Goal: Task Accomplishment & Management: Complete application form

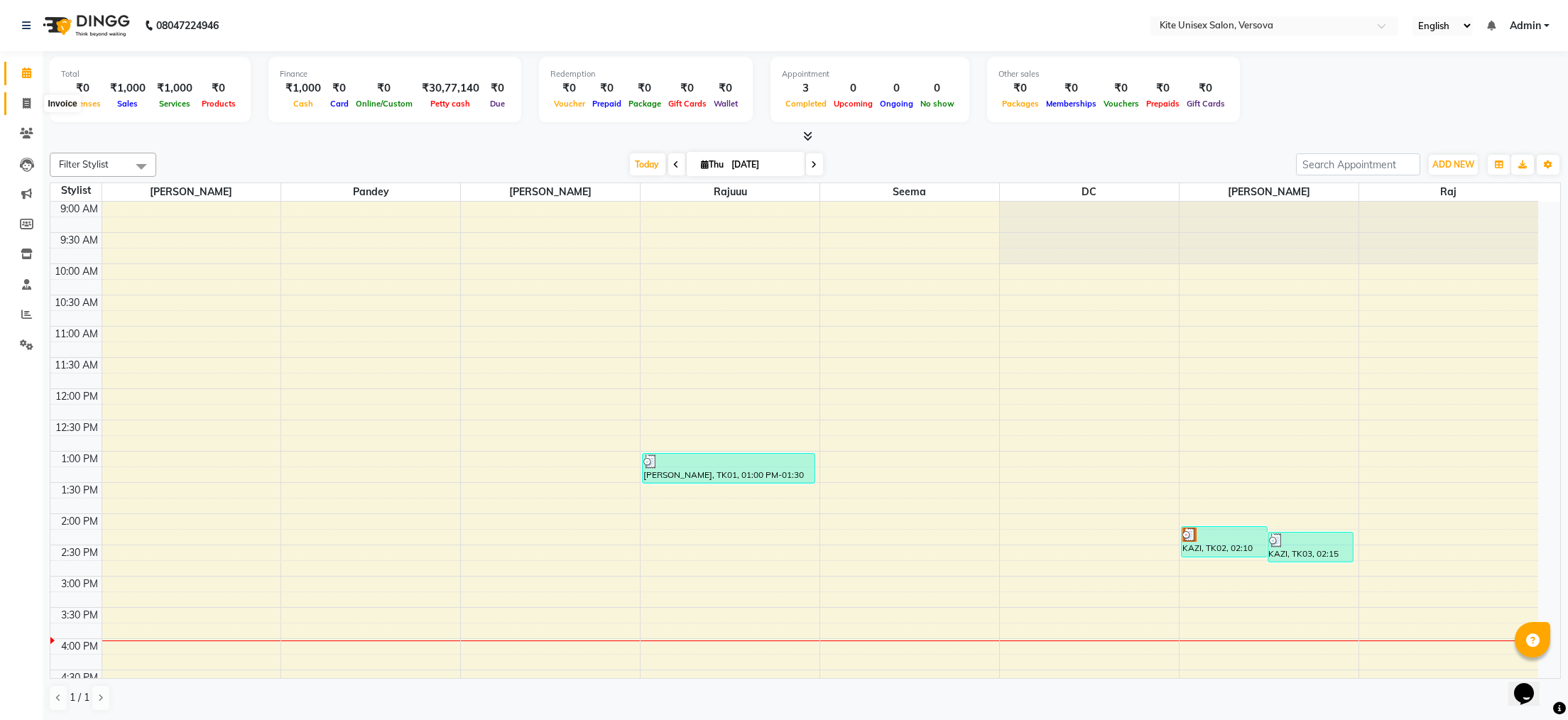
click at [26, 101] on icon at bounding box center [27, 103] width 8 height 10
select select "6093"
select select "service"
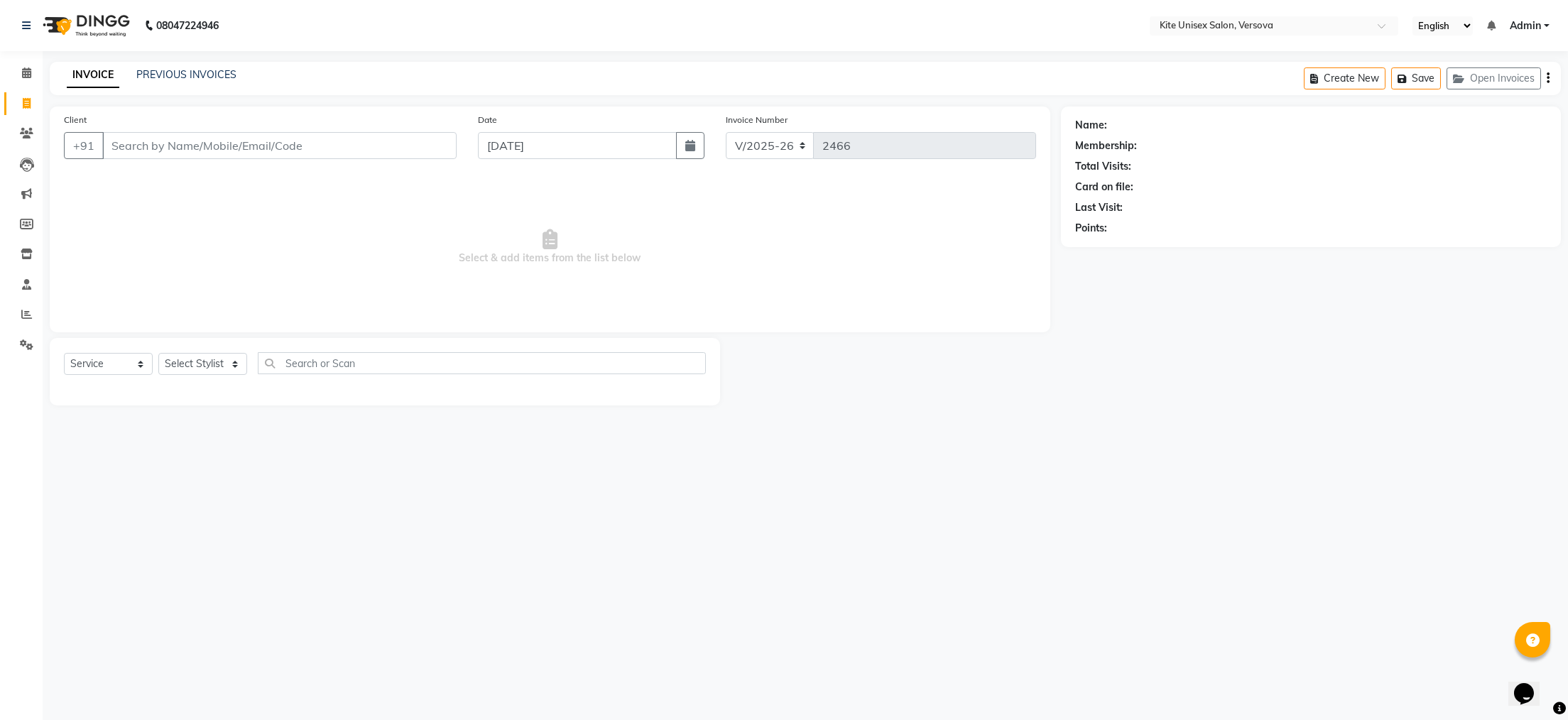
click at [119, 142] on input "Client" at bounding box center [279, 145] width 354 height 27
type input "9773349846"
click at [412, 151] on span "Add Client" at bounding box center [420, 145] width 56 height 14
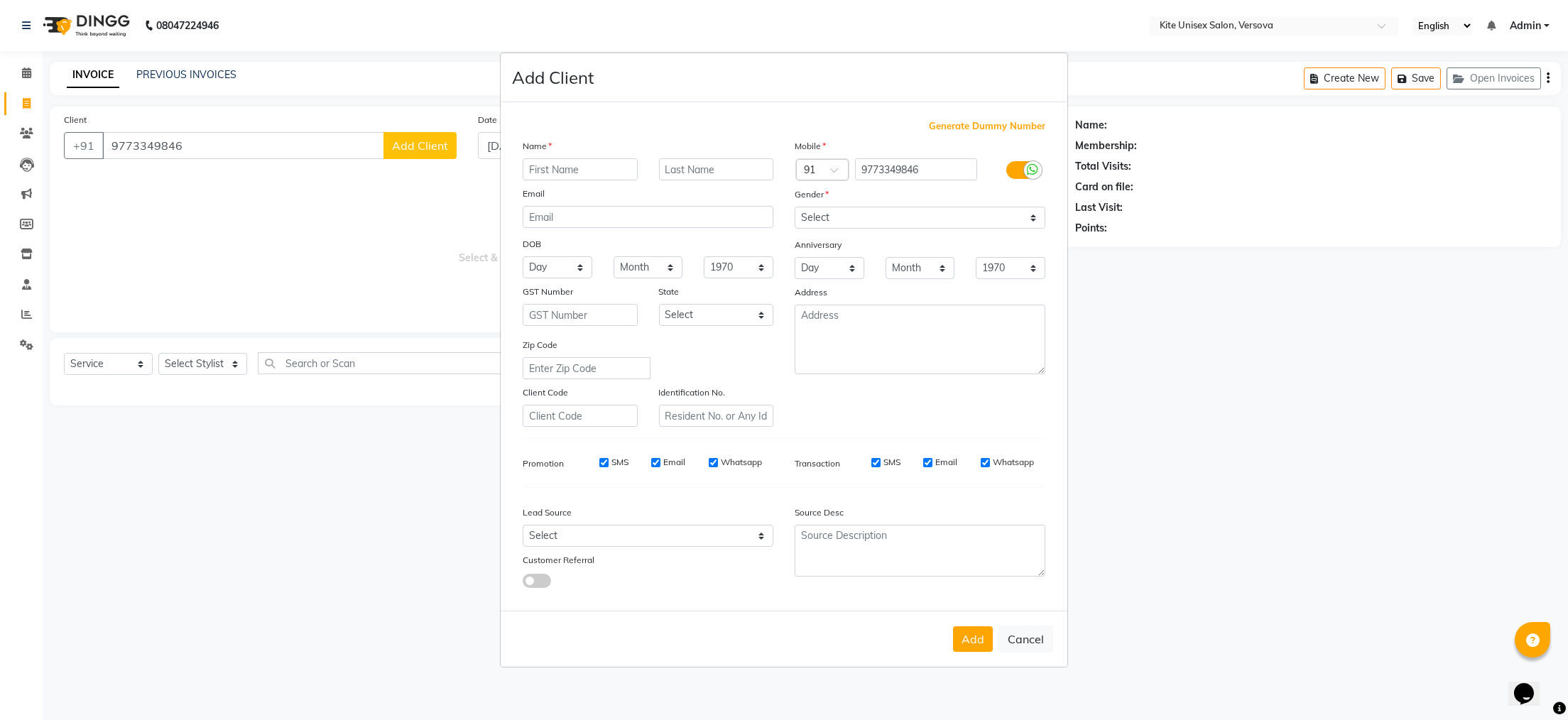
click at [534, 165] on input "text" at bounding box center [580, 170] width 115 height 22
type input "sagar walking"
click at [1033, 212] on select "Select [DEMOGRAPHIC_DATA] [DEMOGRAPHIC_DATA] Other Prefer Not To Say" at bounding box center [920, 218] width 251 height 22
select select "[DEMOGRAPHIC_DATA]"
click at [795, 207] on select "Select [DEMOGRAPHIC_DATA] [DEMOGRAPHIC_DATA] Other Prefer Not To Say" at bounding box center [920, 218] width 251 height 22
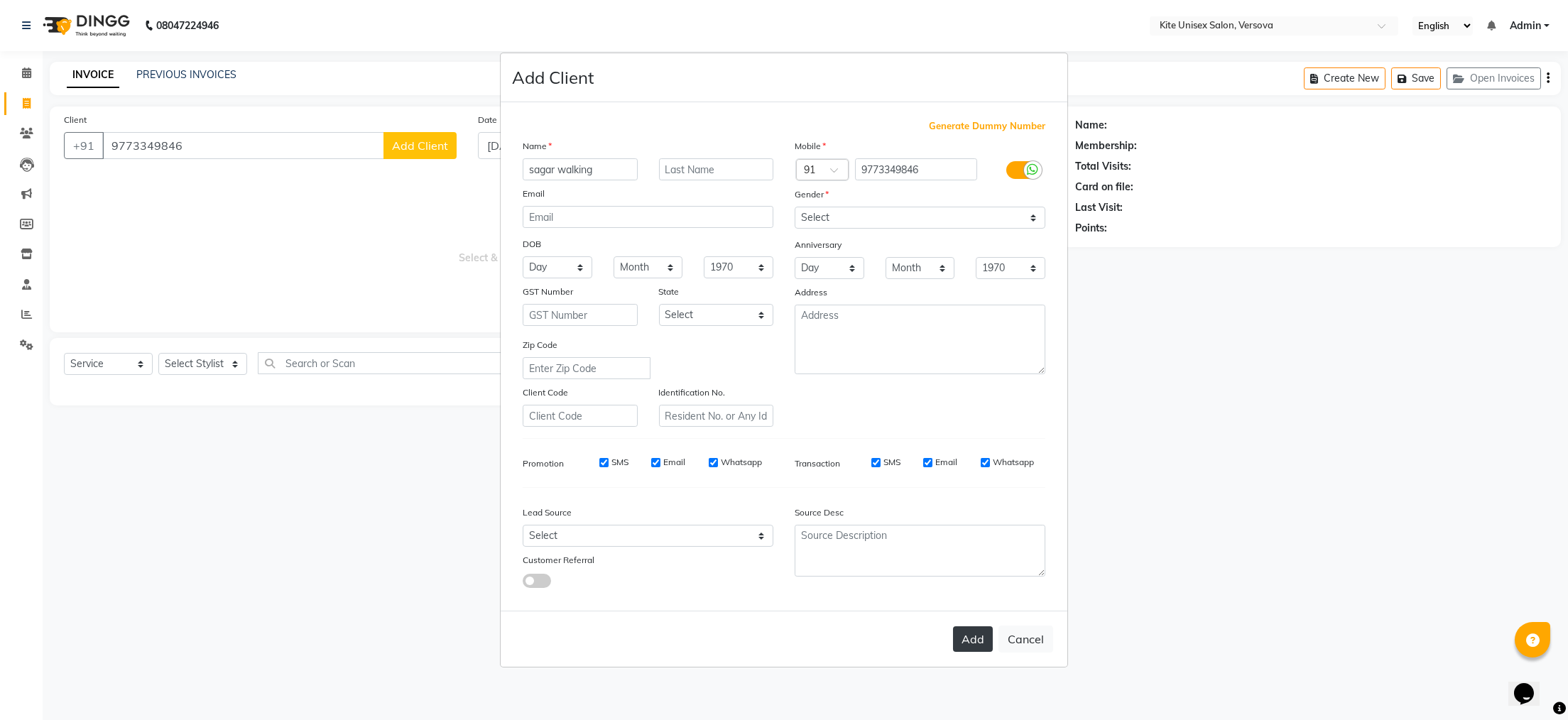
click at [967, 634] on button "Add" at bounding box center [973, 639] width 40 height 25
select select
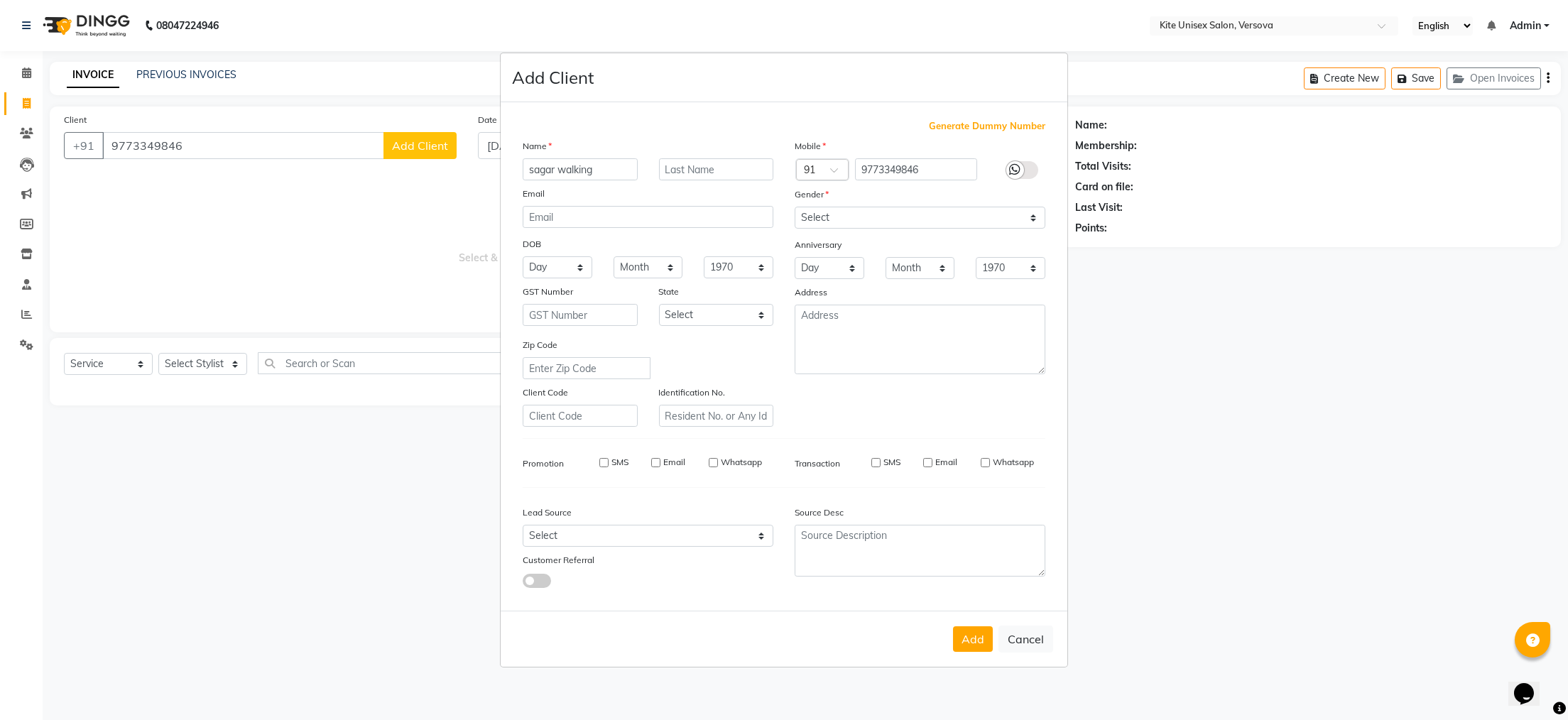
select select
checkbox input "false"
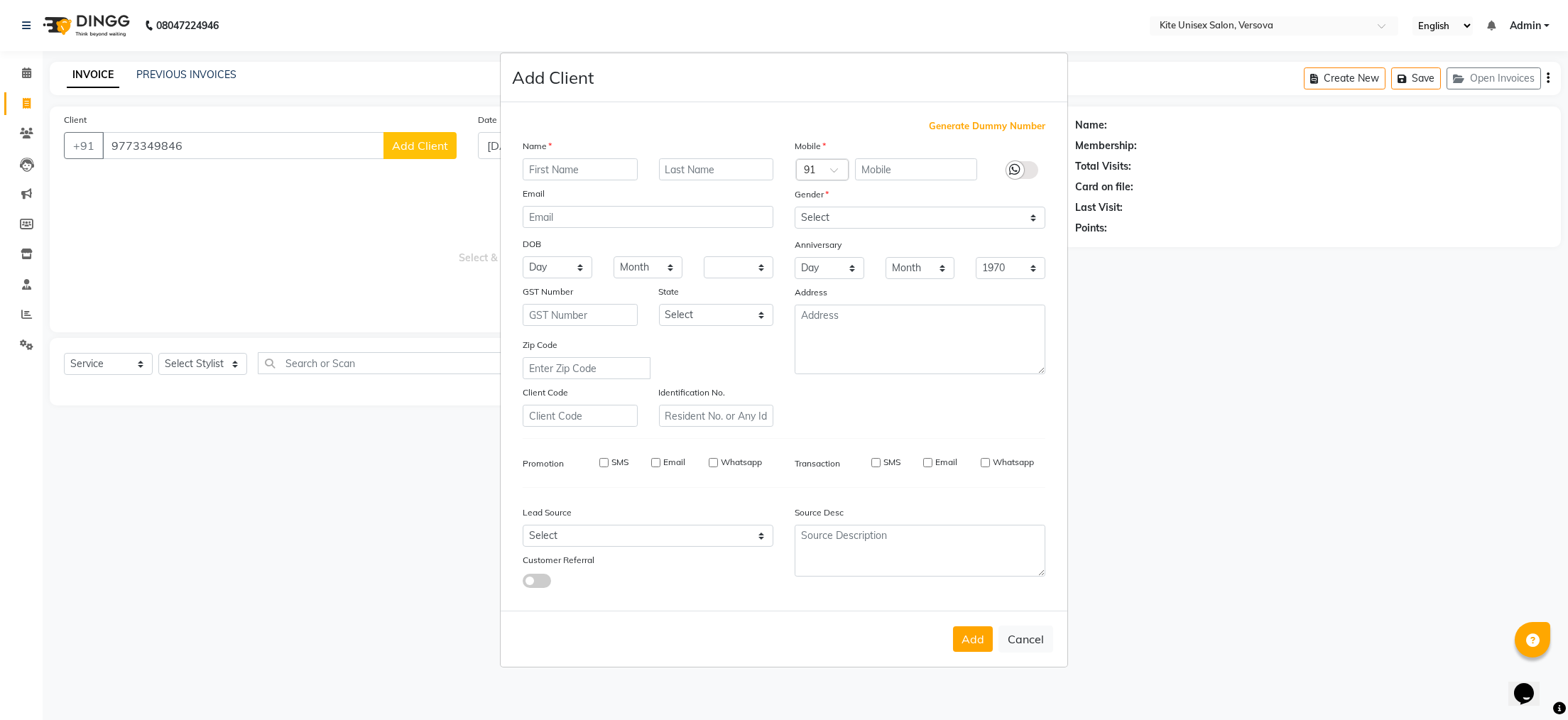
checkbox input "false"
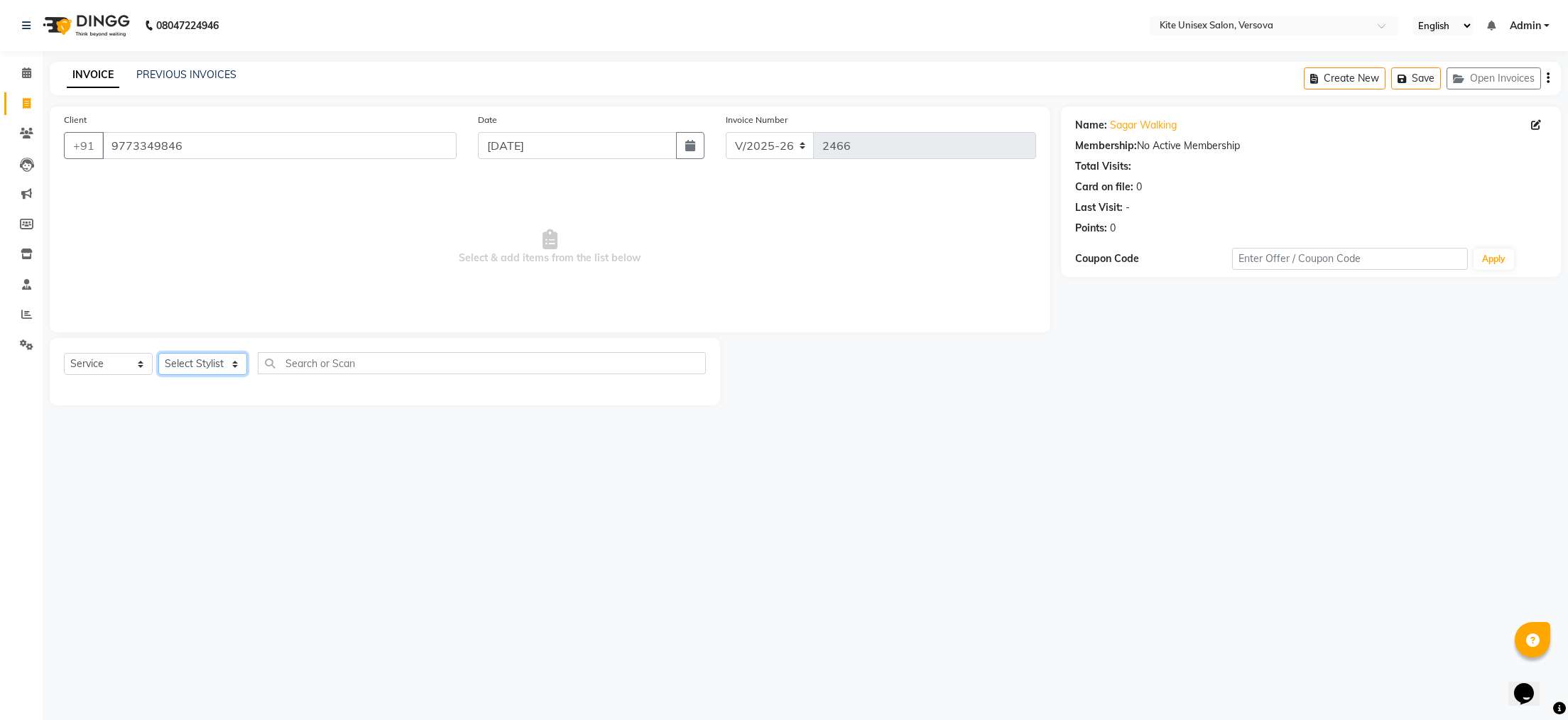
click at [232, 366] on select "Select Stylist [PERSON_NAME] DC [PERSON_NAME] [PERSON_NAME] Rajuuu [PERSON_NAME]" at bounding box center [203, 364] width 89 height 22
select select "51986"
click at [159, 354] on select "Select Stylist [PERSON_NAME] DC [PERSON_NAME] [PERSON_NAME] Rajuuu [PERSON_NAME]" at bounding box center [203, 364] width 89 height 22
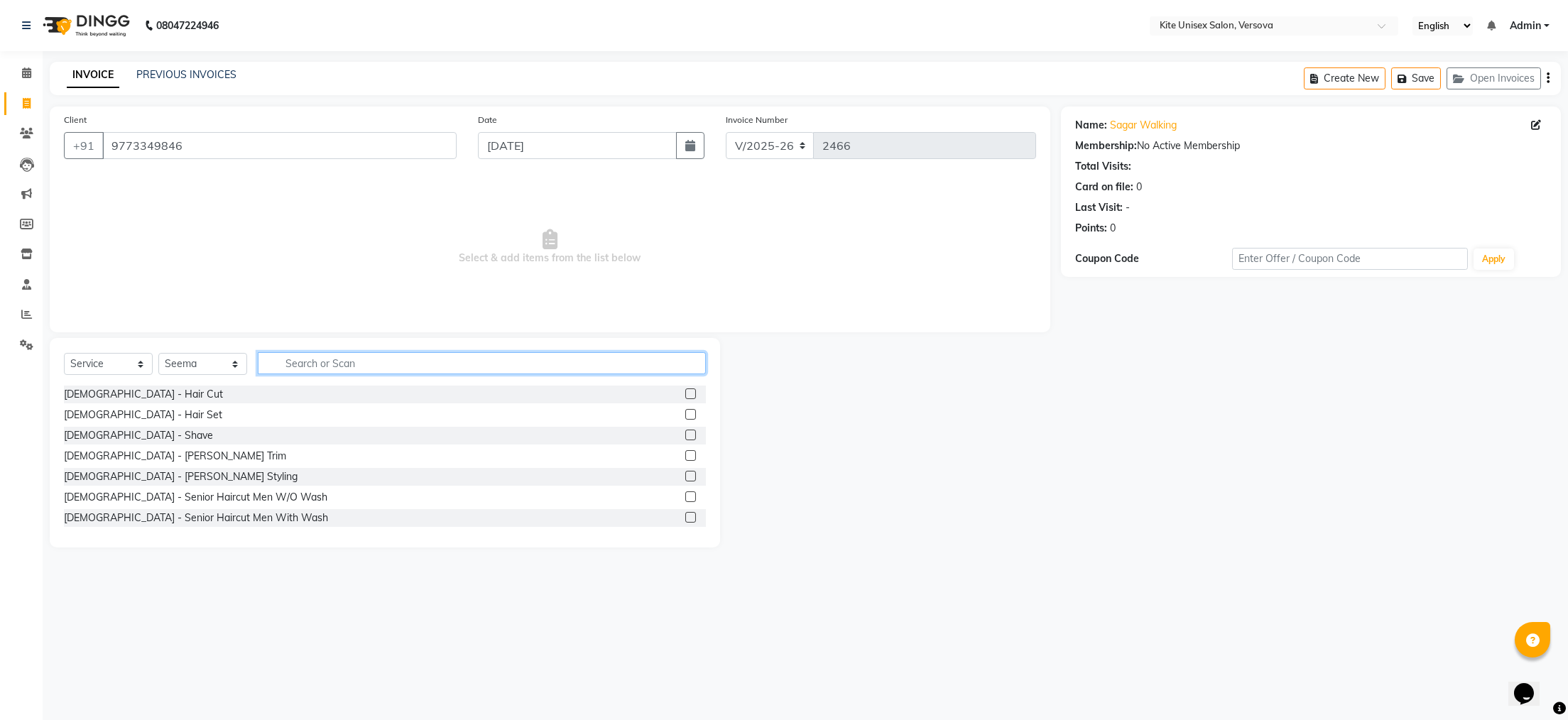
click at [294, 359] on input "text" at bounding box center [482, 363] width 449 height 22
type input "m"
type input "nor"
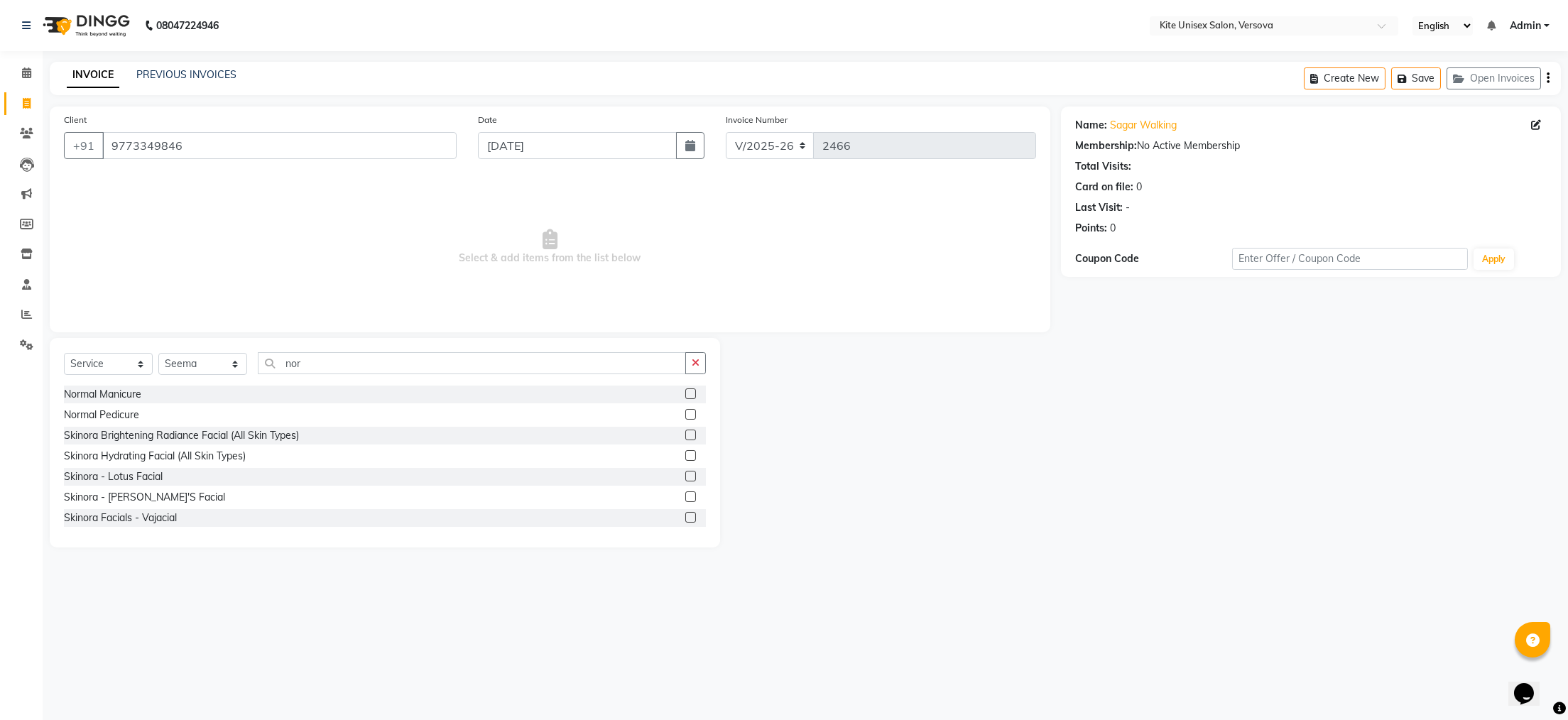
click at [686, 396] on label at bounding box center [691, 394] width 10 height 10
click at [686, 396] on input "checkbox" at bounding box center [690, 394] width 9 height 9
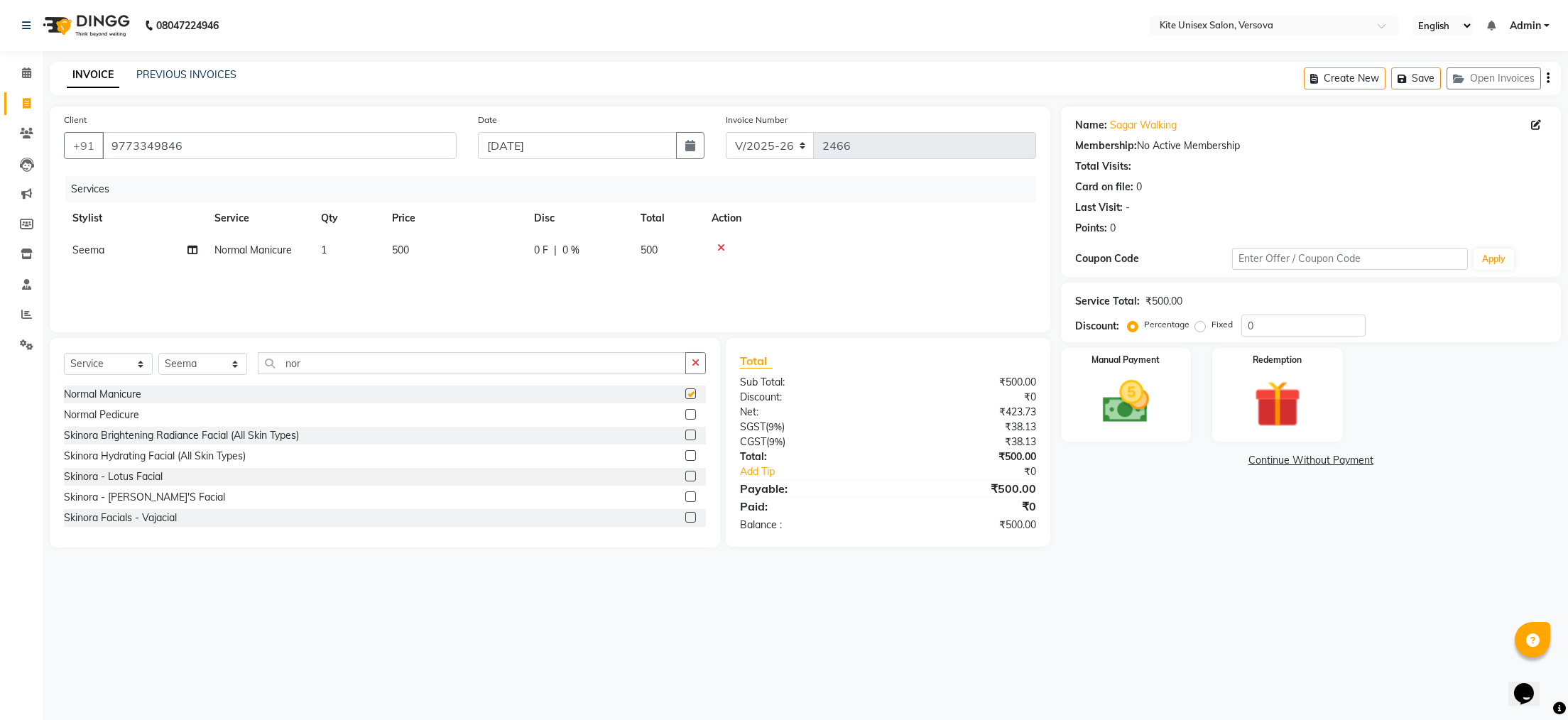
checkbox input "false"
click at [686, 411] on label at bounding box center [691, 415] width 10 height 10
click at [686, 411] on input "checkbox" at bounding box center [690, 415] width 9 height 9
checkbox input "false"
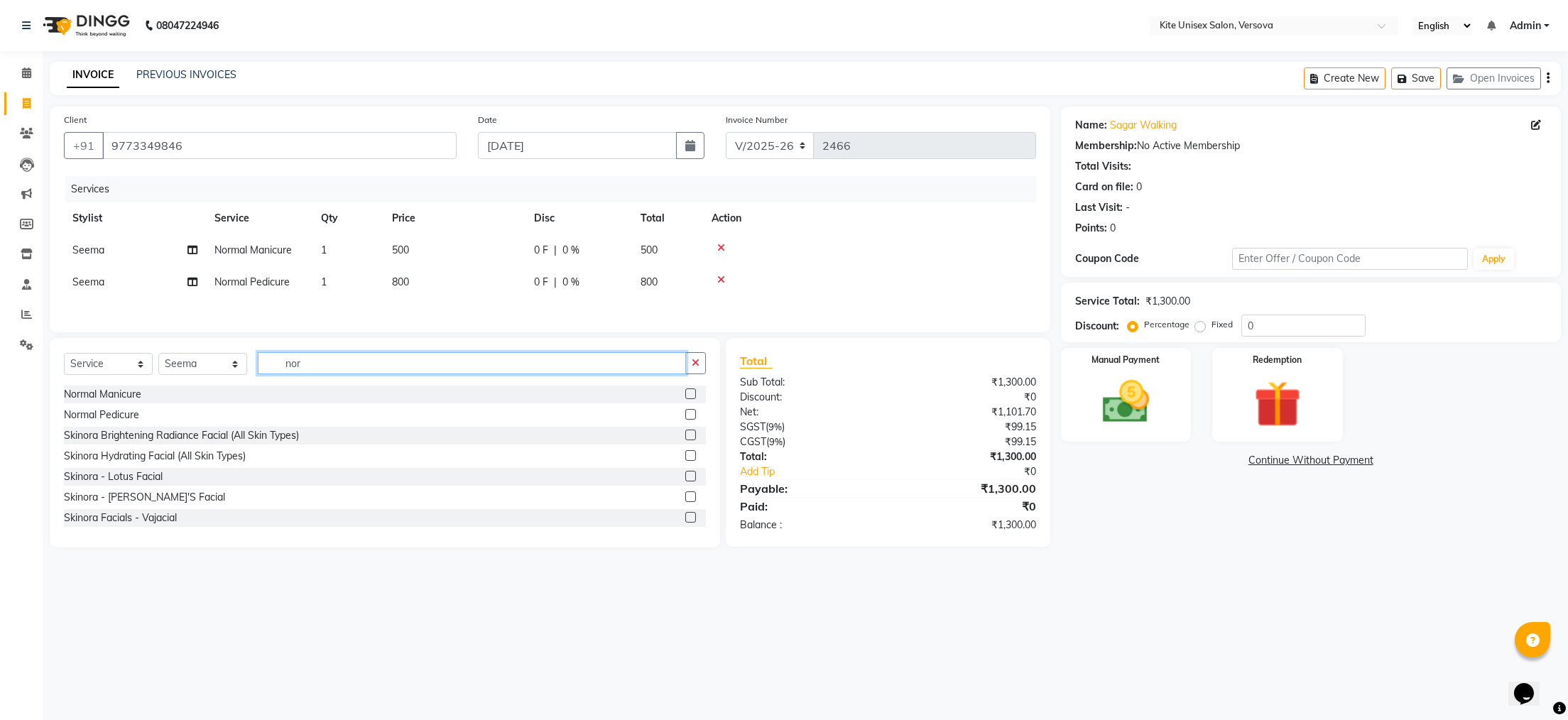
click at [317, 374] on input "nor" at bounding box center [472, 363] width 429 height 22
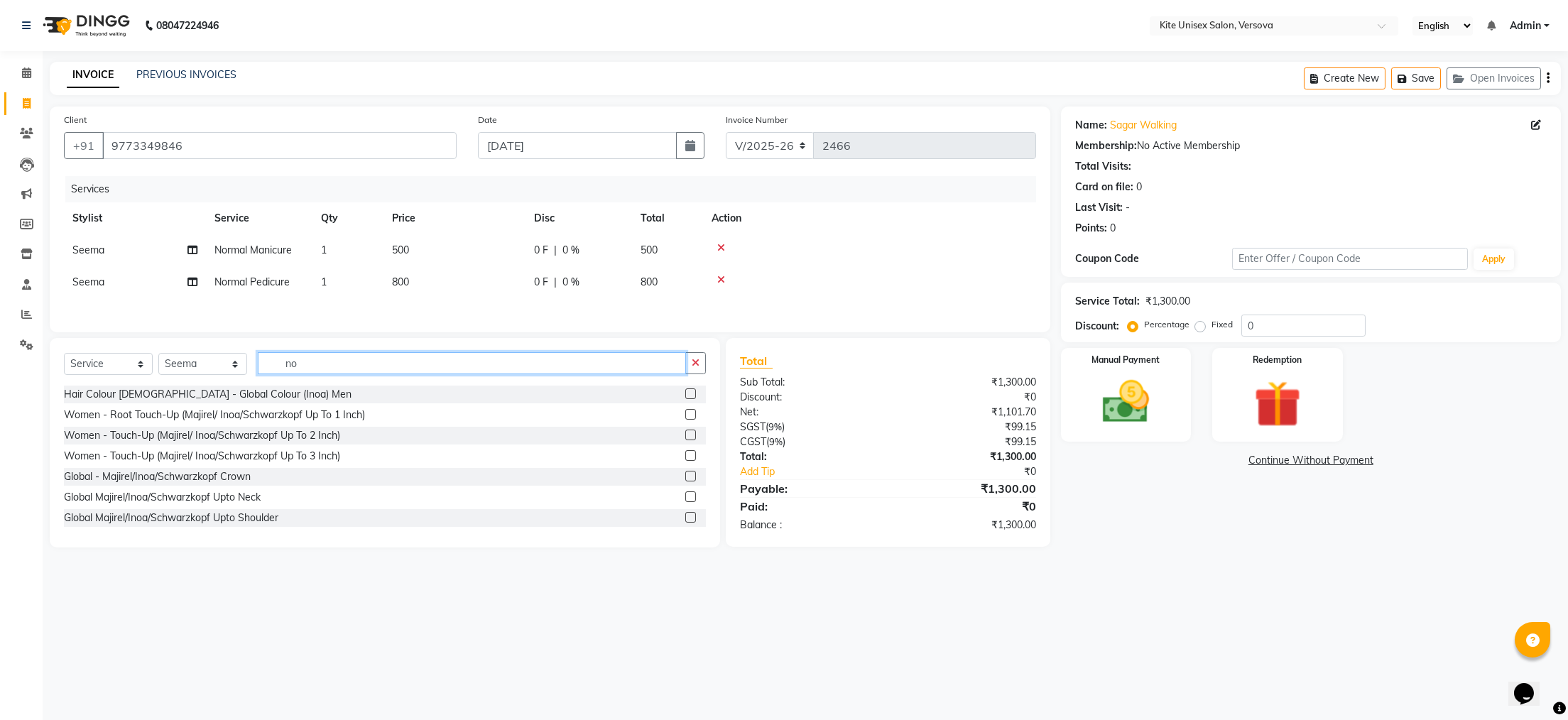
type input "n"
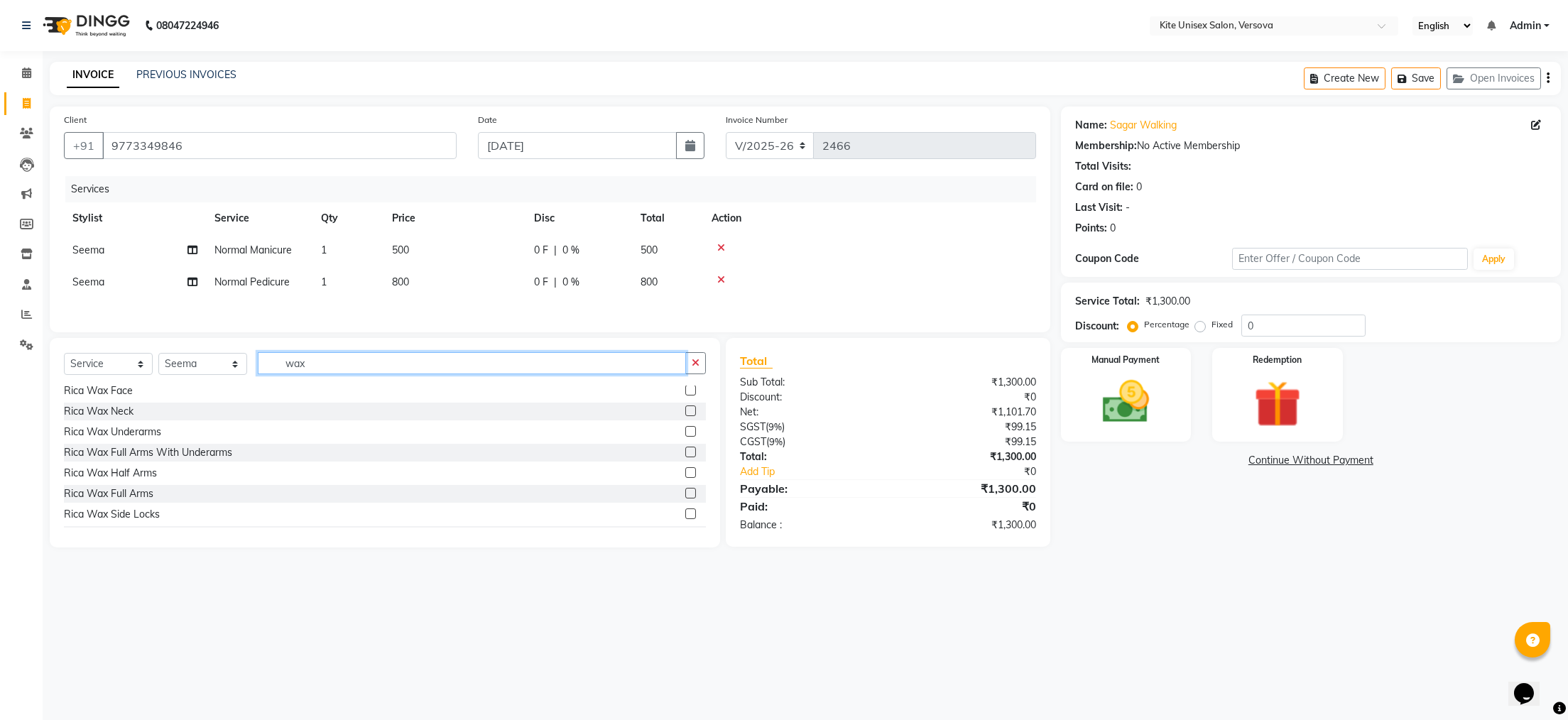
scroll to position [284, 0]
type input "wax"
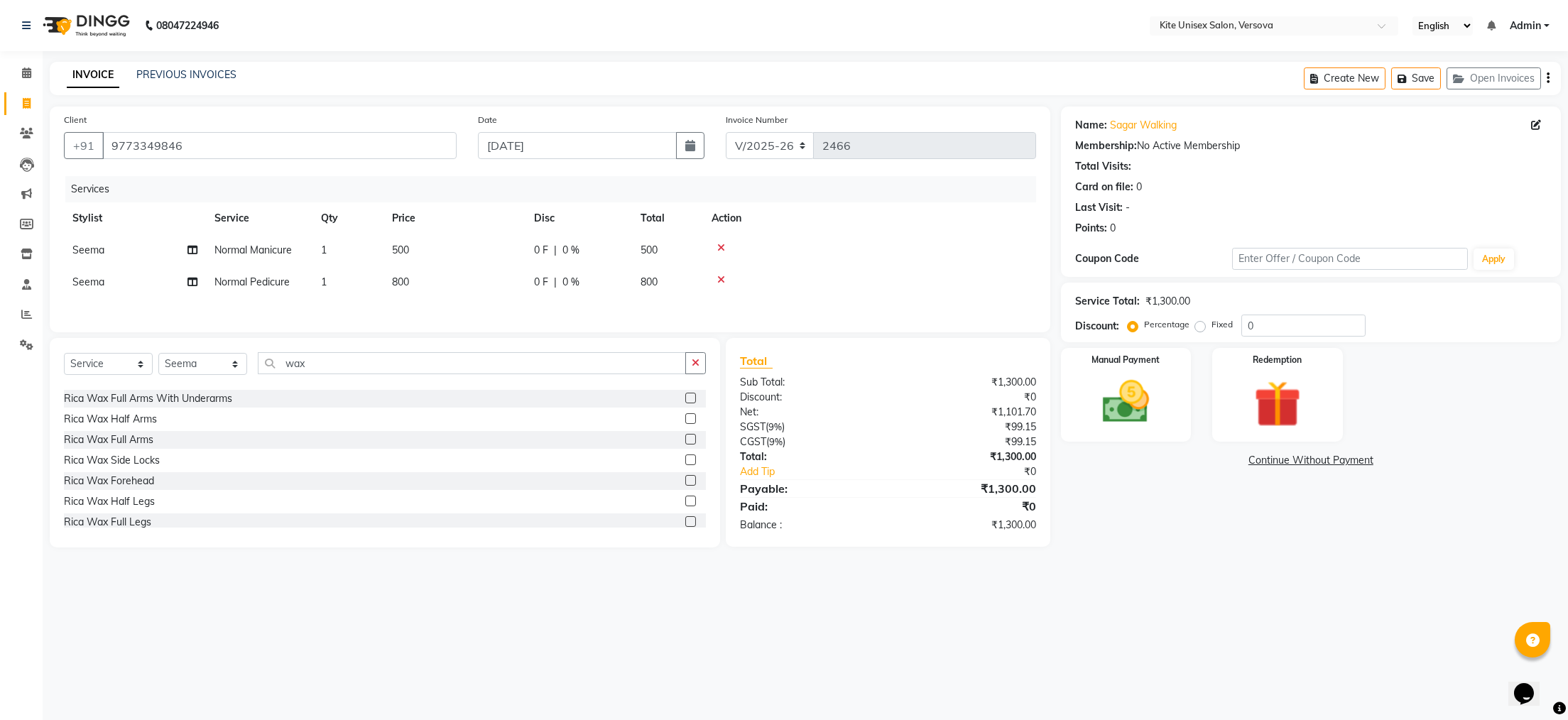
click at [686, 403] on label at bounding box center [691, 398] width 10 height 10
click at [686, 403] on input "checkbox" at bounding box center [690, 399] width 9 height 9
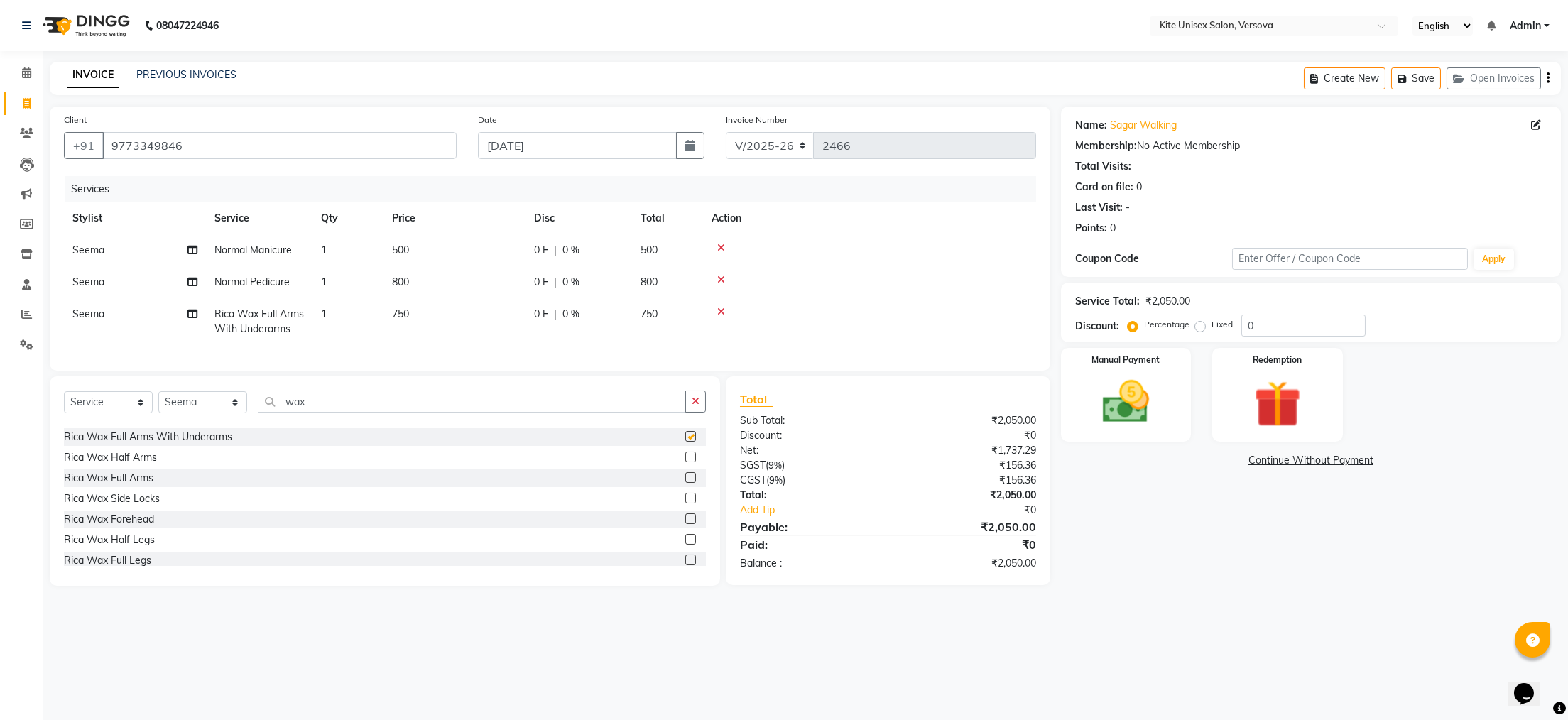
checkbox input "false"
click at [661, 311] on td "750" at bounding box center [668, 321] width 71 height 47
select select "51986"
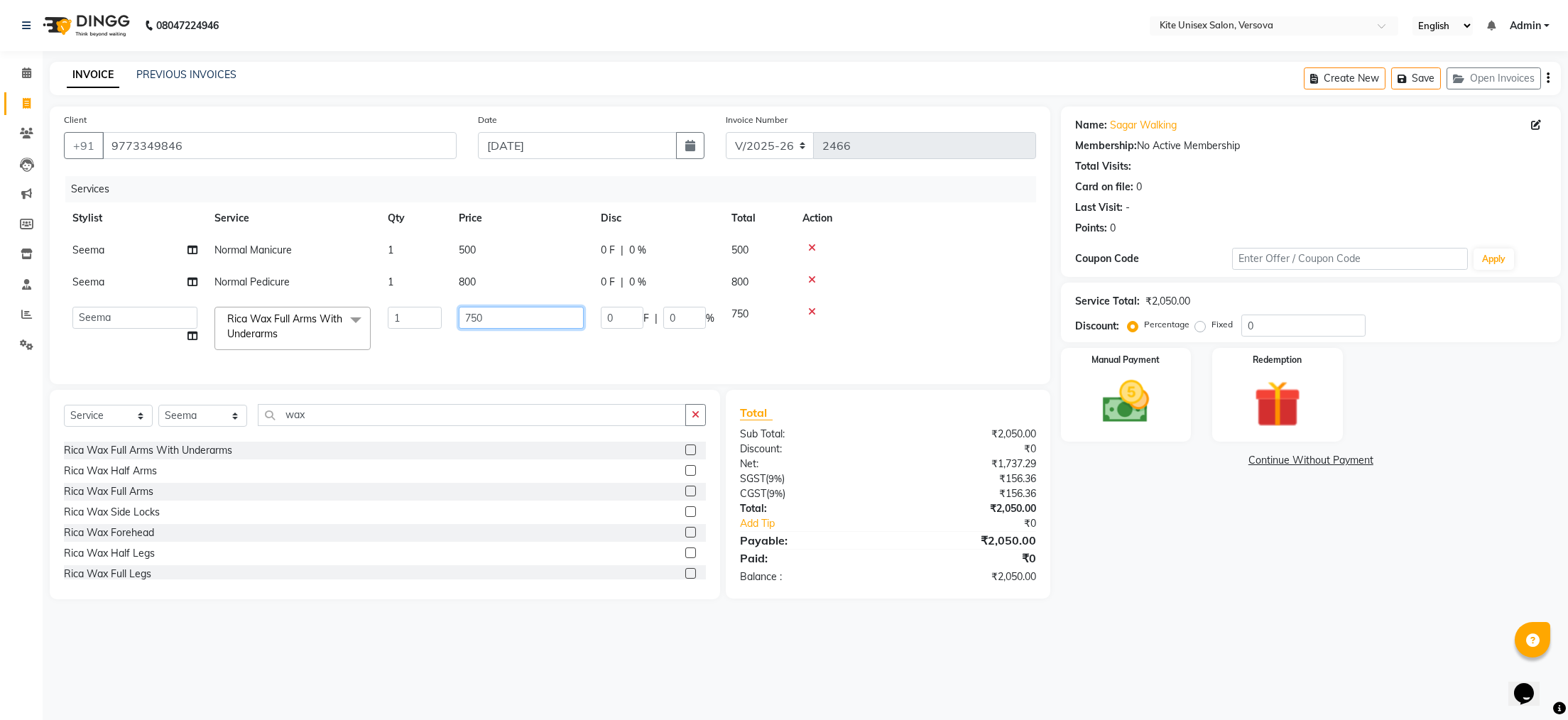
click at [580, 311] on input "750" at bounding box center [521, 318] width 125 height 22
type input "7"
type input "800"
click at [790, 650] on div "08047224946 Select Location × Kite Unisex Salon, Versova English ENGLISH Españo…" at bounding box center [784, 360] width 1568 height 720
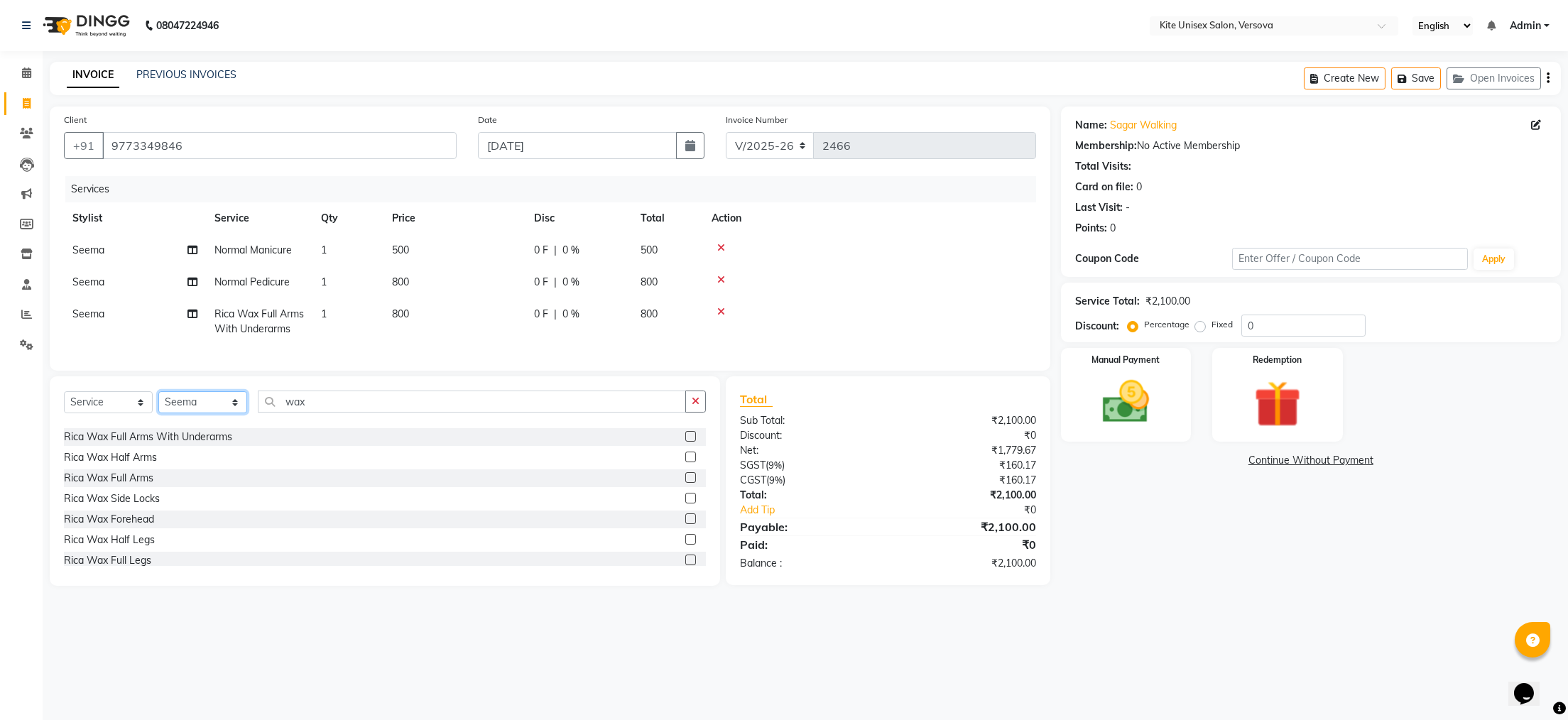
click at [232, 414] on select "Select Stylist [PERSON_NAME] DC [PERSON_NAME] [PERSON_NAME] Rajuuu [PERSON_NAME]" at bounding box center [203, 403] width 89 height 22
select select "44558"
click at [159, 414] on select "Select Stylist [PERSON_NAME] DC [PERSON_NAME] [PERSON_NAME] Rajuuu [PERSON_NAME]" at bounding box center [203, 403] width 89 height 22
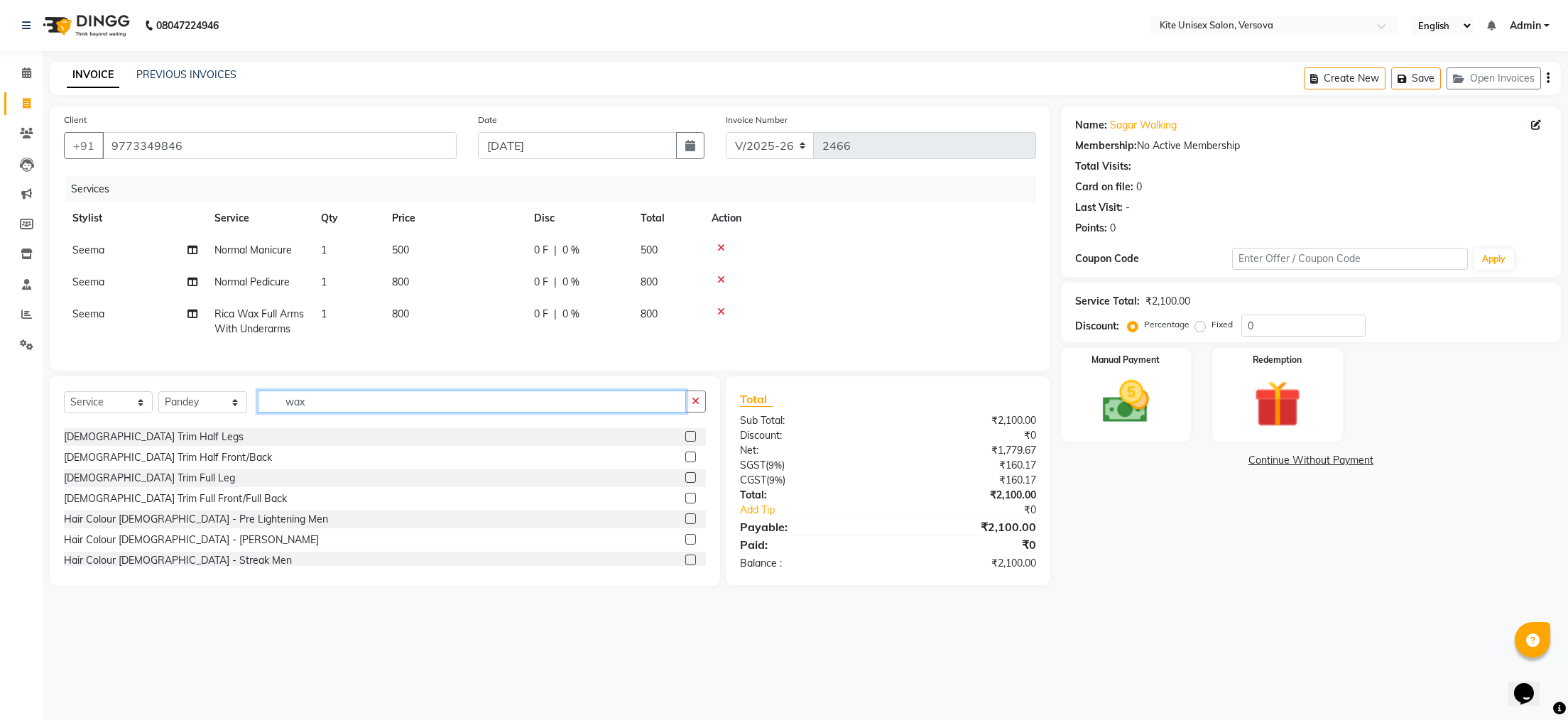
click at [316, 413] on input "wax" at bounding box center [472, 402] width 429 height 22
type input "w"
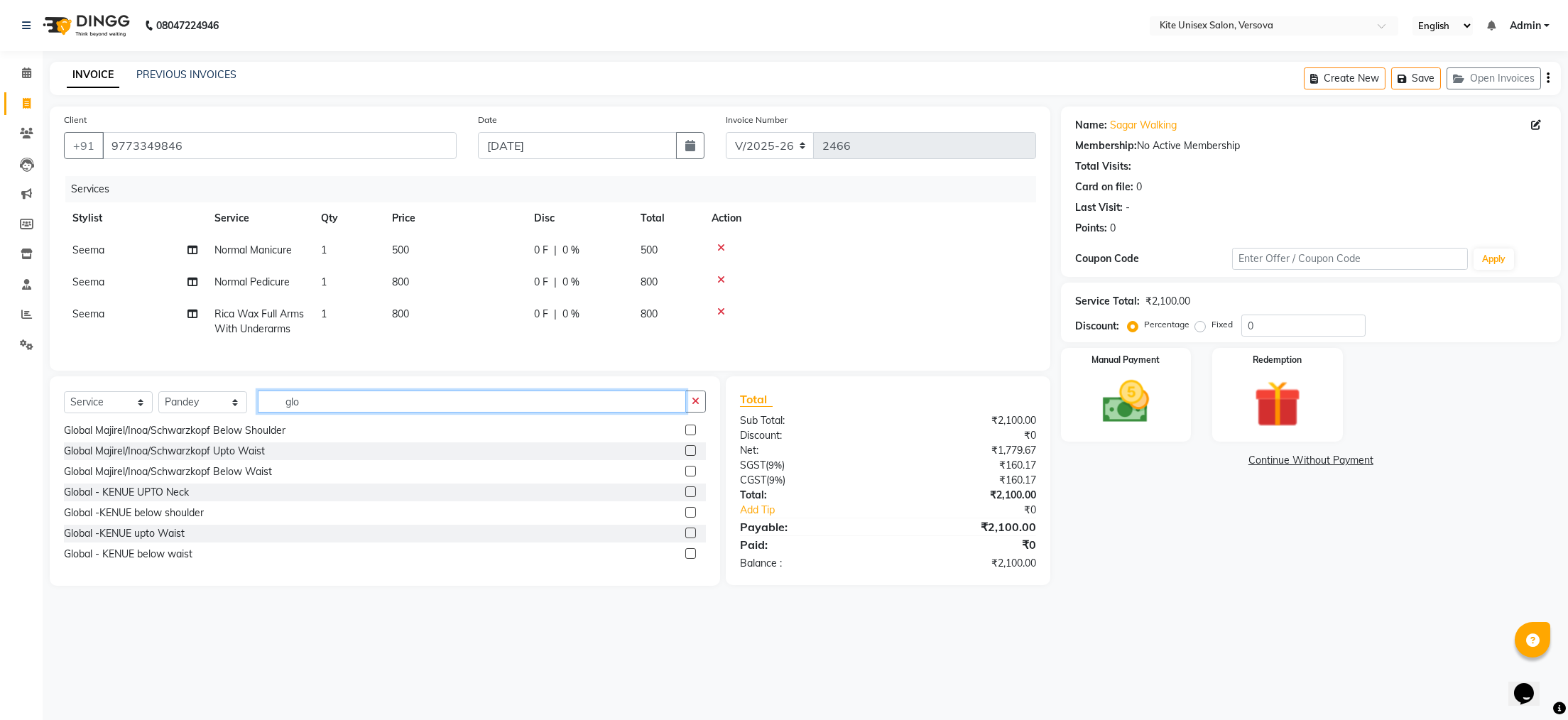
type input "glo"
click at [686, 498] on label at bounding box center [691, 492] width 10 height 10
click at [686, 498] on input "checkbox" at bounding box center [690, 492] width 9 height 9
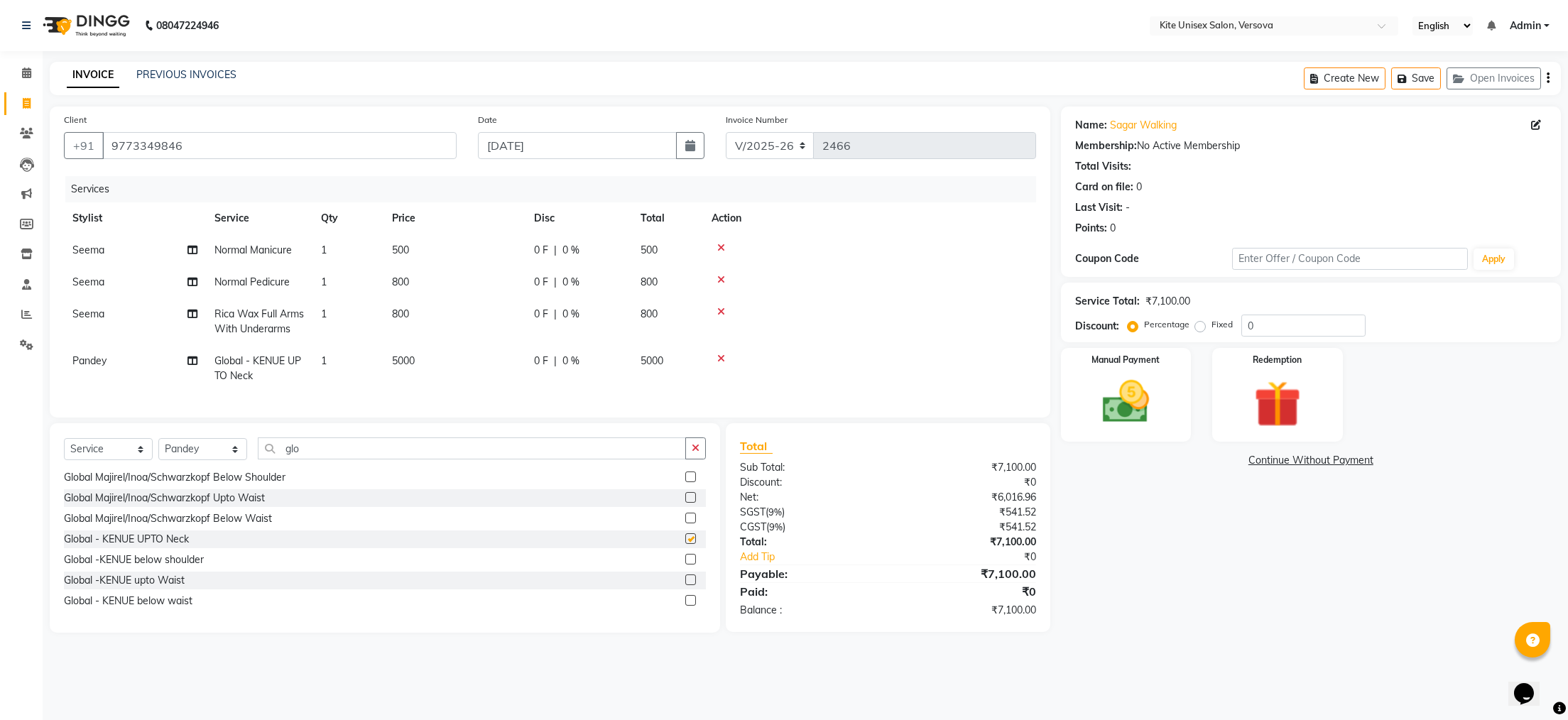
checkbox input "false"
click at [666, 356] on td "5000" at bounding box center [668, 369] width 71 height 47
select select "44558"
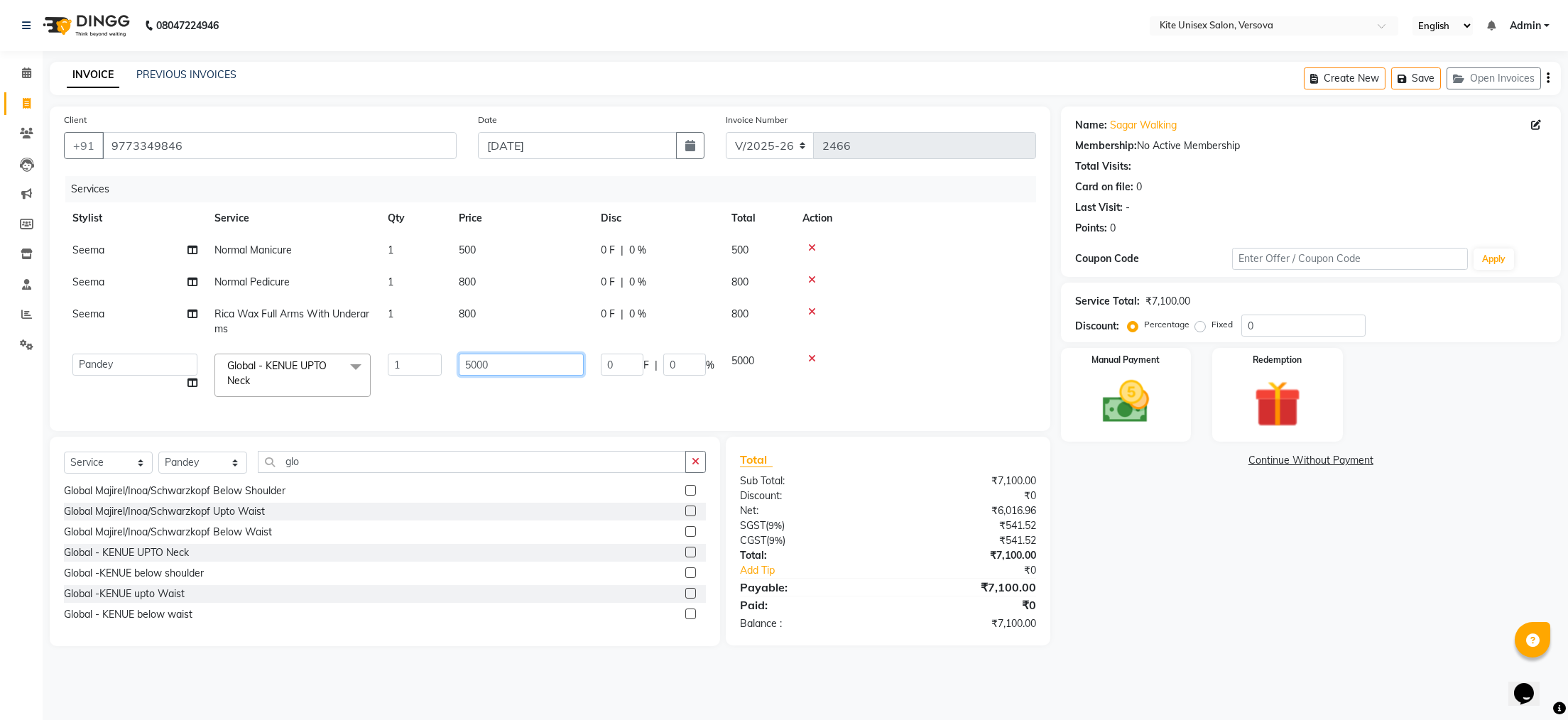
click at [575, 366] on input "5000" at bounding box center [521, 365] width 125 height 22
type input "5"
type input "6950"
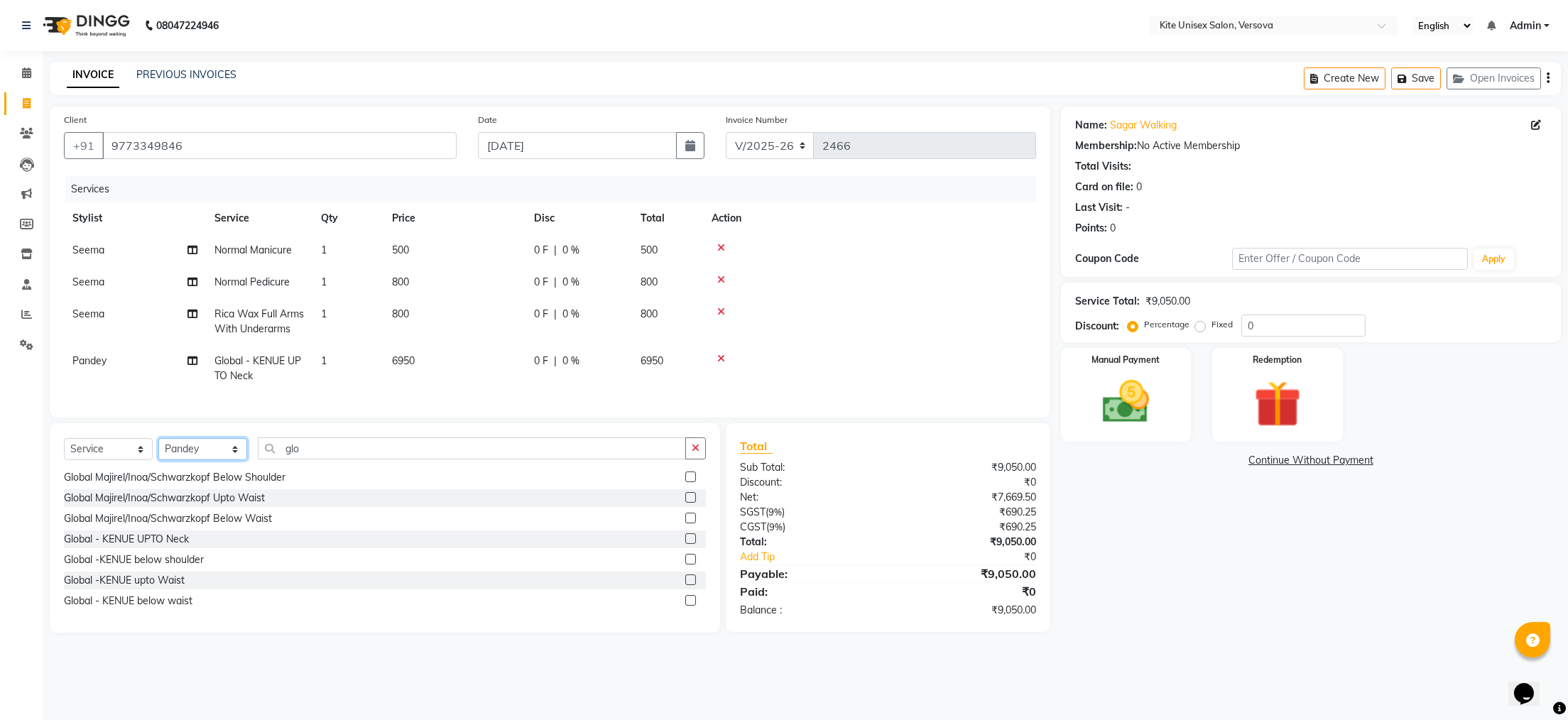
click at [236, 471] on div "Select Service Product Membership Package Voucher Prepaid Gift Card Select Styl…" at bounding box center [385, 454] width 642 height 33
select select "50189"
click at [159, 460] on select "Select Stylist [PERSON_NAME] DC [PERSON_NAME] [PERSON_NAME] Rajuuu [PERSON_NAME]" at bounding box center [203, 449] width 89 height 22
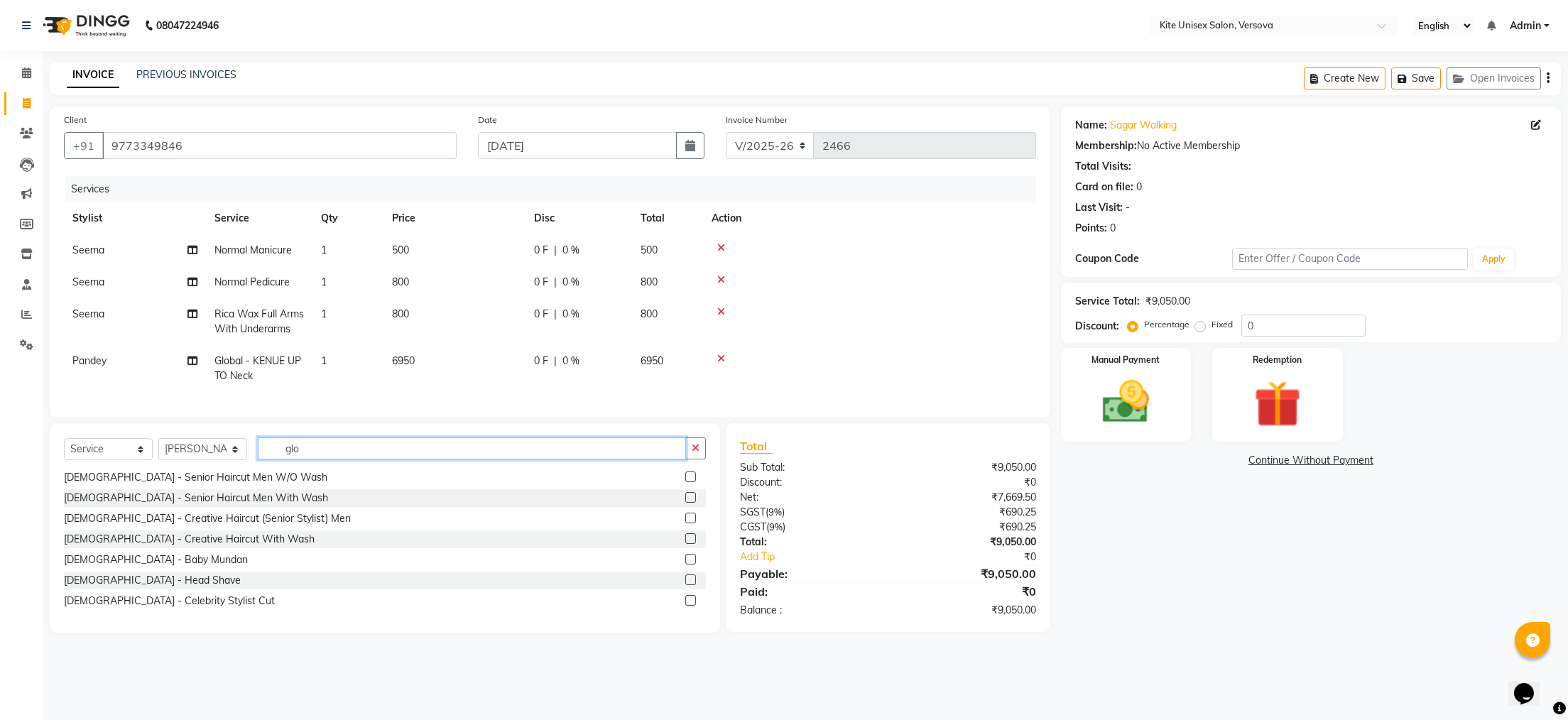
click at [321, 460] on input "glo" at bounding box center [472, 449] width 429 height 22
type input "g"
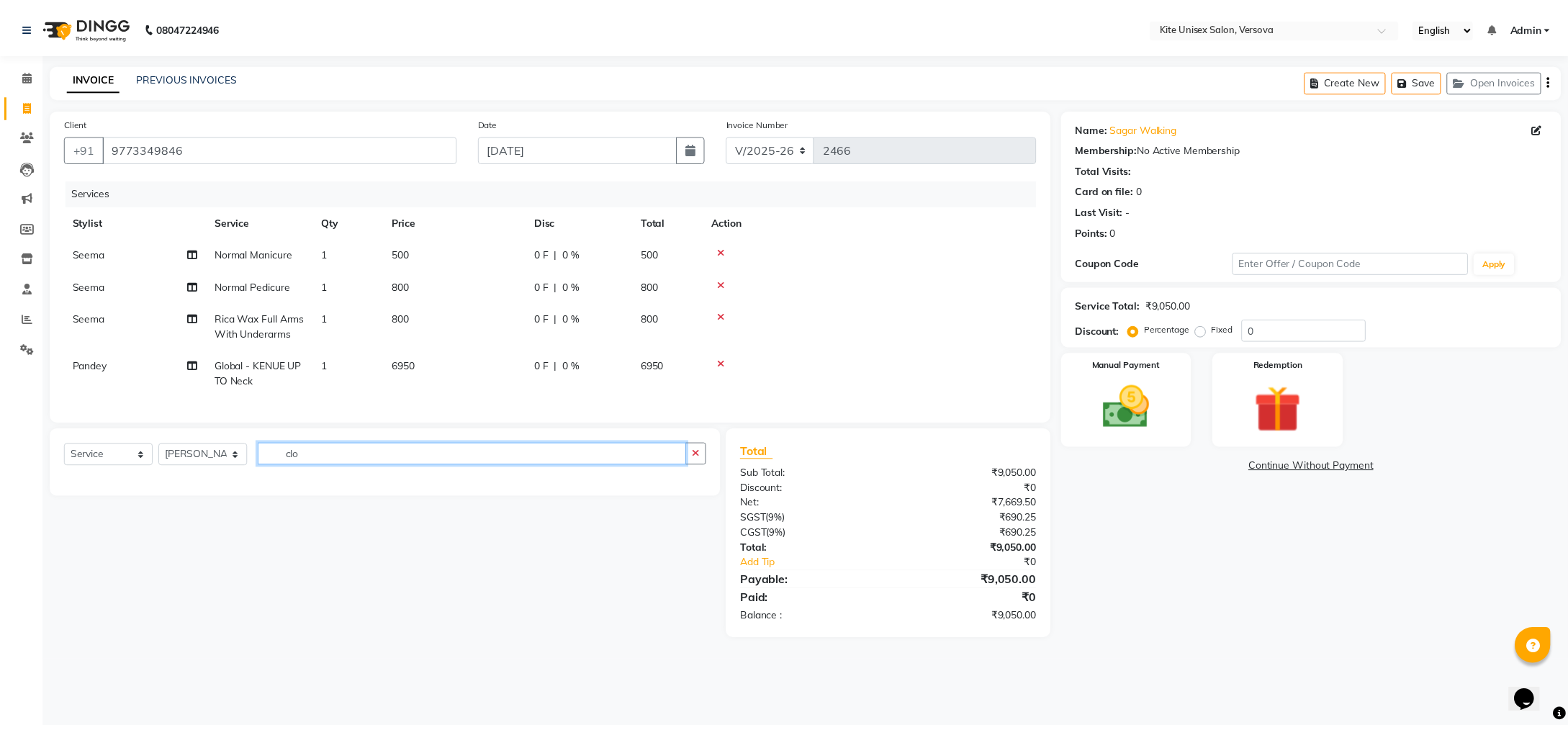
scroll to position [0, 0]
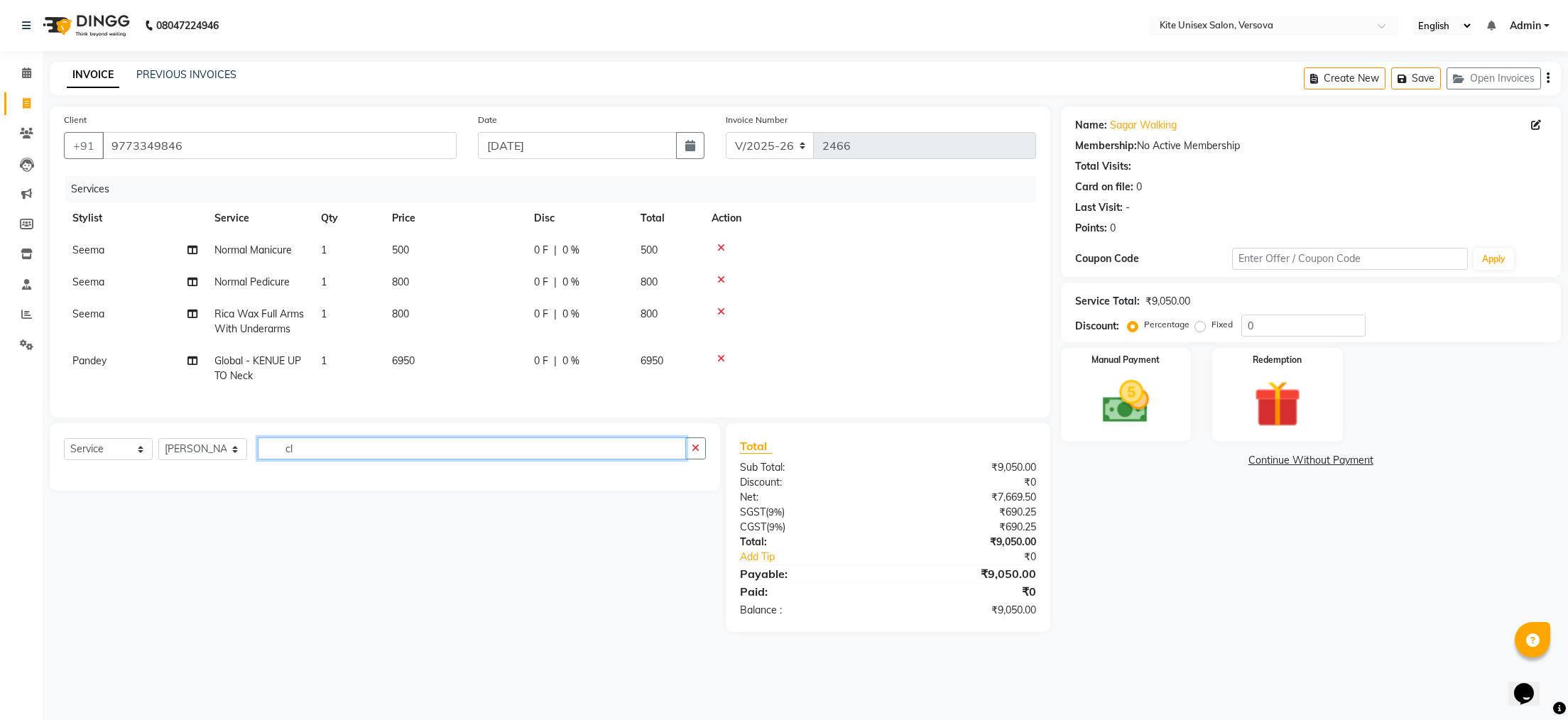
type input "c"
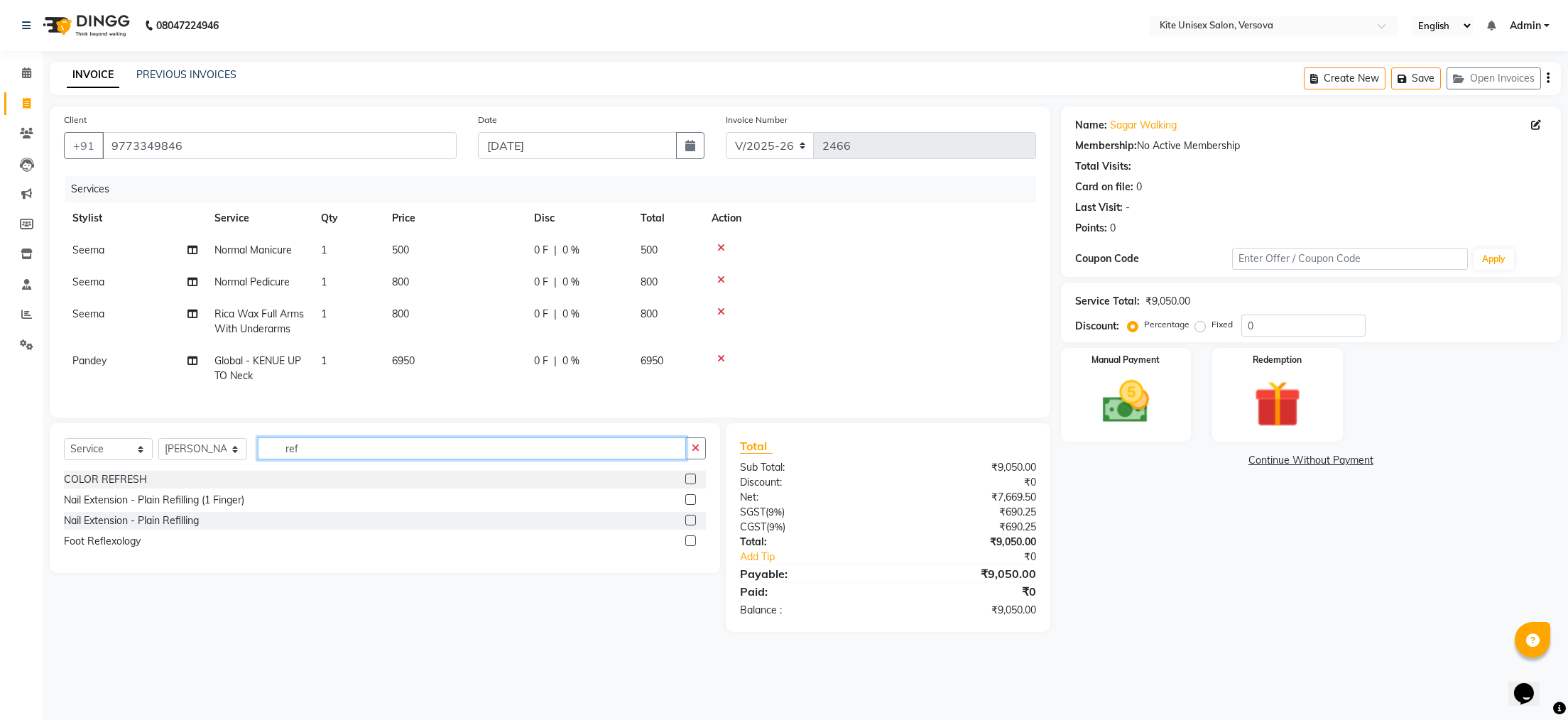
type input "ref"
click at [687, 484] on label at bounding box center [691, 479] width 10 height 10
click at [687, 484] on input "checkbox" at bounding box center [690, 480] width 9 height 9
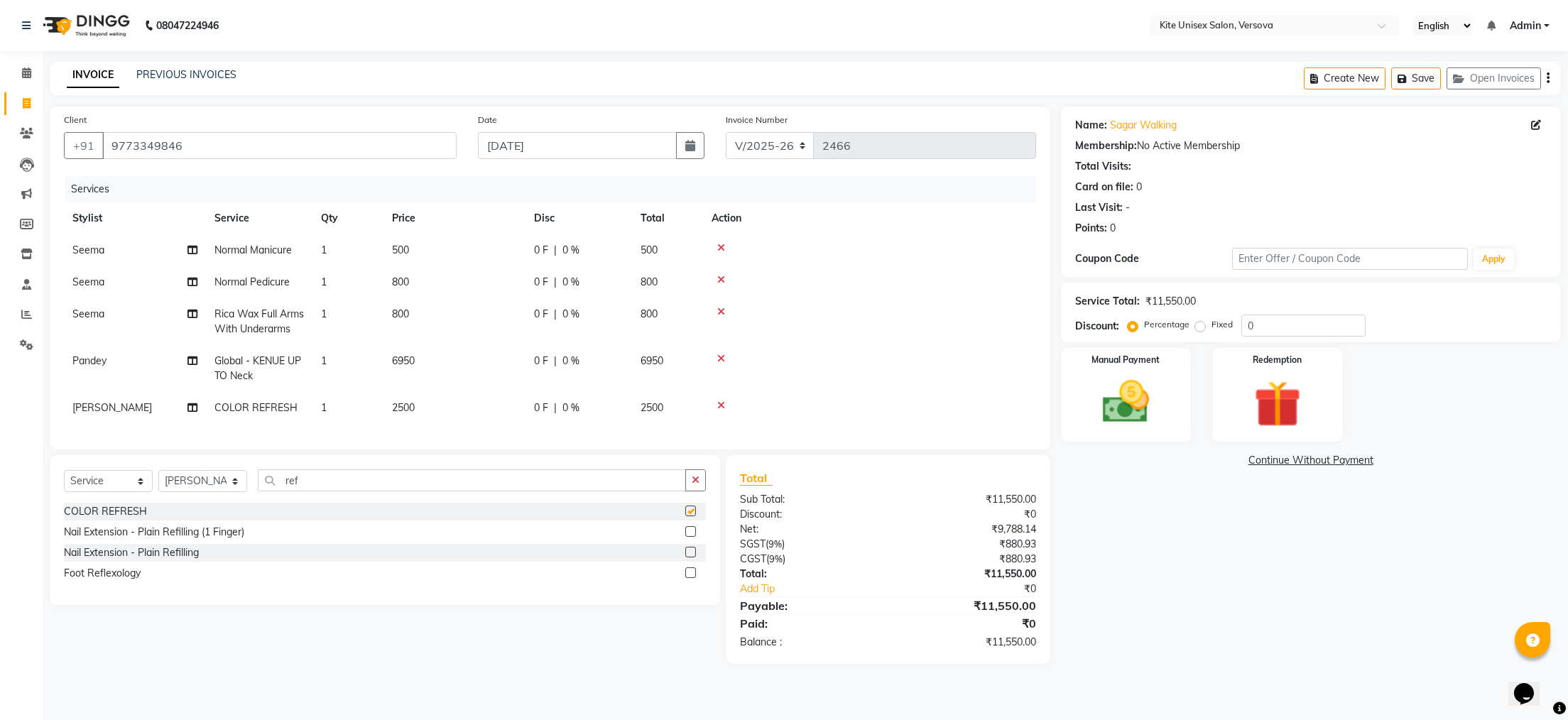
checkbox input "false"
click at [675, 407] on td "2500" at bounding box center [668, 408] width 71 height 32
select select "50189"
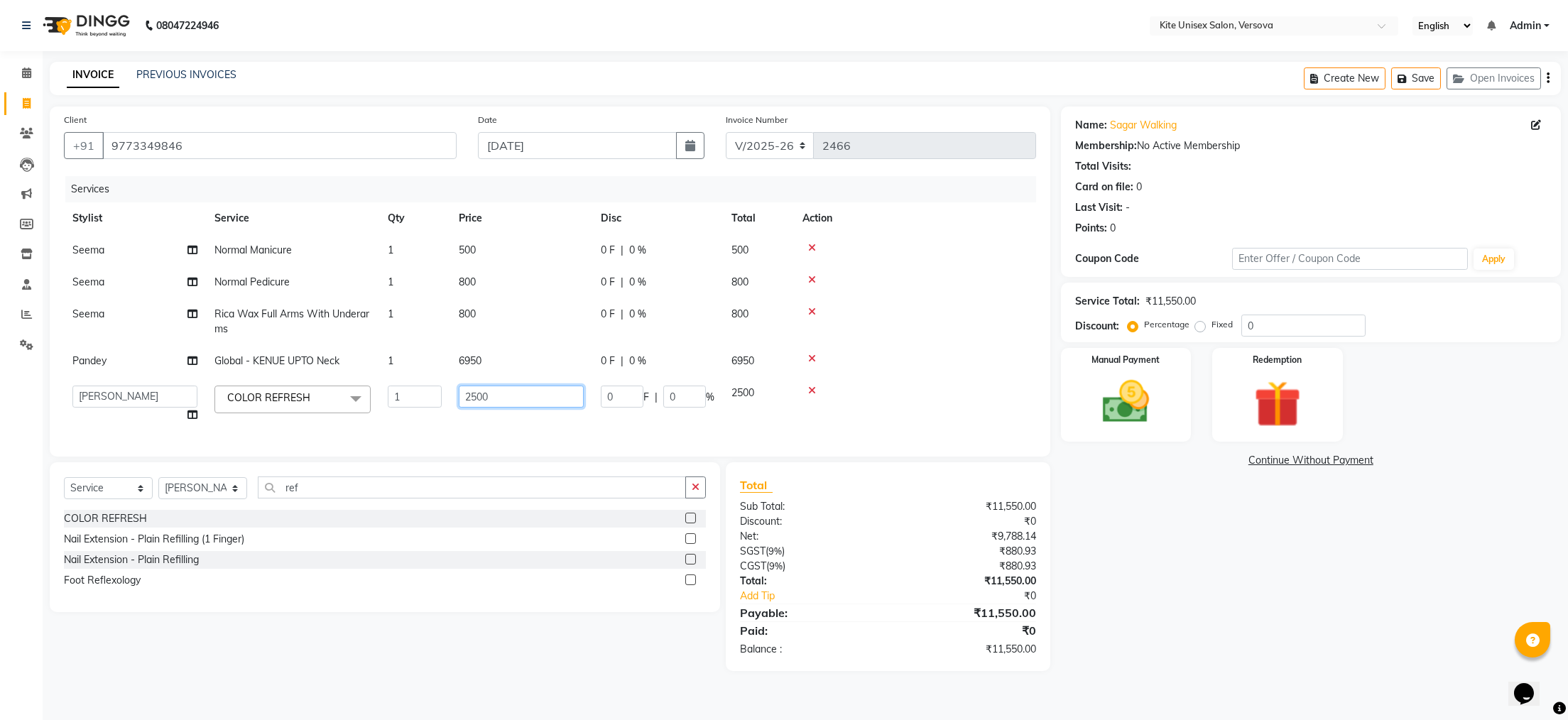
click at [543, 392] on input "2500" at bounding box center [521, 397] width 125 height 22
type input "2"
type input "2000"
click at [804, 693] on main "INVOICE PREVIOUS INVOICES Create New Save Open Invoices Client [PHONE_NUMBER] D…" at bounding box center [805, 377] width 1526 height 631
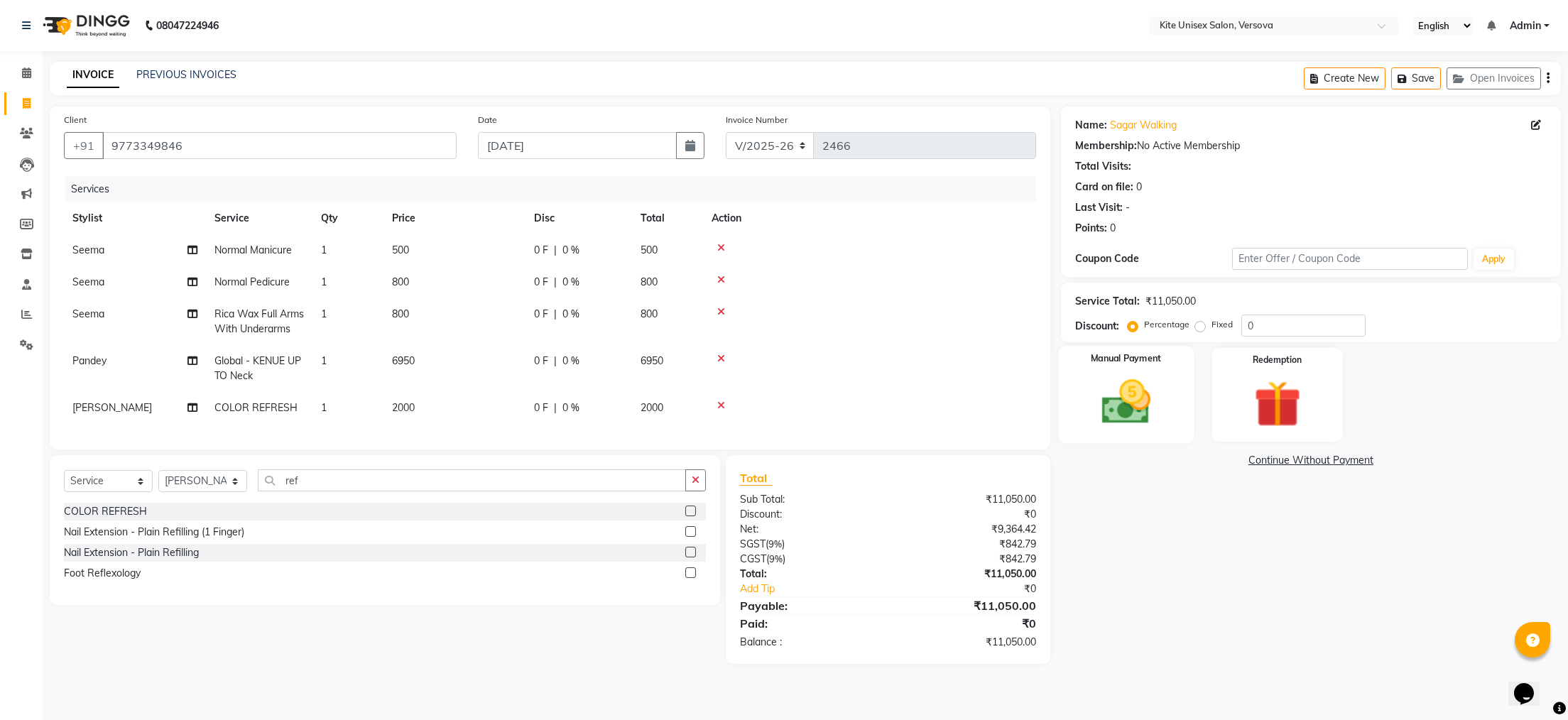
click at [1108, 413] on img at bounding box center [1125, 403] width 79 height 56
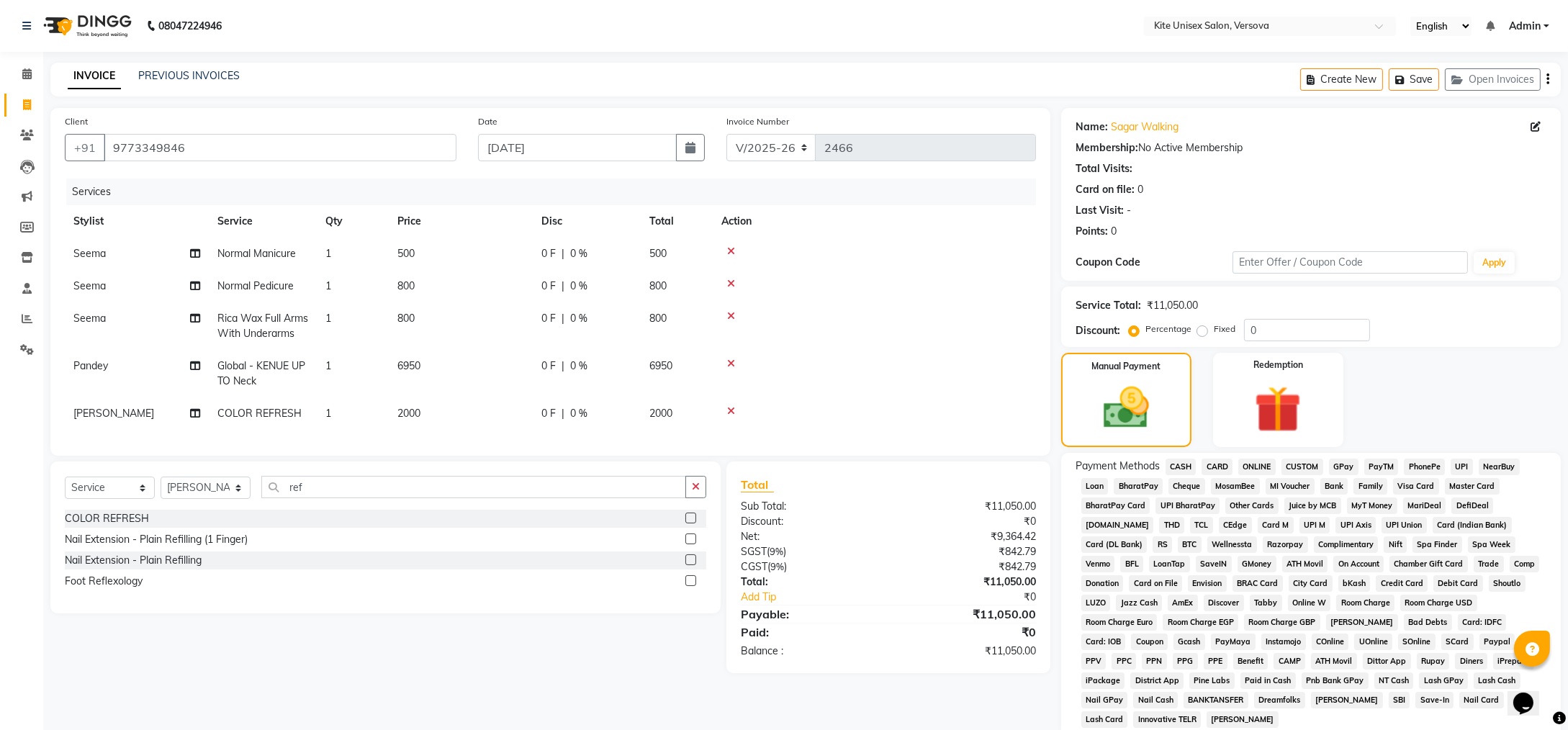
click at [1340, 468] on span "GPay" at bounding box center [1343, 467] width 29 height 17
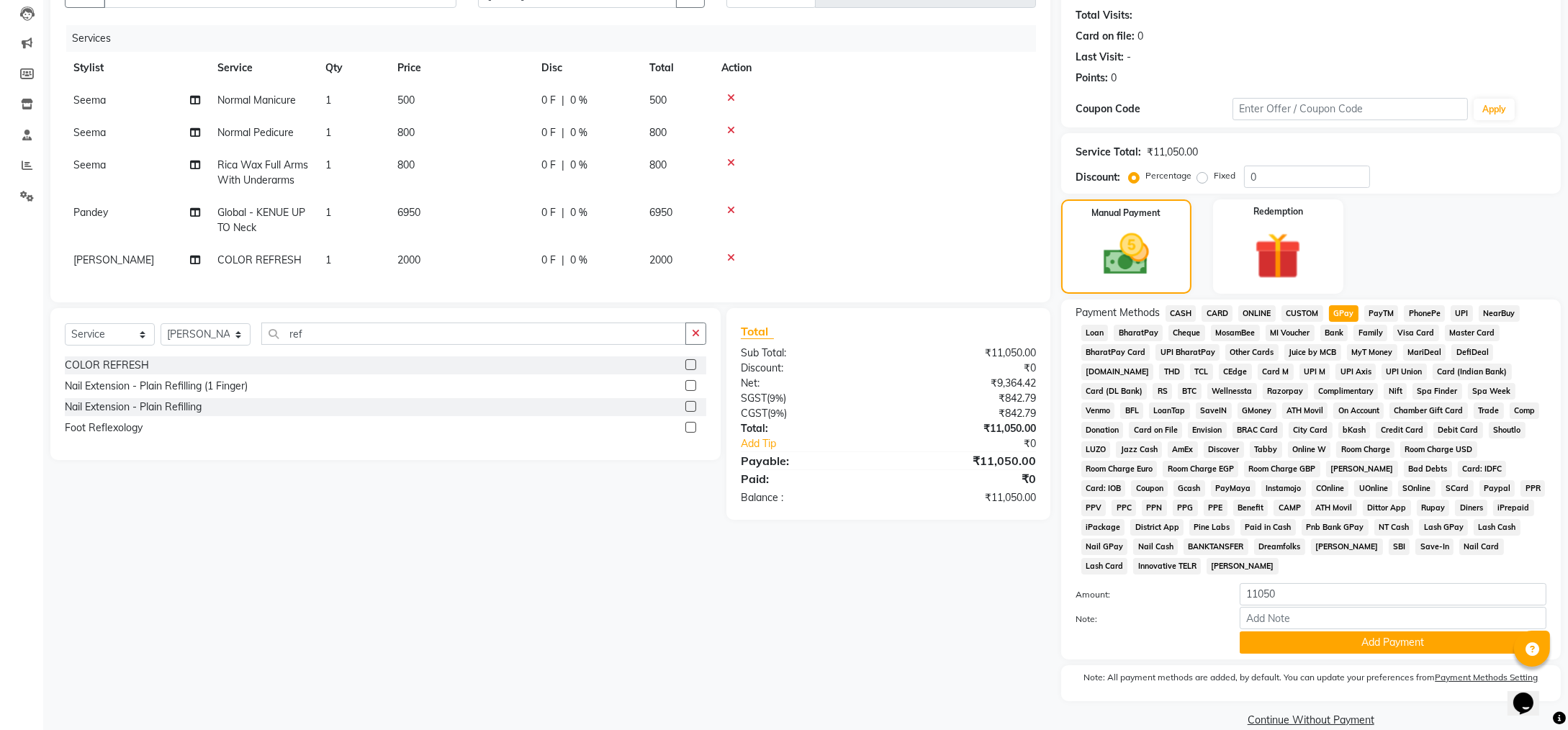
scroll to position [156, 0]
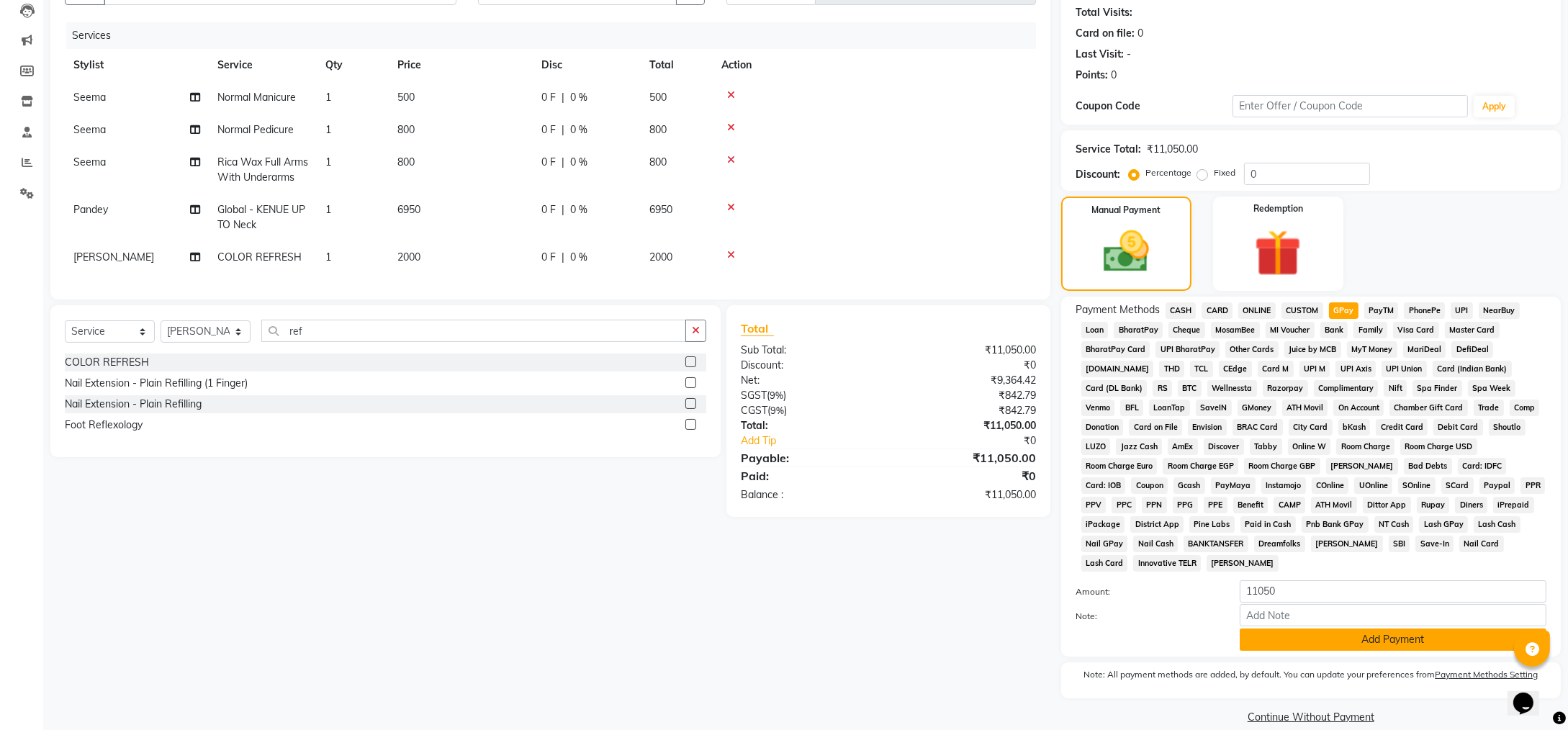
click at [1268, 629] on button "Add Payment" at bounding box center [1393, 640] width 307 height 23
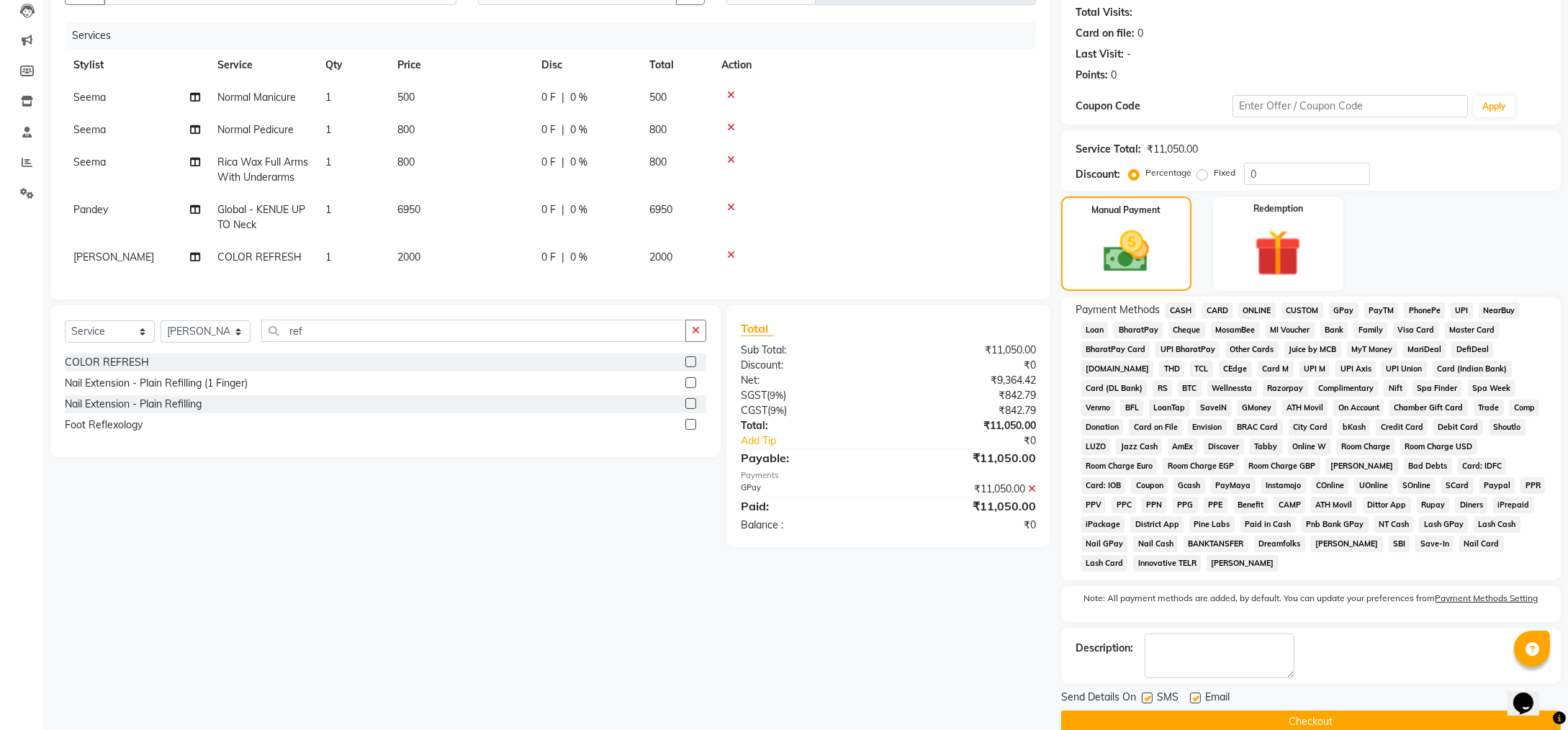
scroll to position [160, 0]
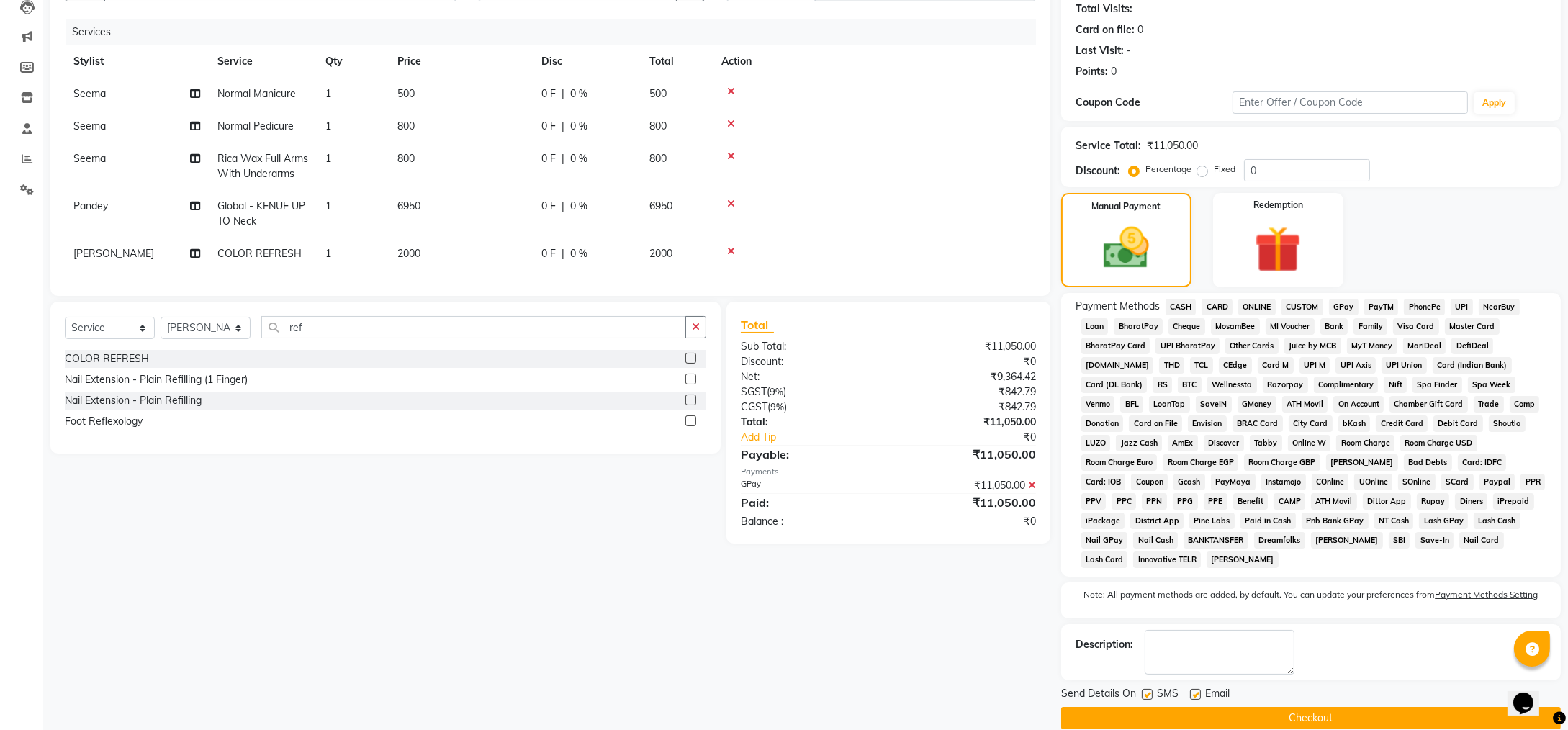
click at [1148, 689] on label at bounding box center [1147, 695] width 11 height 11
click at [1148, 691] on input "checkbox" at bounding box center [1146, 695] width 9 height 9
checkbox input "false"
click at [1194, 689] on label at bounding box center [1195, 695] width 11 height 11
click at [1194, 691] on input "checkbox" at bounding box center [1195, 695] width 9 height 9
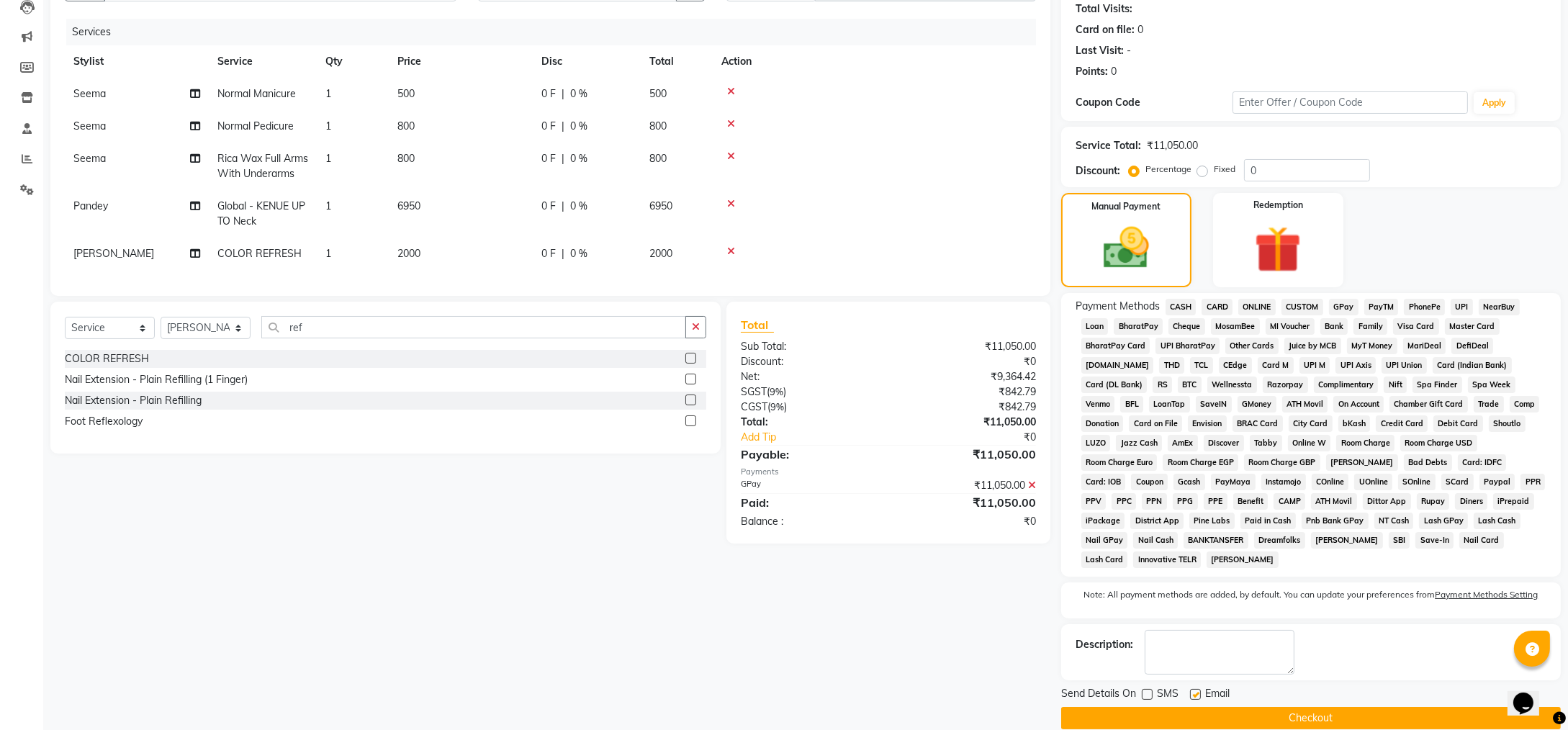
checkbox input "false"
click at [1191, 707] on button "Checkout" at bounding box center [1310, 719] width 500 height 23
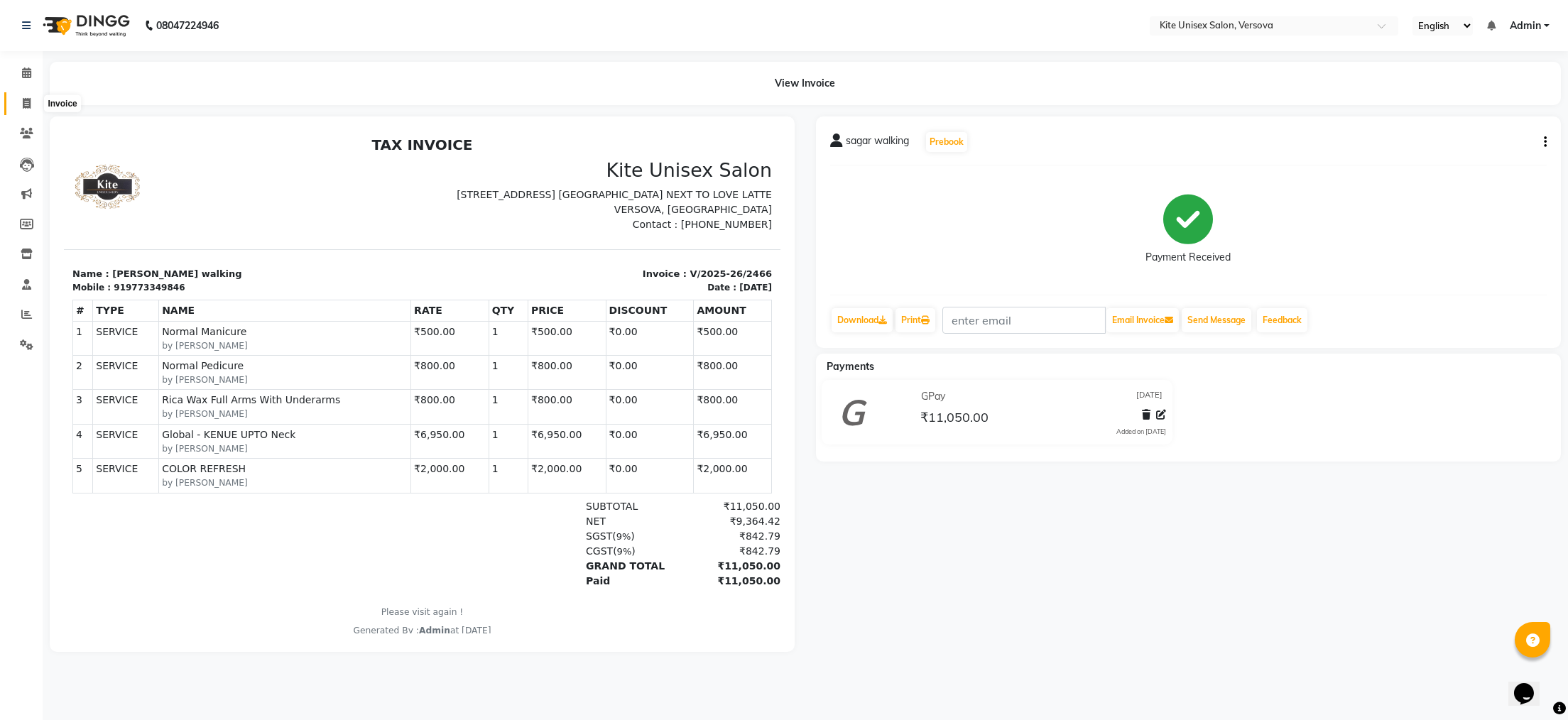
click at [26, 105] on icon at bounding box center [27, 103] width 8 height 10
select select "service"
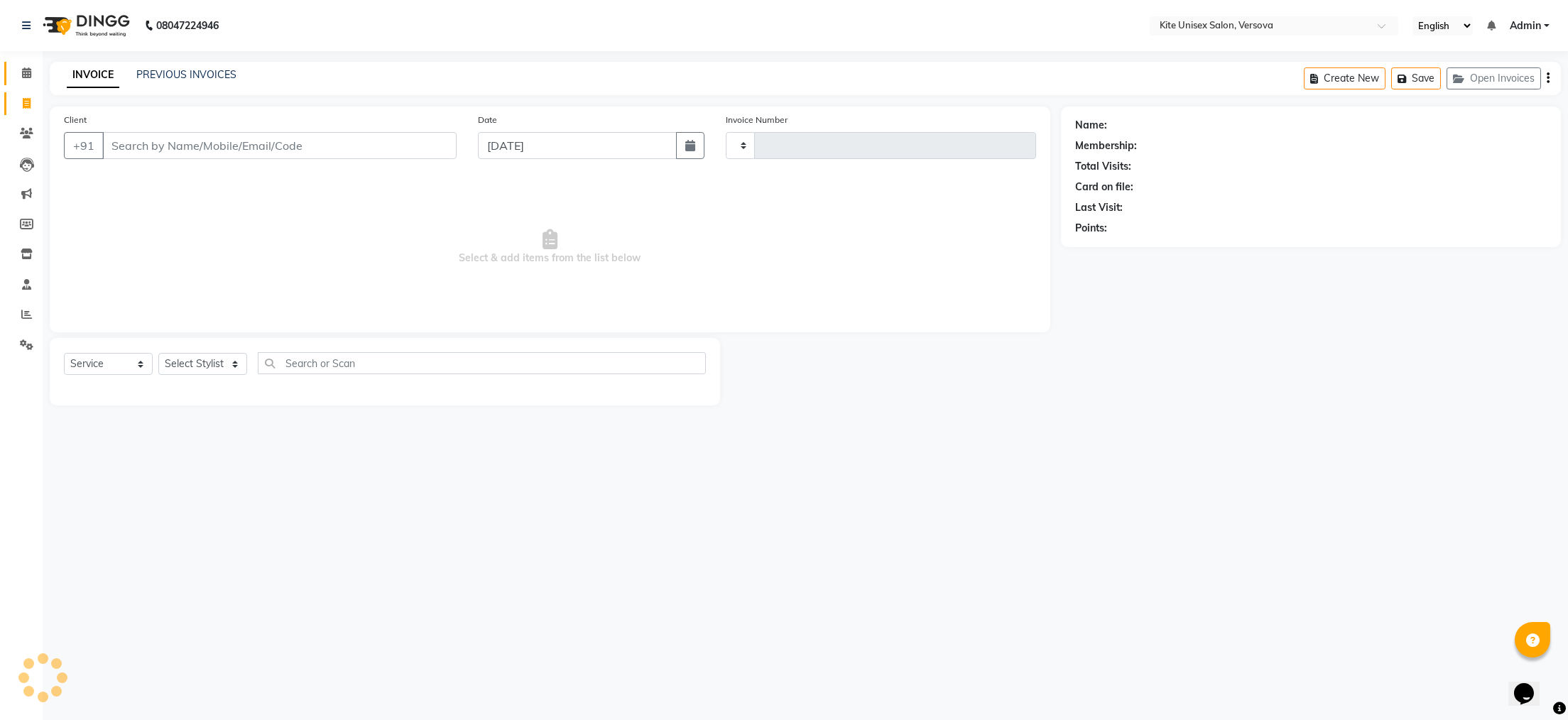
type input "2467"
select select "6093"
click at [116, 138] on input "Client" at bounding box center [279, 145] width 354 height 27
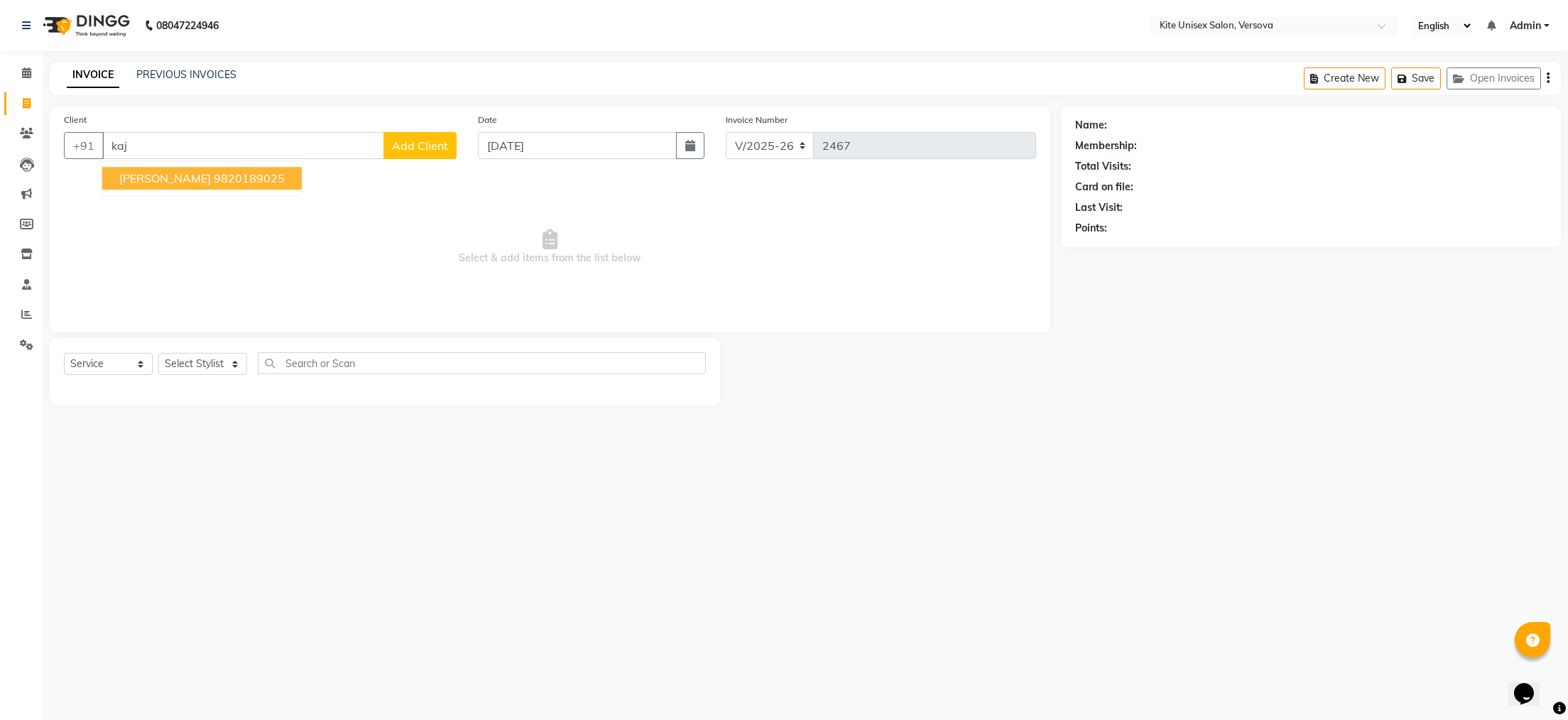
click at [152, 179] on span "[PERSON_NAME]" at bounding box center [165, 178] width 92 height 14
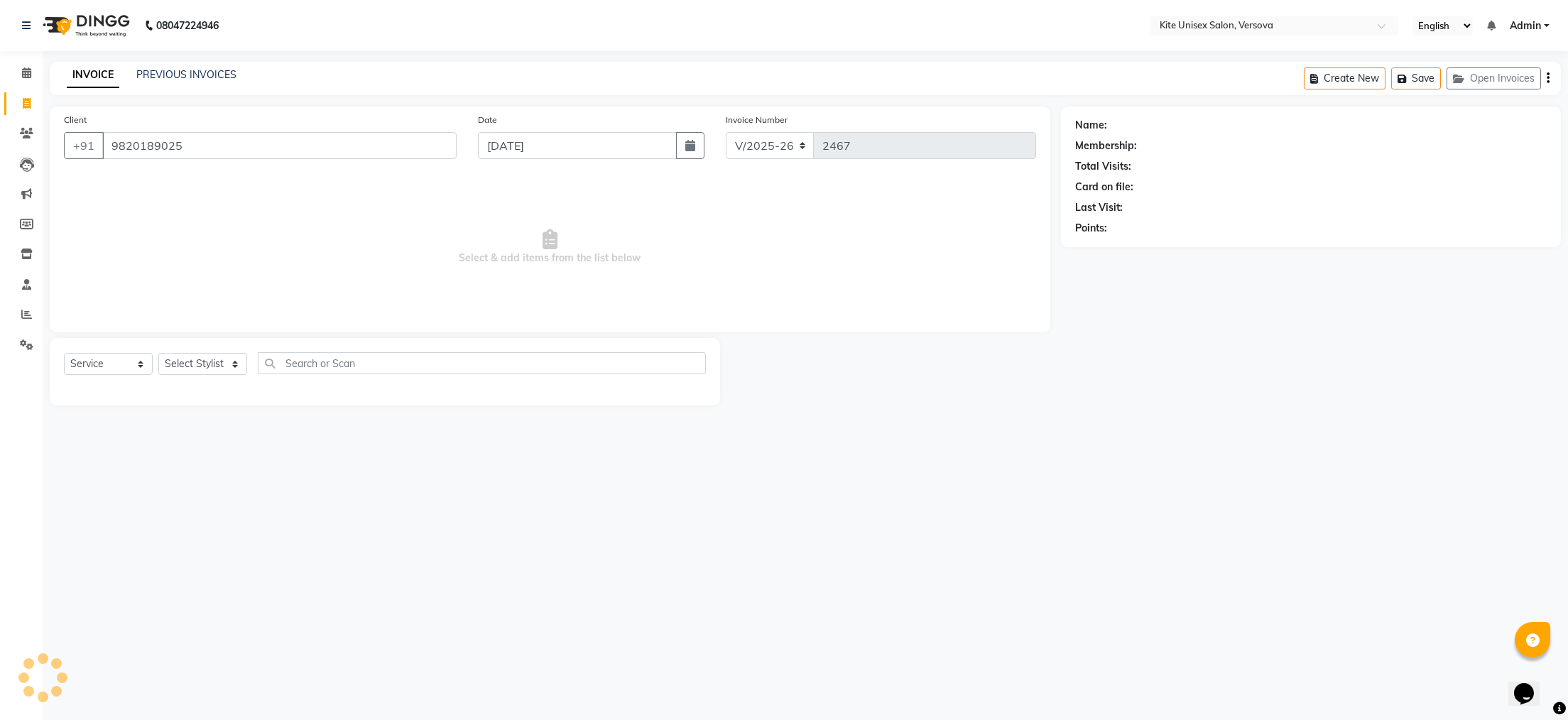
type input "9820189025"
click at [235, 366] on select "Select Stylist [PERSON_NAME] DC [PERSON_NAME] [PERSON_NAME] Rajuuu [PERSON_NAME]" at bounding box center [203, 364] width 89 height 22
select select "50189"
click at [159, 354] on select "Select Stylist [PERSON_NAME] DC [PERSON_NAME] [PERSON_NAME] Rajuuu [PERSON_NAME]" at bounding box center [203, 364] width 89 height 22
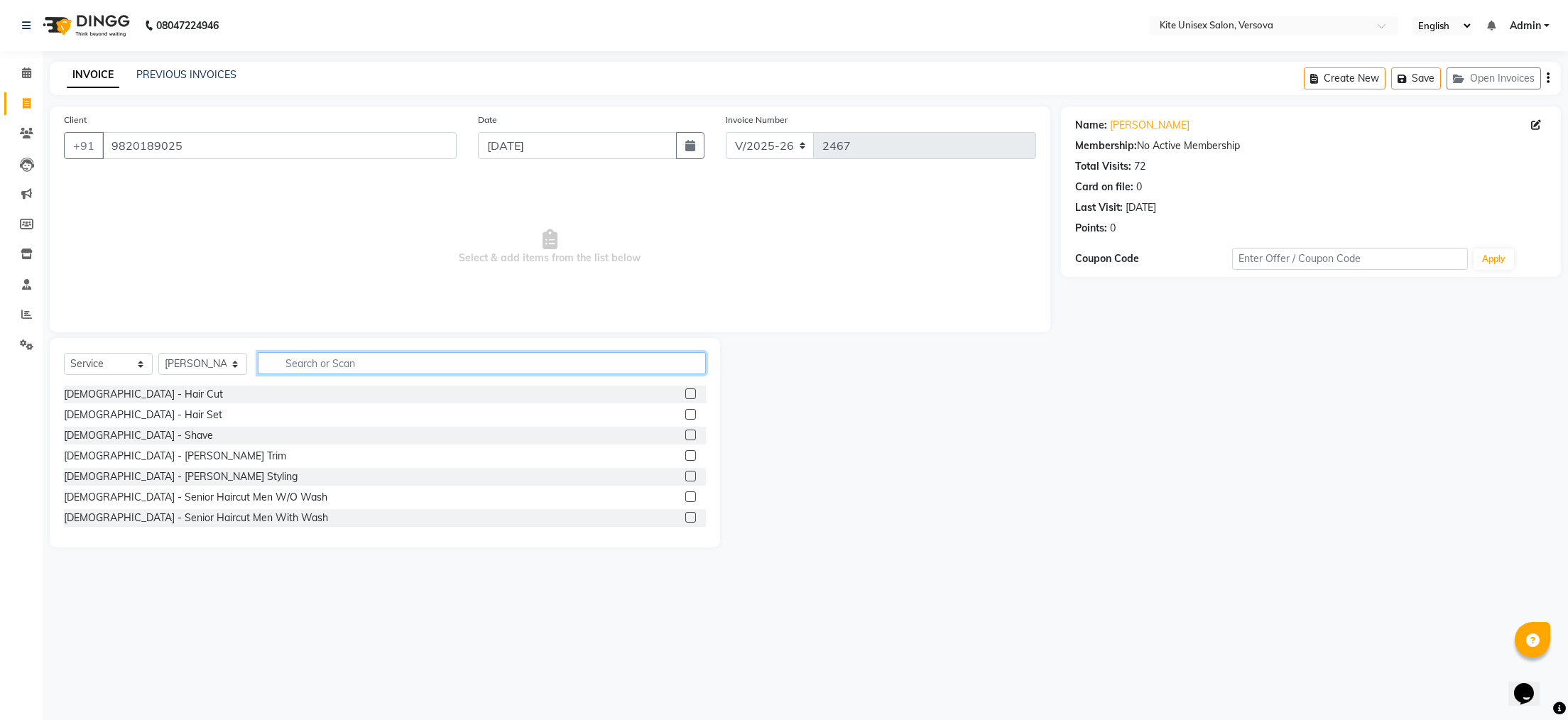
click at [286, 362] on input "text" at bounding box center [482, 363] width 449 height 22
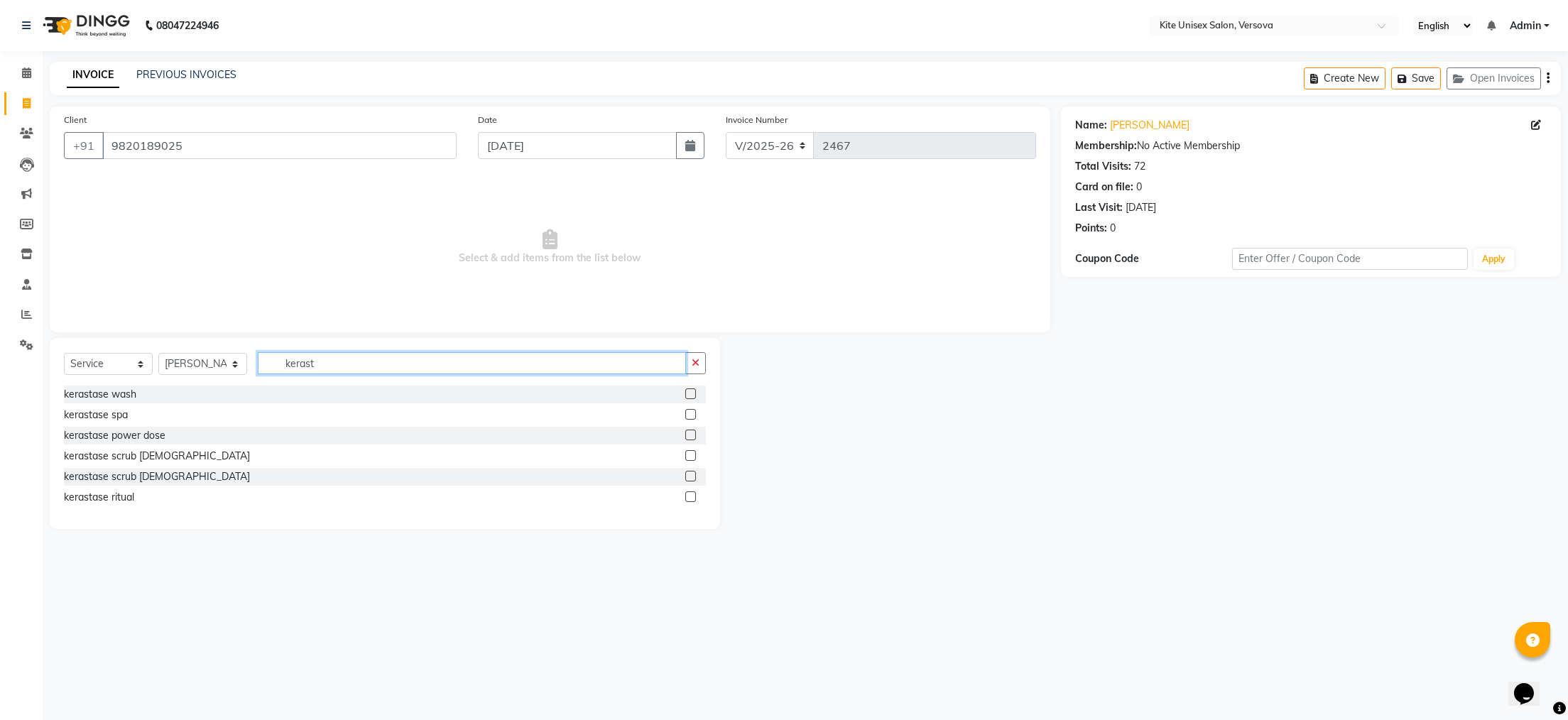
type input "kerast"
click at [689, 396] on label at bounding box center [691, 394] width 10 height 10
click at [689, 396] on input "checkbox" at bounding box center [690, 394] width 9 height 9
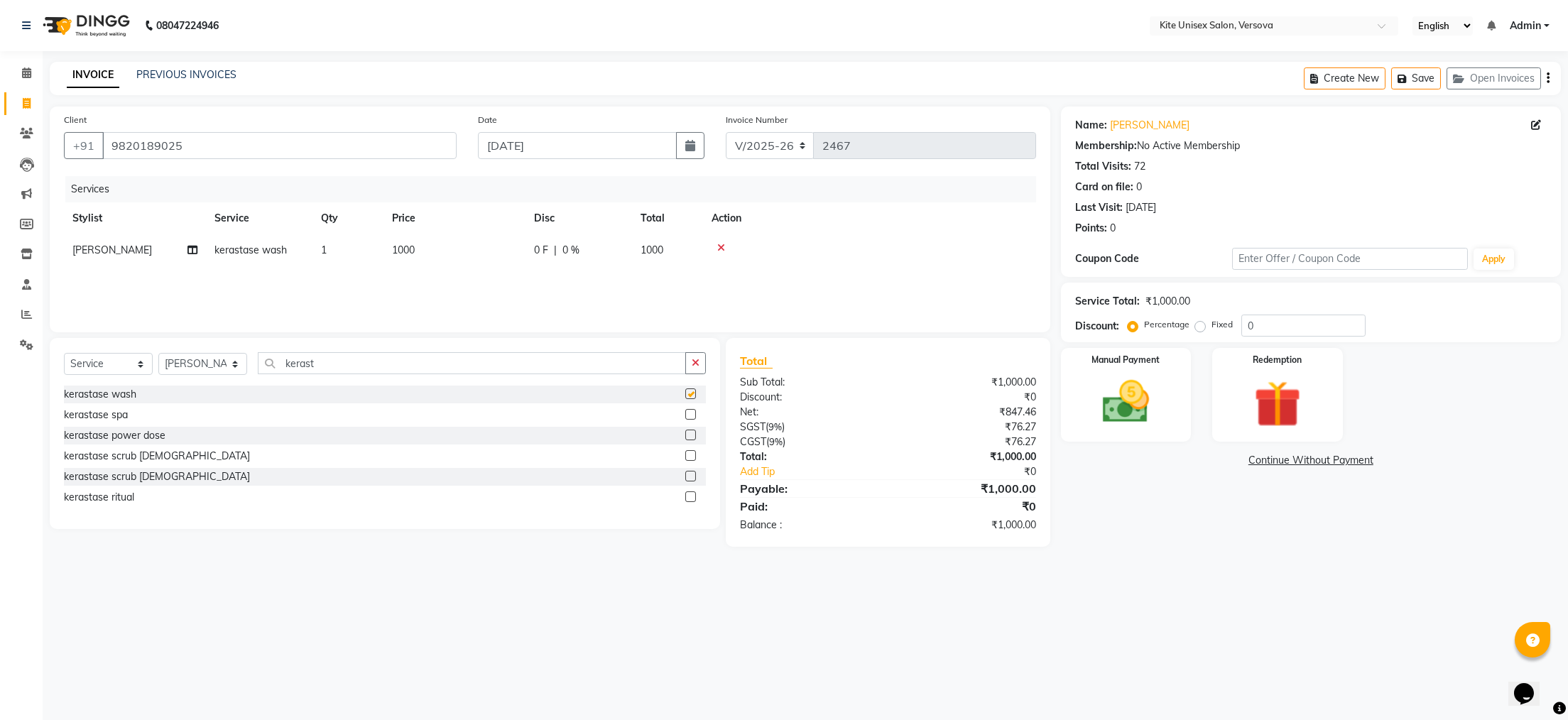
checkbox input "false"
click at [660, 248] on span "1000" at bounding box center [652, 250] width 23 height 13
select select "50189"
click at [560, 249] on input "1000" at bounding box center [521, 254] width 125 height 22
type input "1"
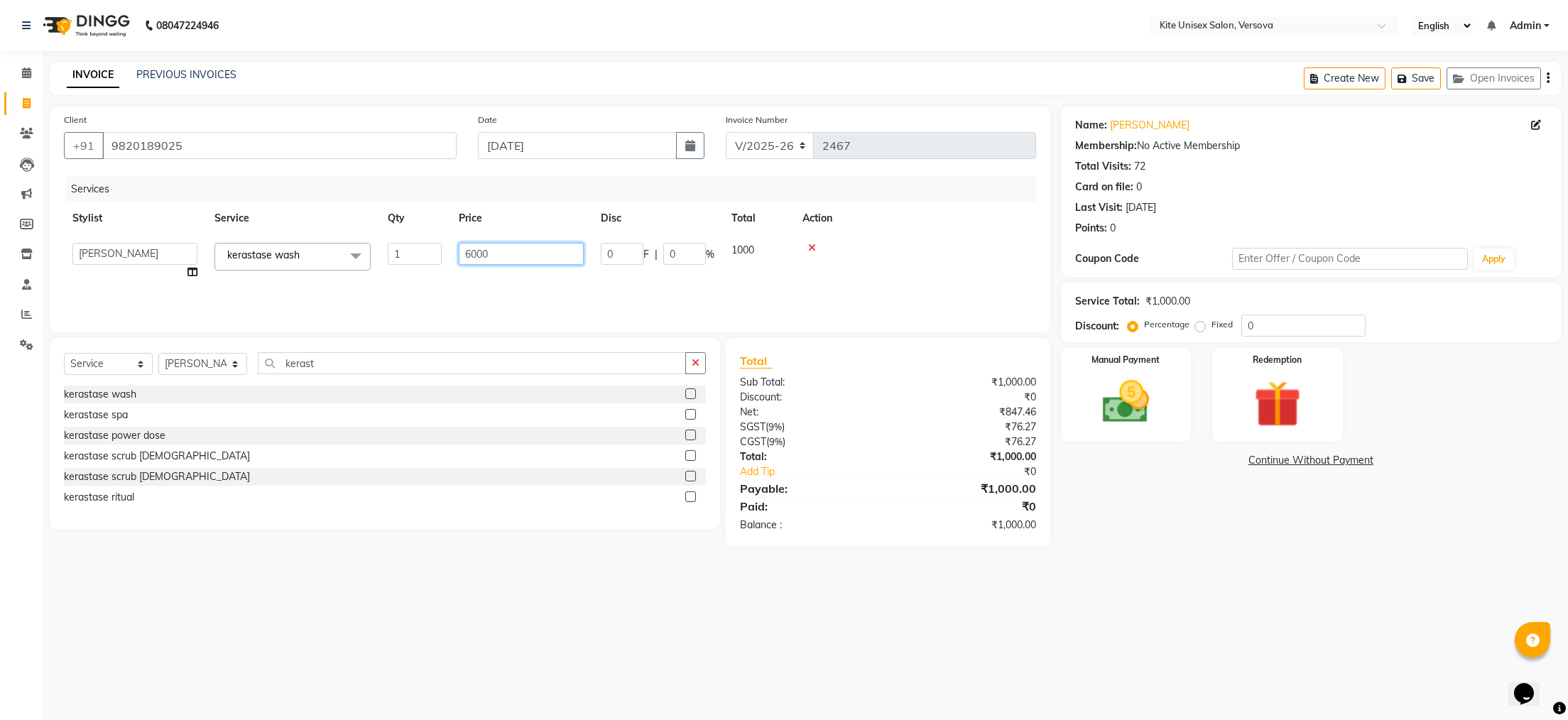
type input "600"
click at [1171, 637] on div "08047224946 Select Location × Kite Unisex Salon, Versova English ENGLISH Españo…" at bounding box center [784, 360] width 1568 height 720
click at [1133, 422] on img at bounding box center [1125, 403] width 79 height 56
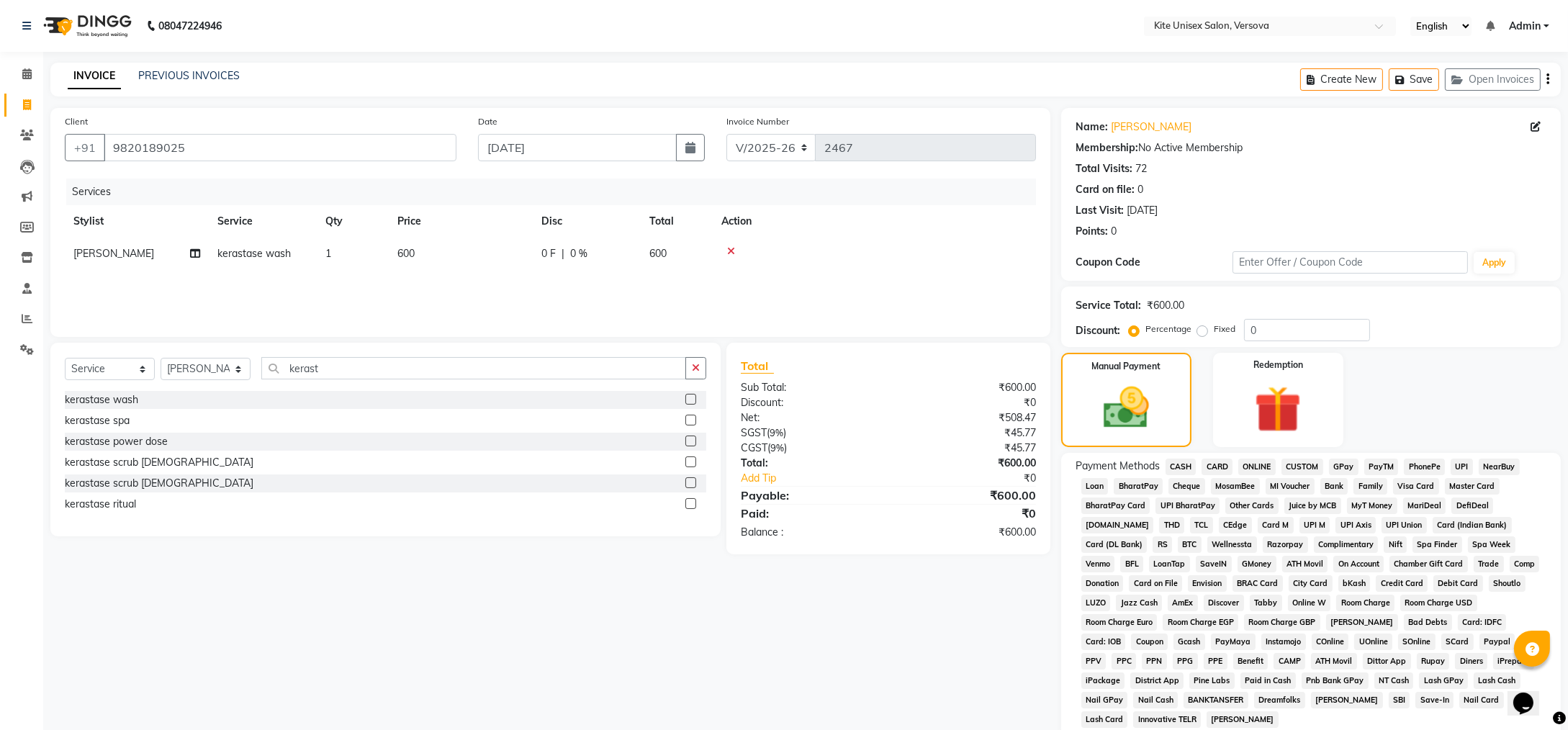
click at [1337, 465] on span "GPay" at bounding box center [1343, 467] width 29 height 17
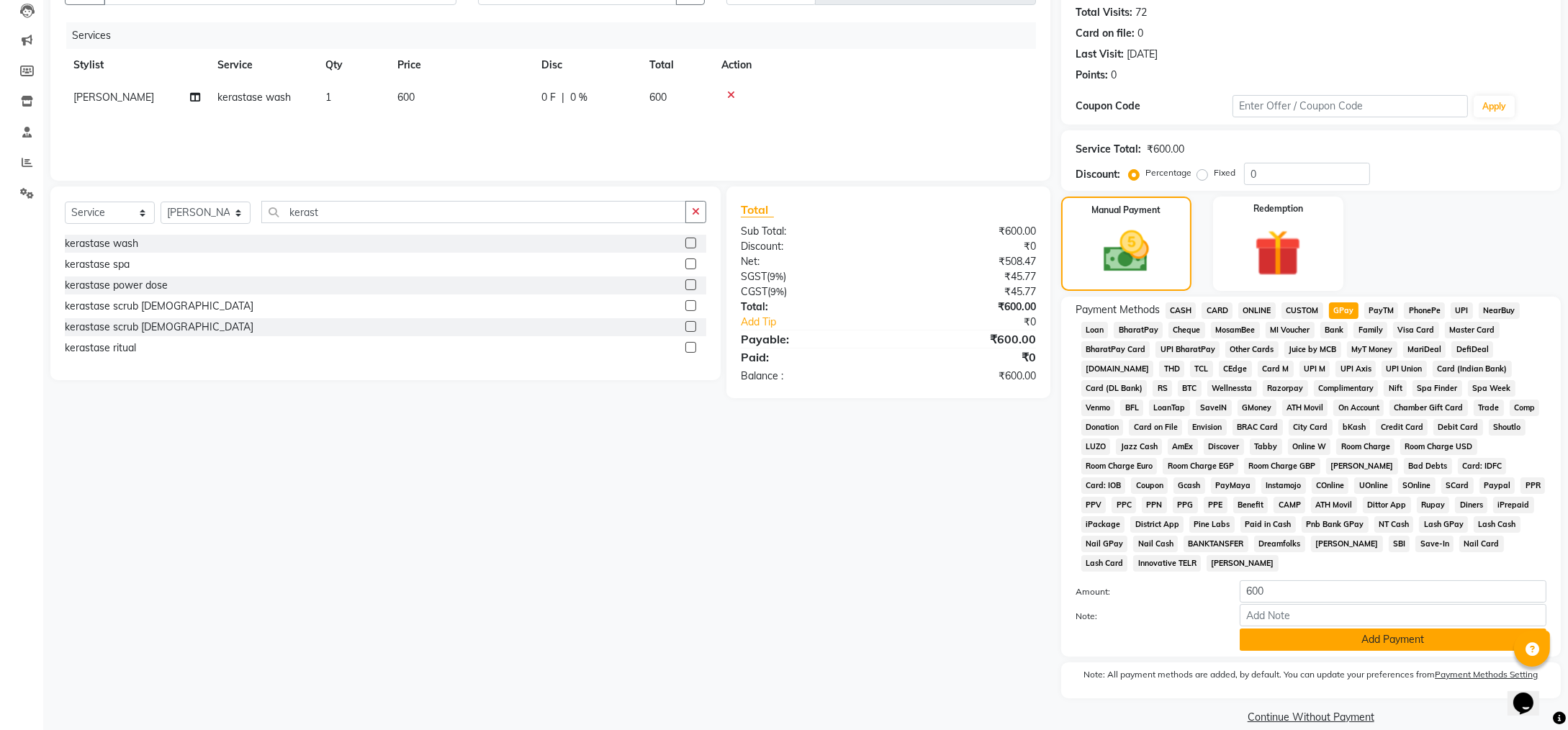
click at [1255, 629] on button "Add Payment" at bounding box center [1393, 640] width 307 height 23
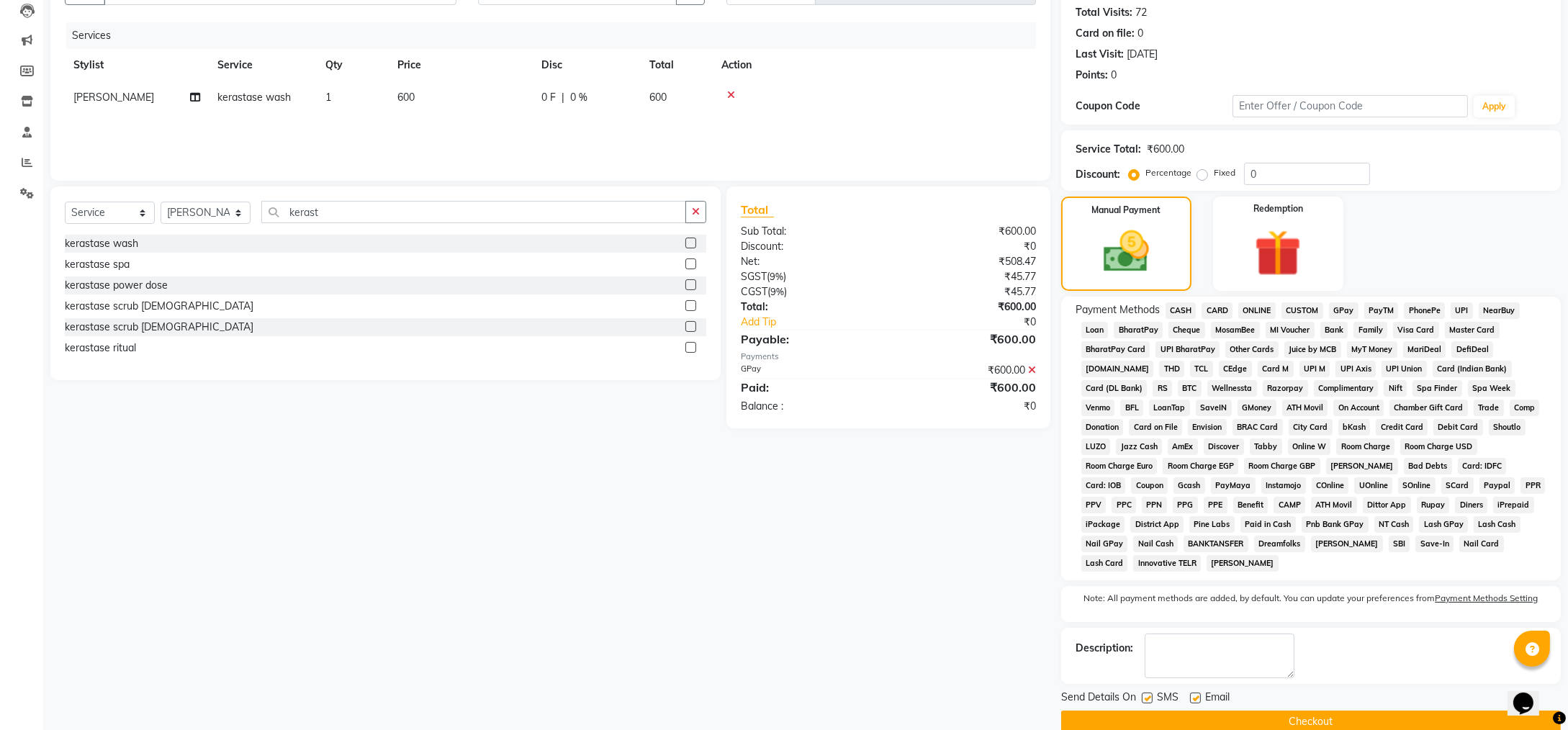
click at [1191, 711] on button "Checkout" at bounding box center [1310, 722] width 500 height 23
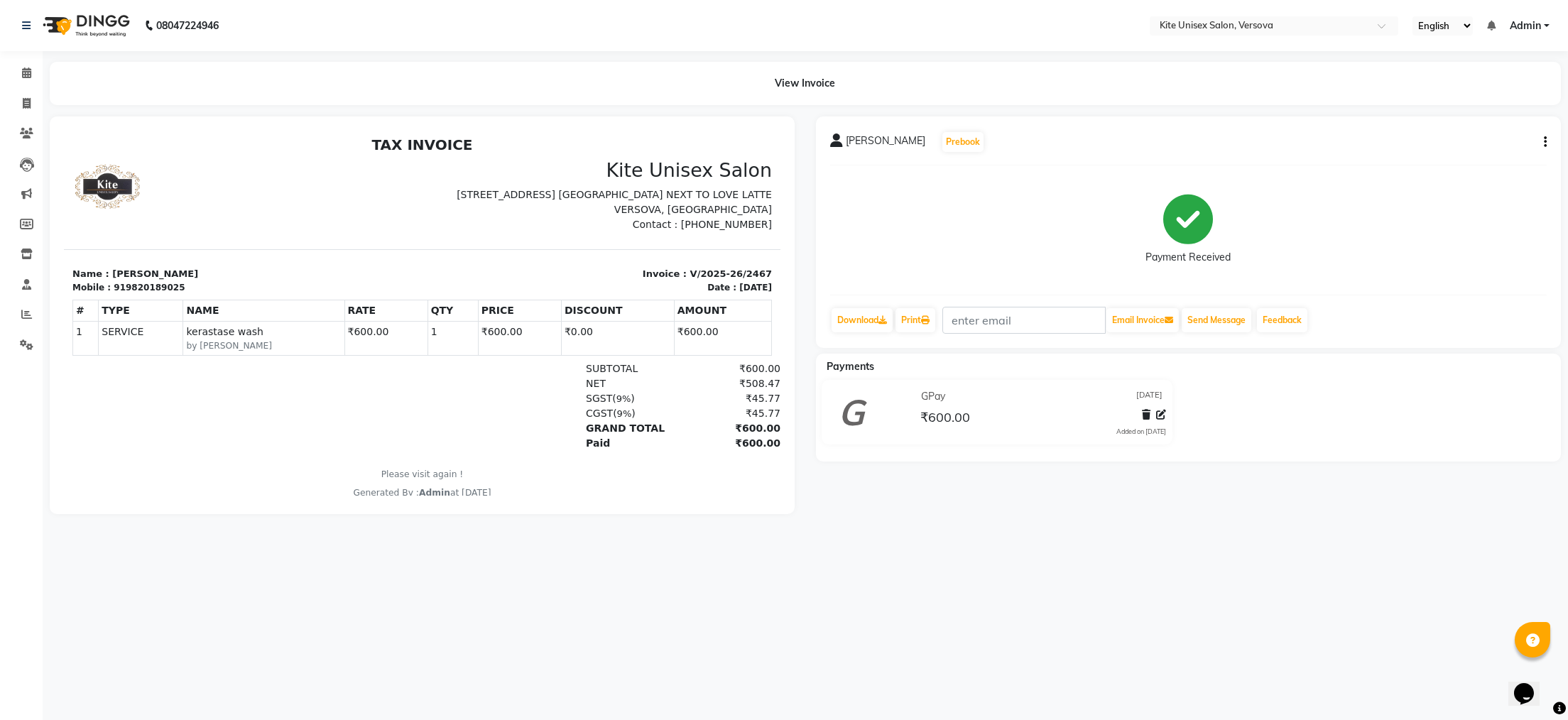
select select "service"
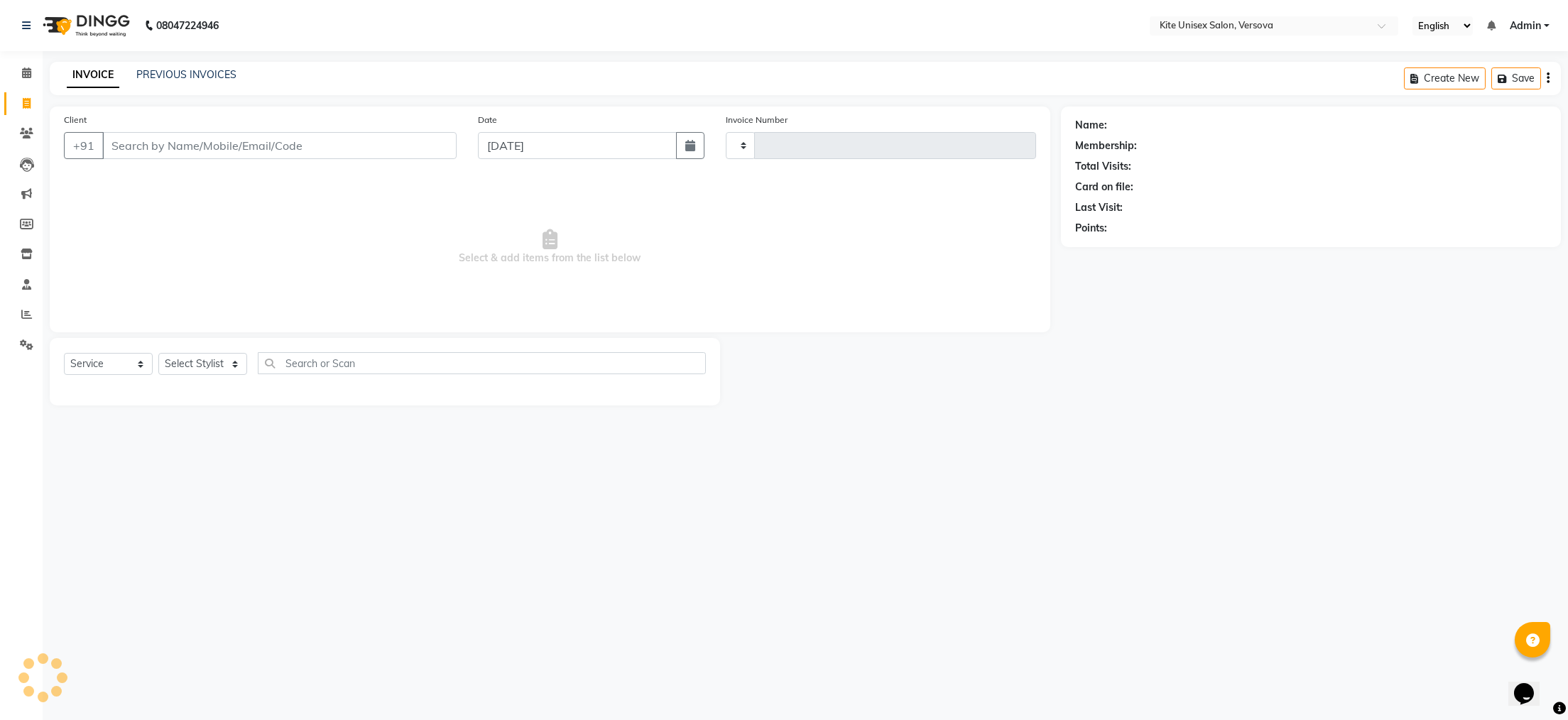
type input "2468"
select select "6093"
click at [27, 76] on icon at bounding box center [27, 73] width 9 height 10
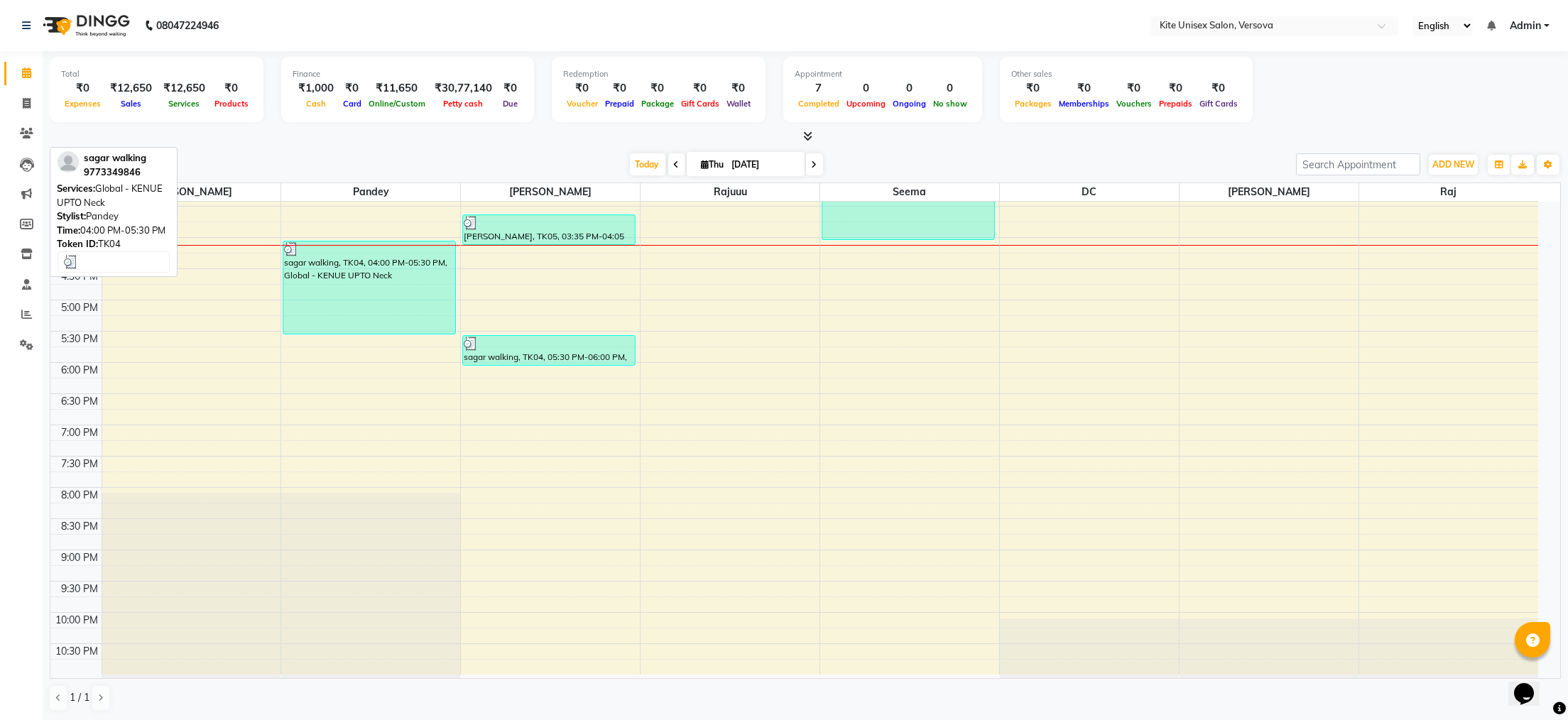
scroll to position [403, 0]
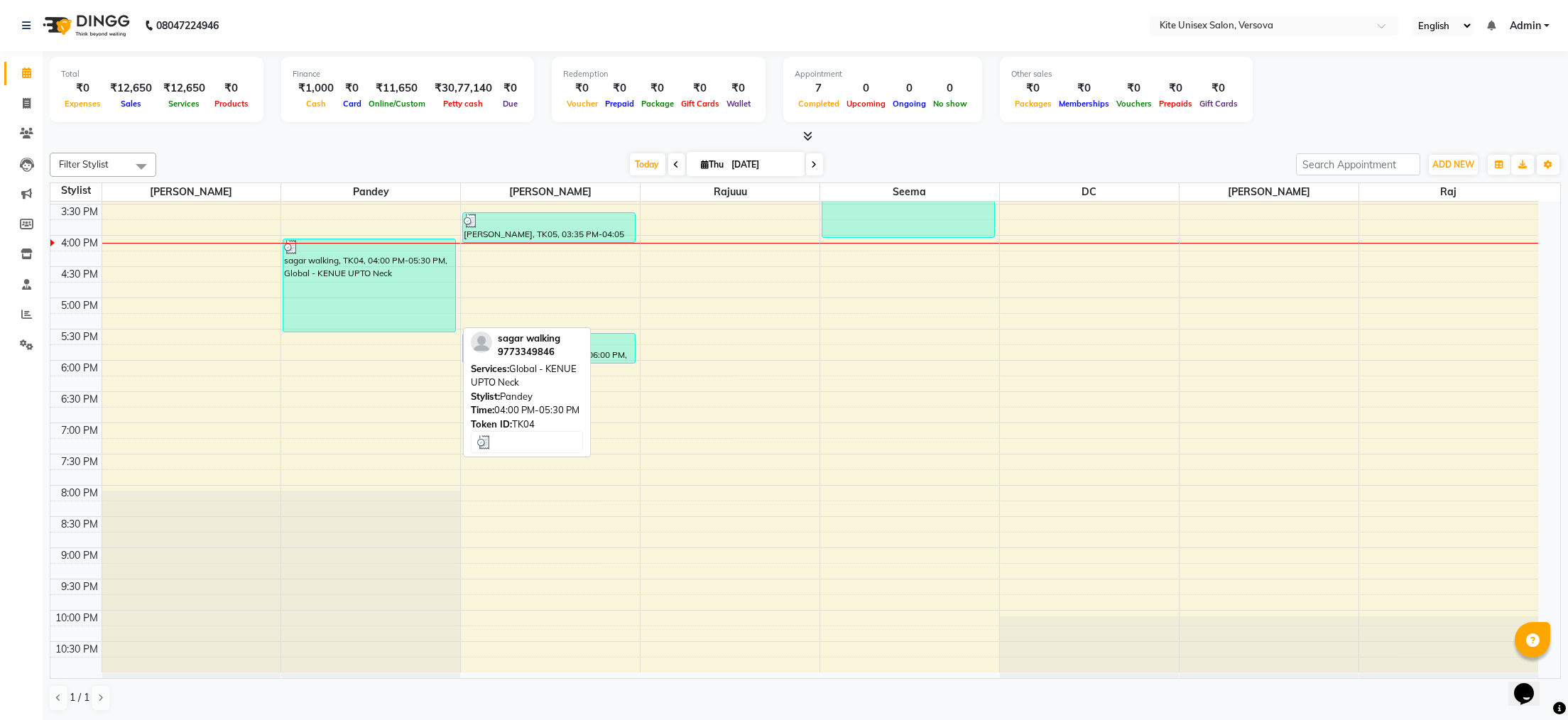
click at [363, 277] on div "sagar walking, TK04, 04:00 PM-05:30 PM, Global - KENUE UPTO Neck" at bounding box center [369, 285] width 172 height 93
select select "3"
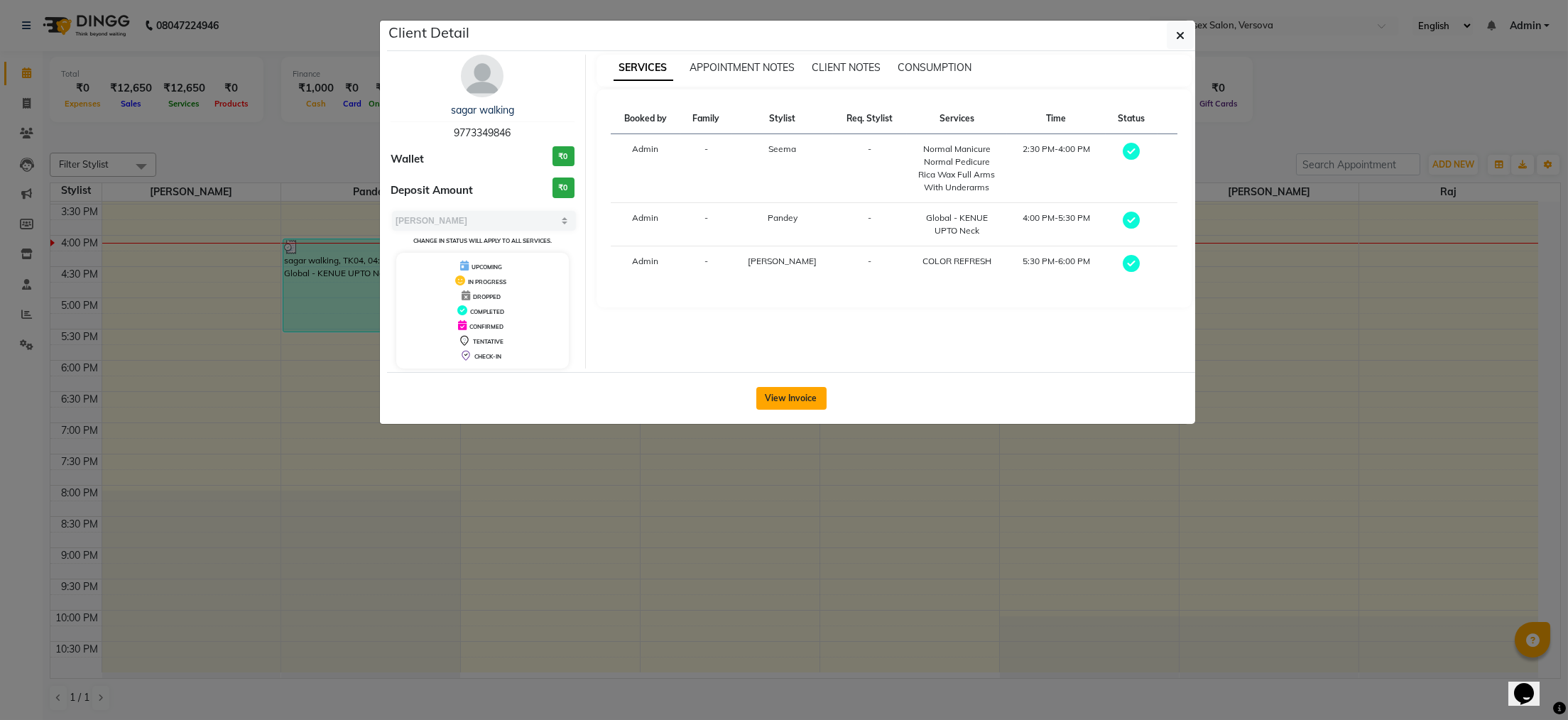
click at [796, 402] on button "View Invoice" at bounding box center [791, 398] width 70 height 23
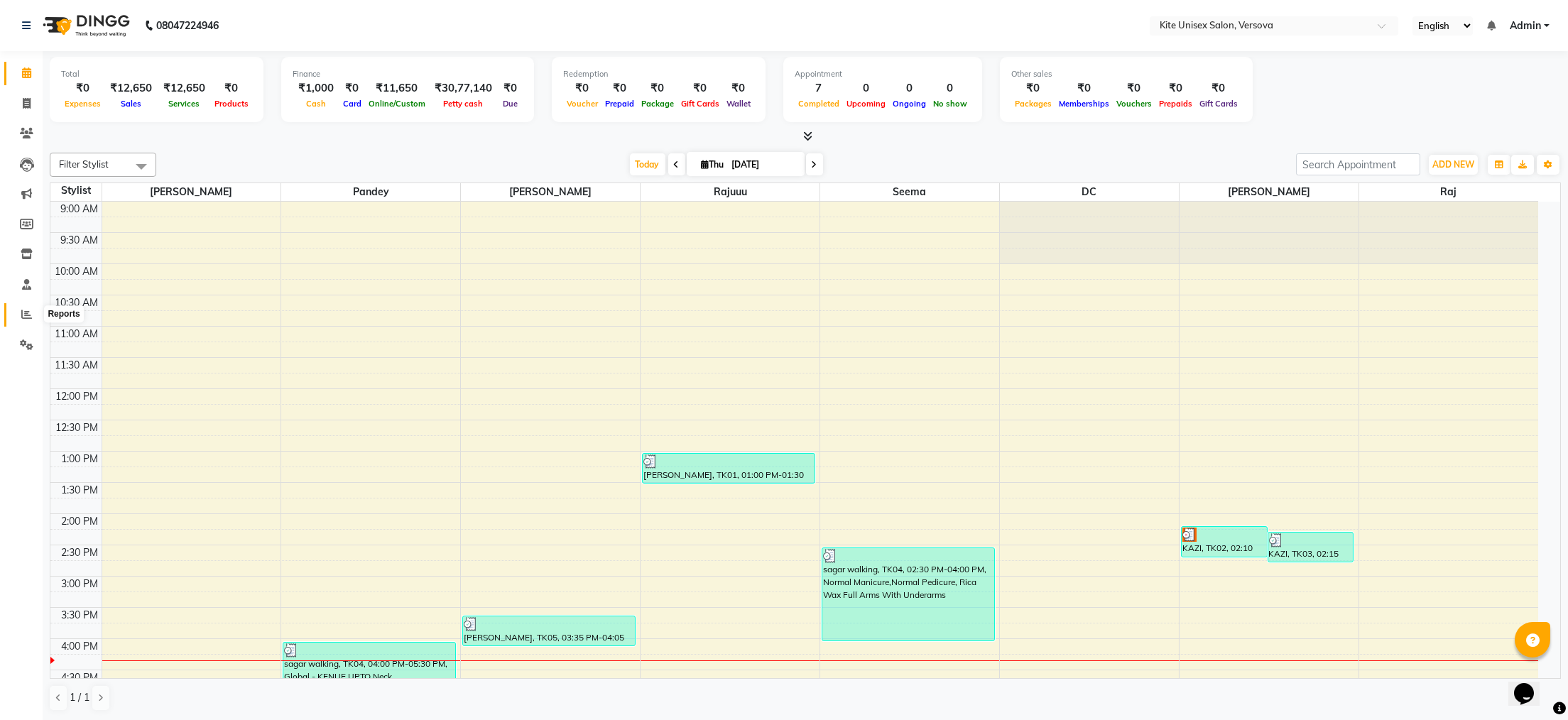
click at [24, 314] on icon at bounding box center [27, 314] width 10 height 10
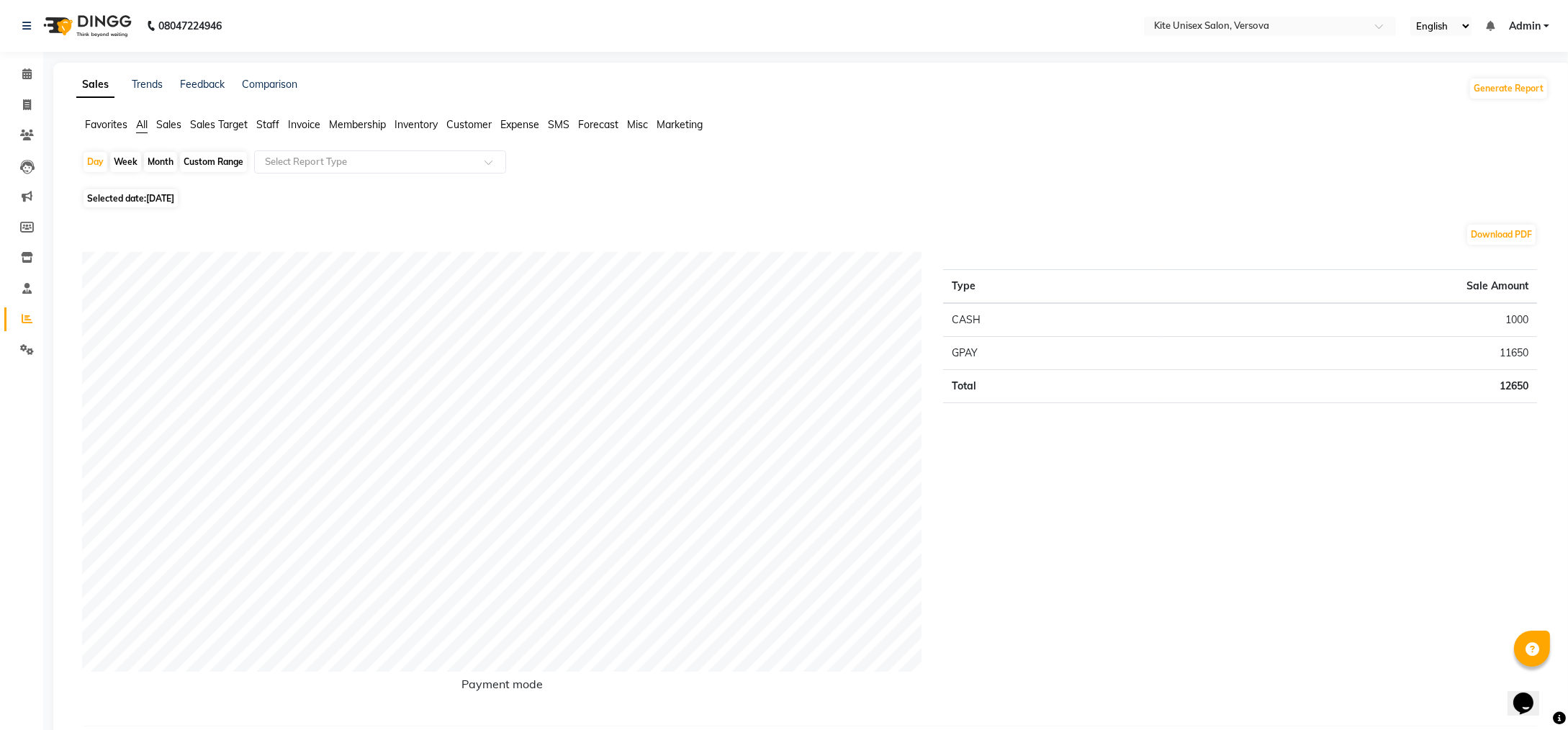
click at [154, 160] on div "Month" at bounding box center [161, 162] width 33 height 20
select select "9"
select select "2025"
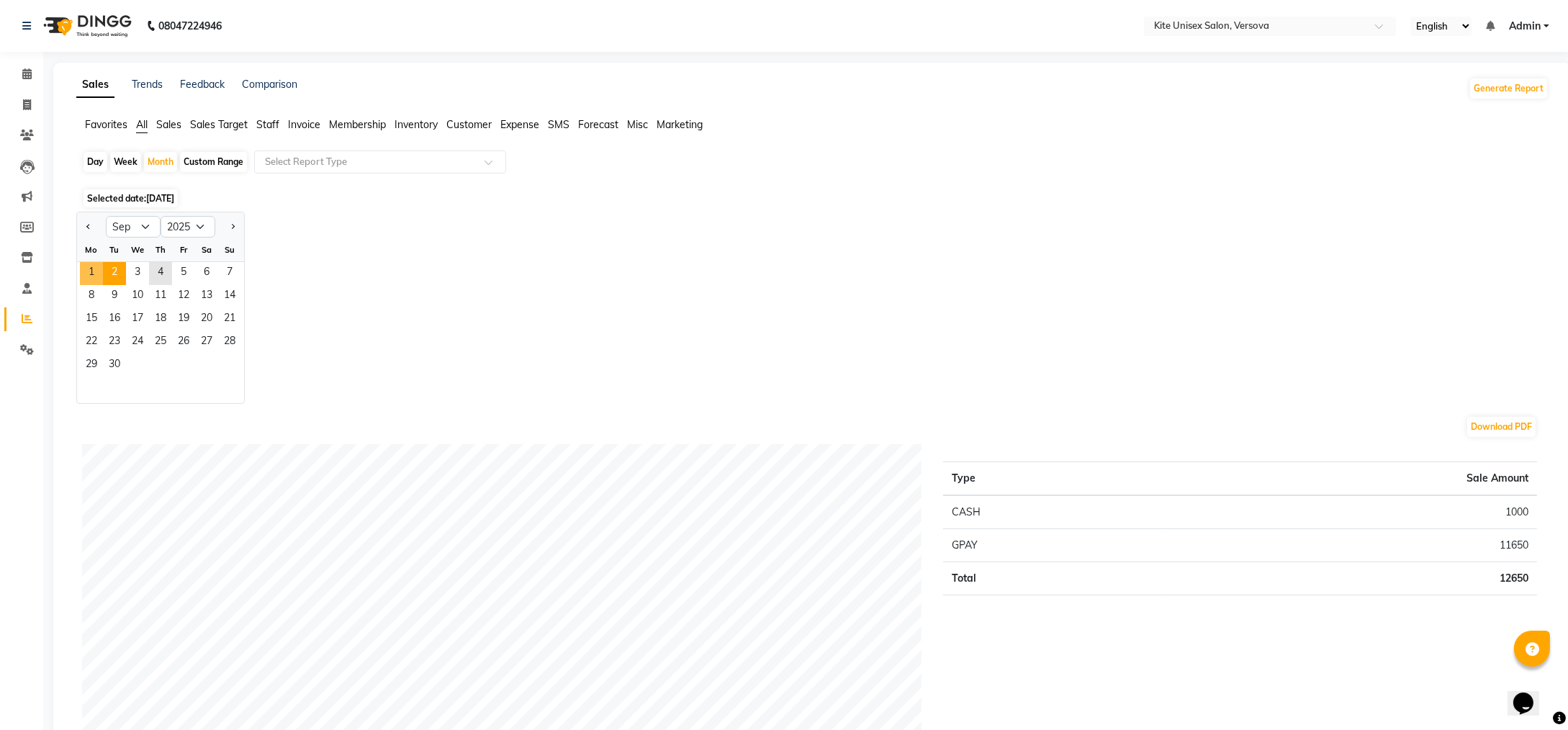
click at [102, 270] on div "1 2 3 4 5 6 7" at bounding box center [161, 274] width 167 height 23
click at [91, 270] on span "1" at bounding box center [91, 274] width 23 height 23
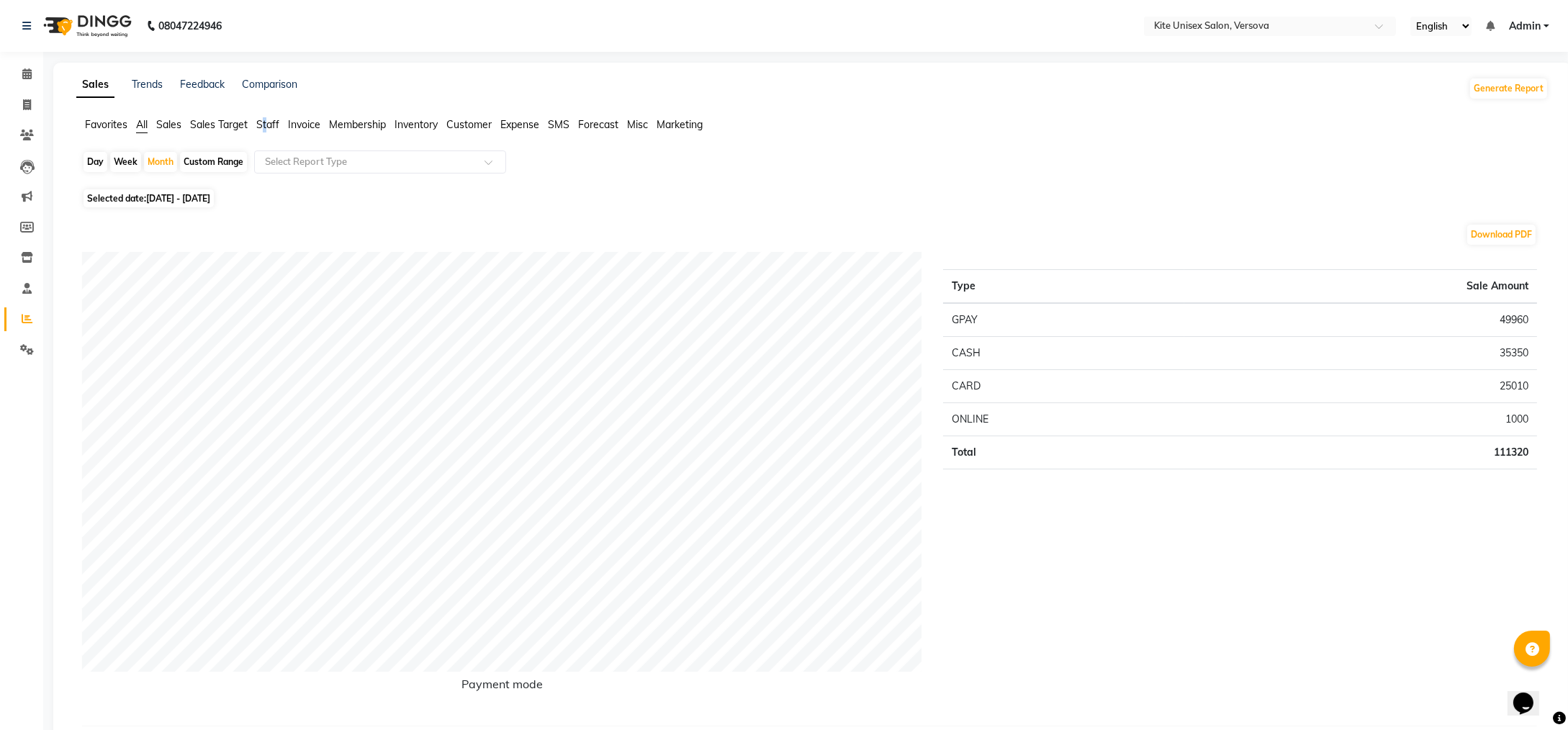
click at [265, 122] on span "Staff" at bounding box center [267, 124] width 23 height 13
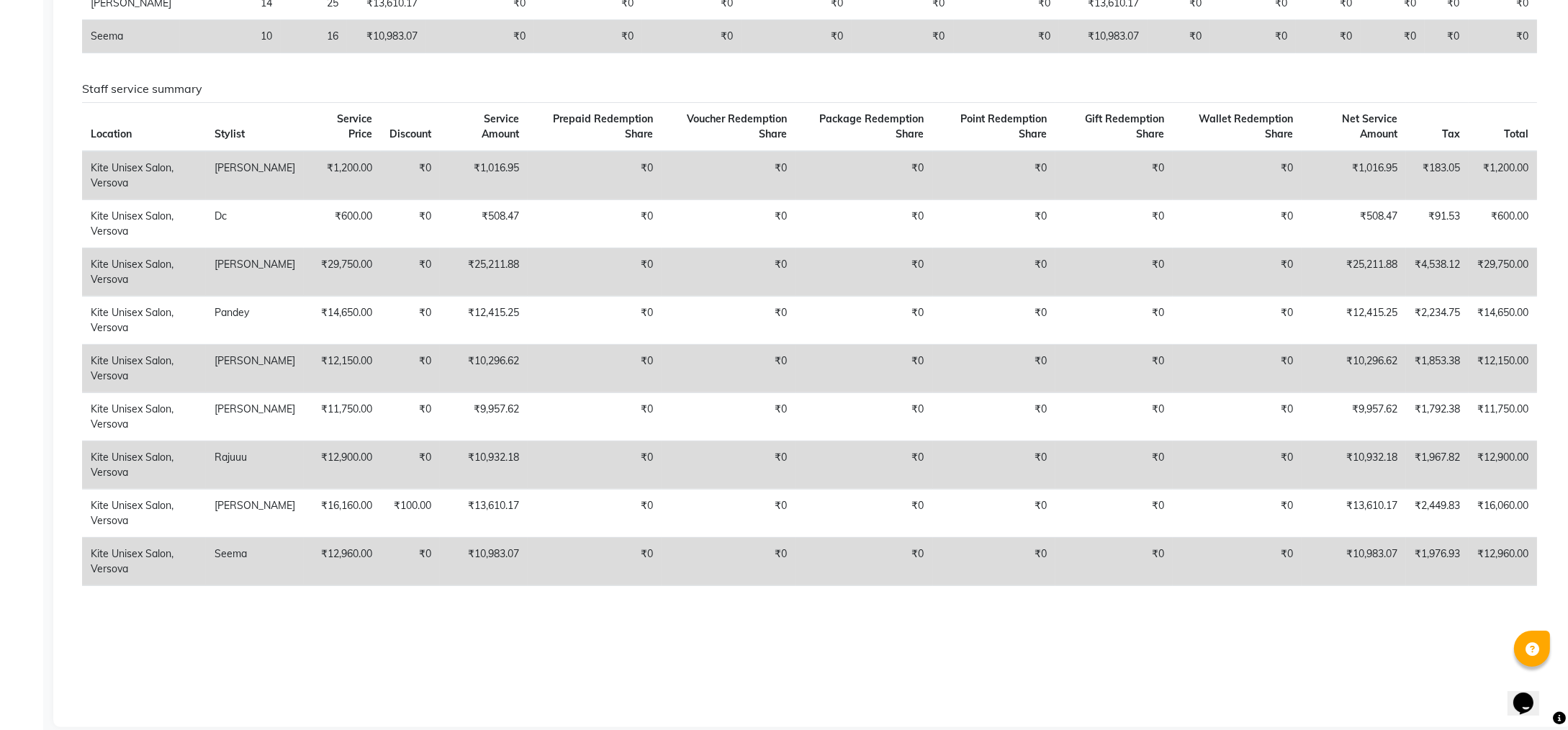
scroll to position [564, 0]
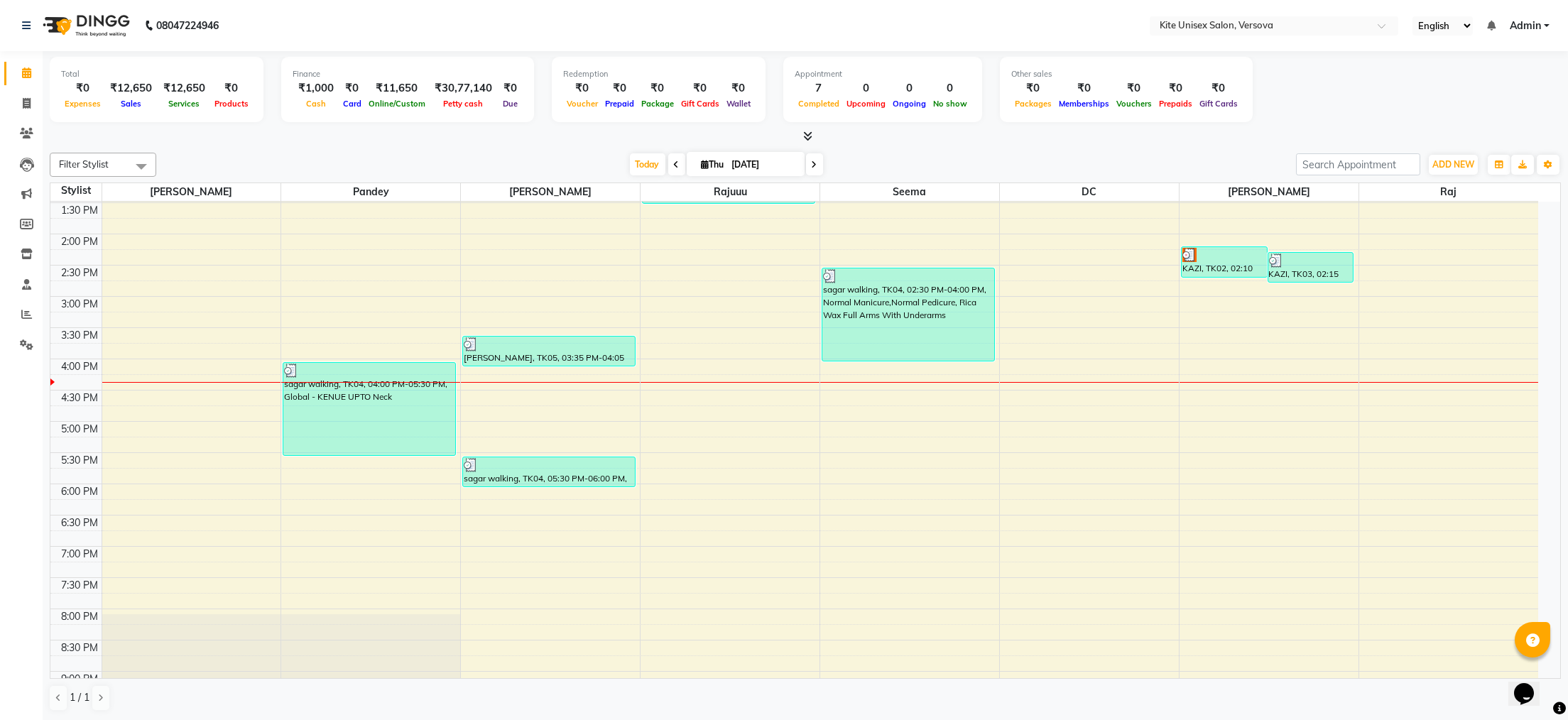
scroll to position [284, 0]
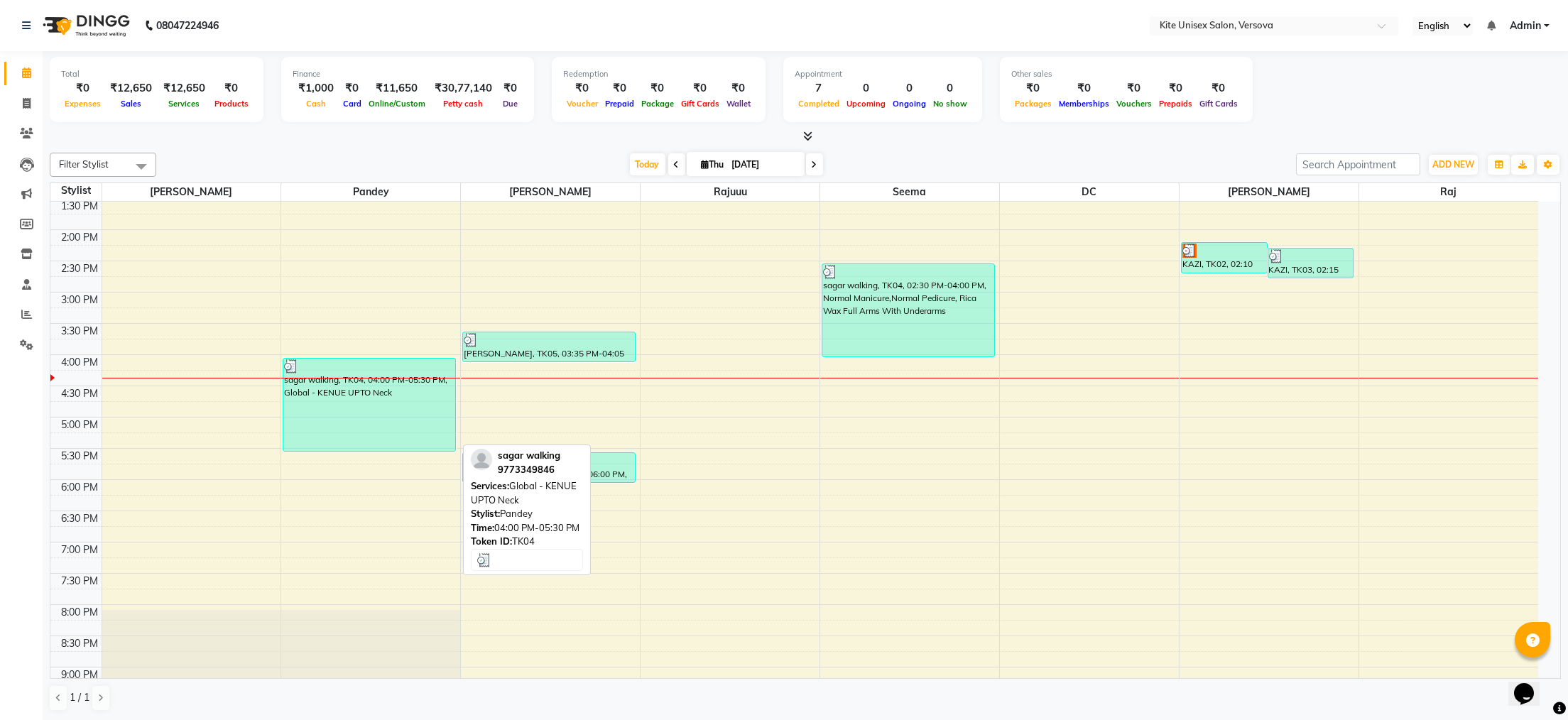
click at [394, 423] on div "sagar walking, TK04, 04:00 PM-05:30 PM, Global - KENUE UPTO Neck" at bounding box center [369, 405] width 172 height 93
select select "3"
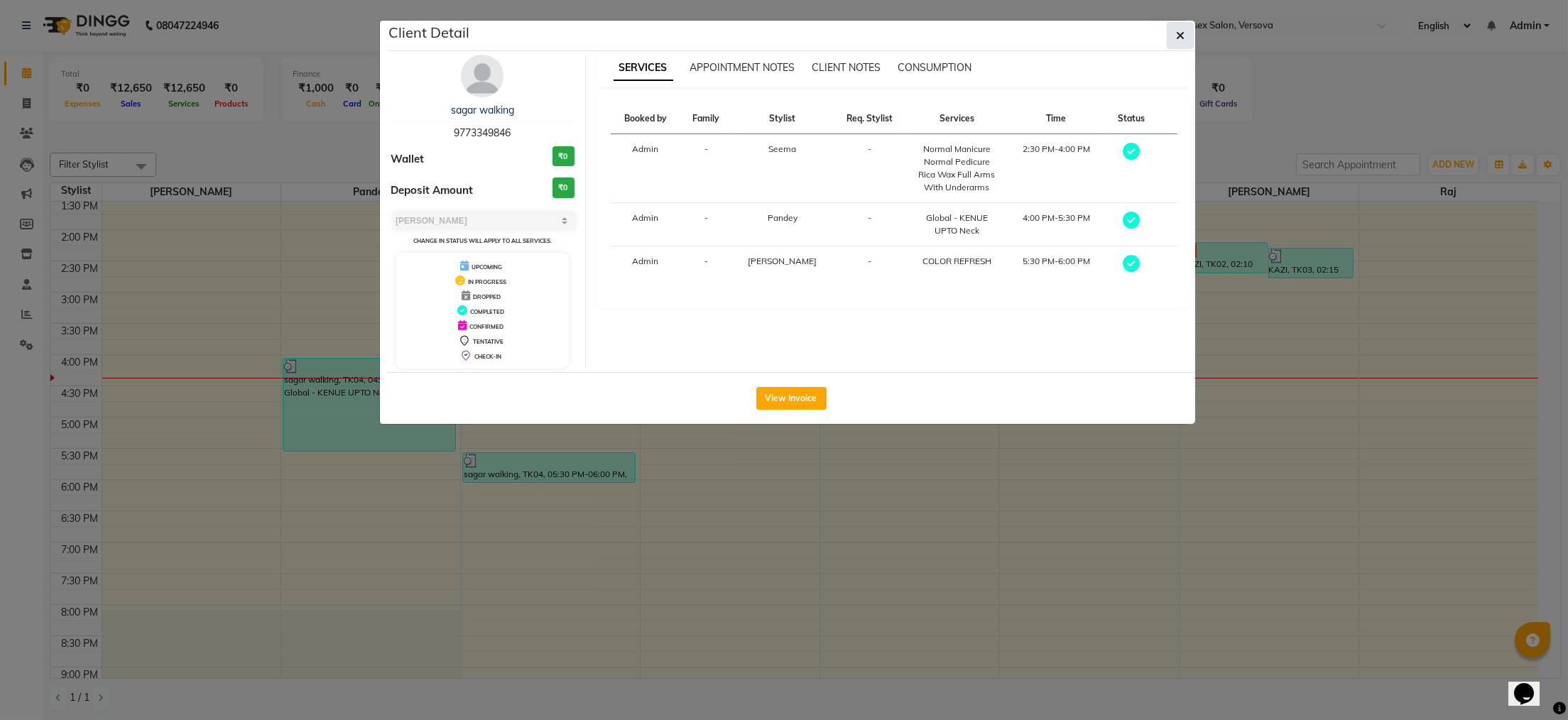
click at [1177, 33] on icon "button" at bounding box center [1180, 35] width 8 height 11
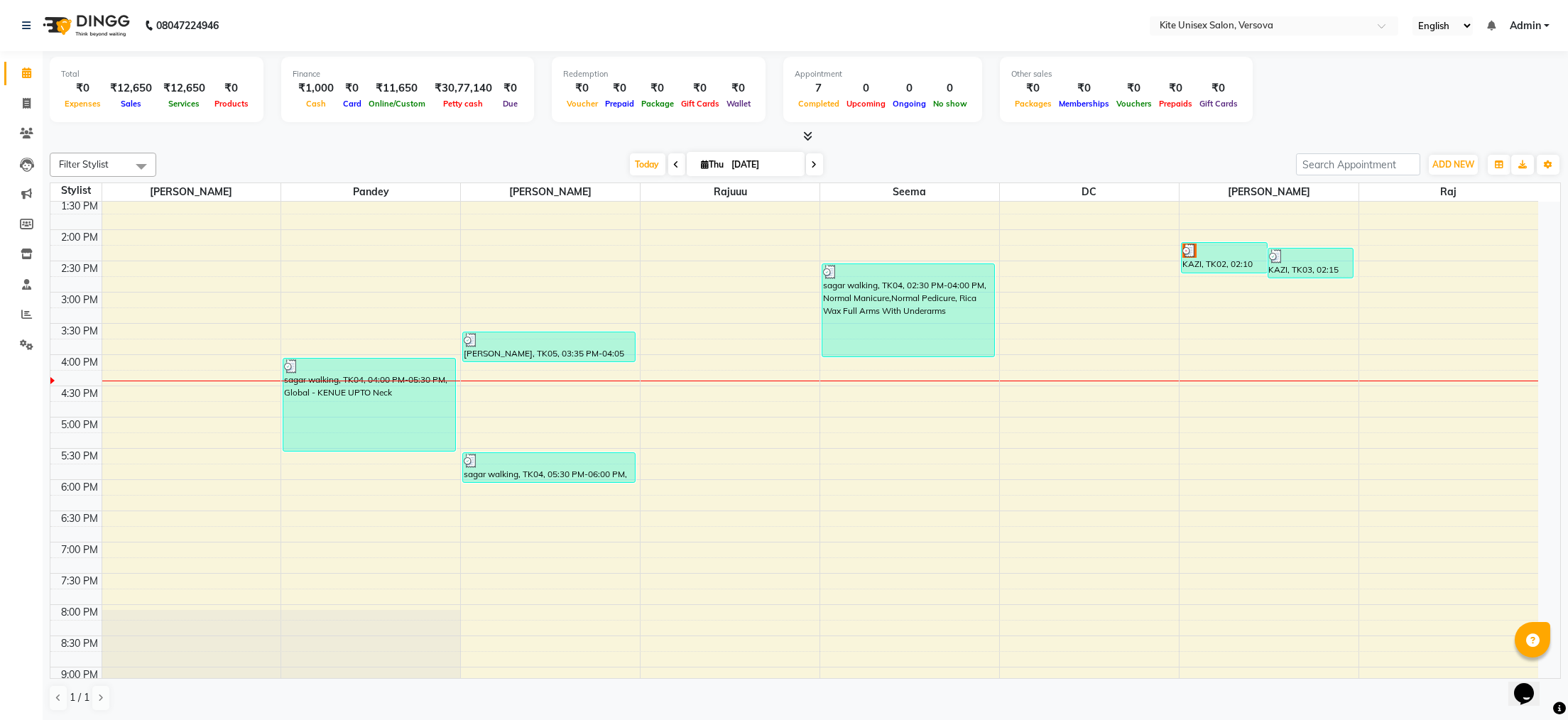
select select "6093"
select select "service"
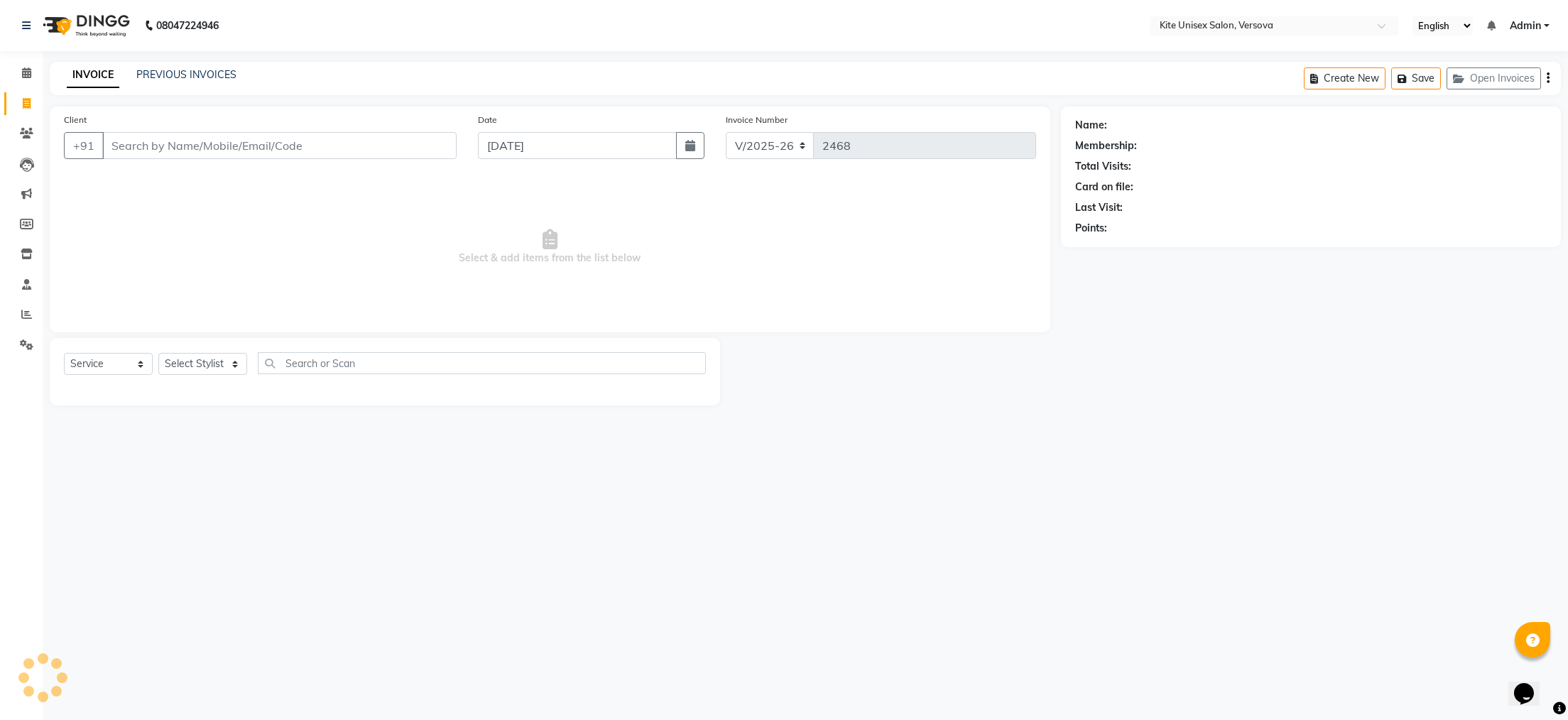
click at [128, 150] on input "Client" at bounding box center [279, 145] width 354 height 27
click at [131, 145] on input "Client" at bounding box center [279, 145] width 354 height 27
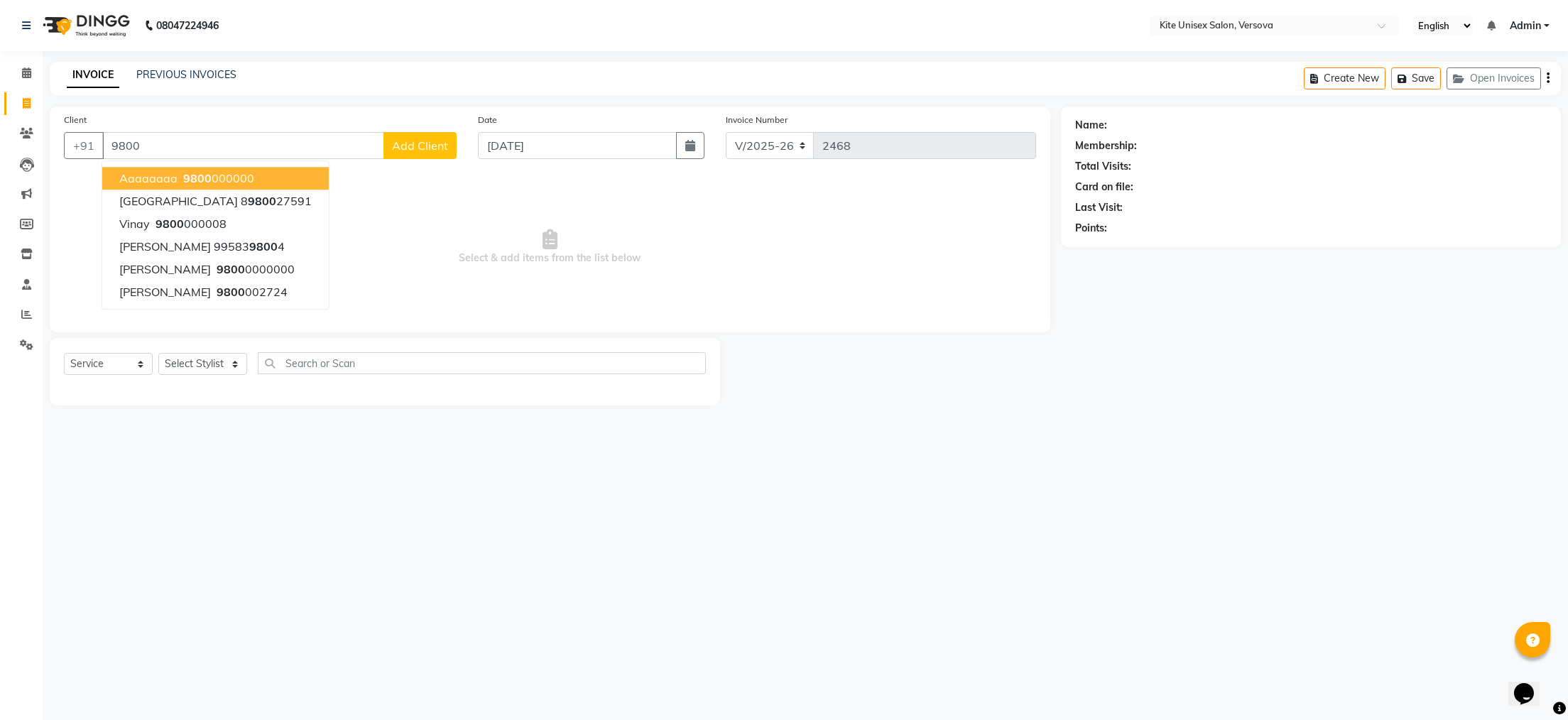
click at [173, 178] on span "aaaaaaaa" at bounding box center [148, 178] width 59 height 14
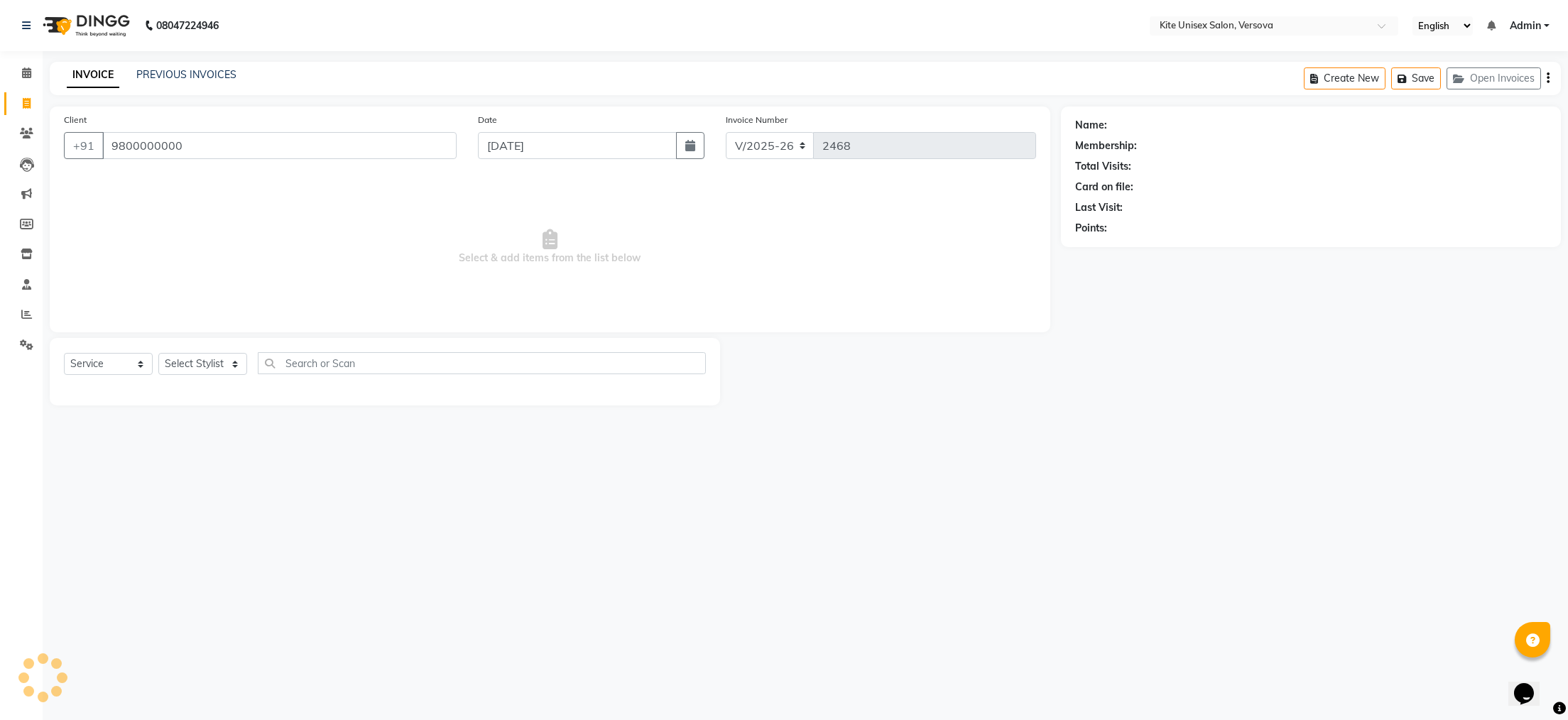
type input "9800000000"
click at [234, 362] on select "Select Stylist [PERSON_NAME] DC [PERSON_NAME] [PERSON_NAME] Rajuuu [PERSON_NAME]" at bounding box center [203, 364] width 89 height 22
select select "68172"
click at [159, 354] on select "Select Stylist [PERSON_NAME] DC [PERSON_NAME] [PERSON_NAME] Rajuuu [PERSON_NAME]" at bounding box center [203, 364] width 89 height 22
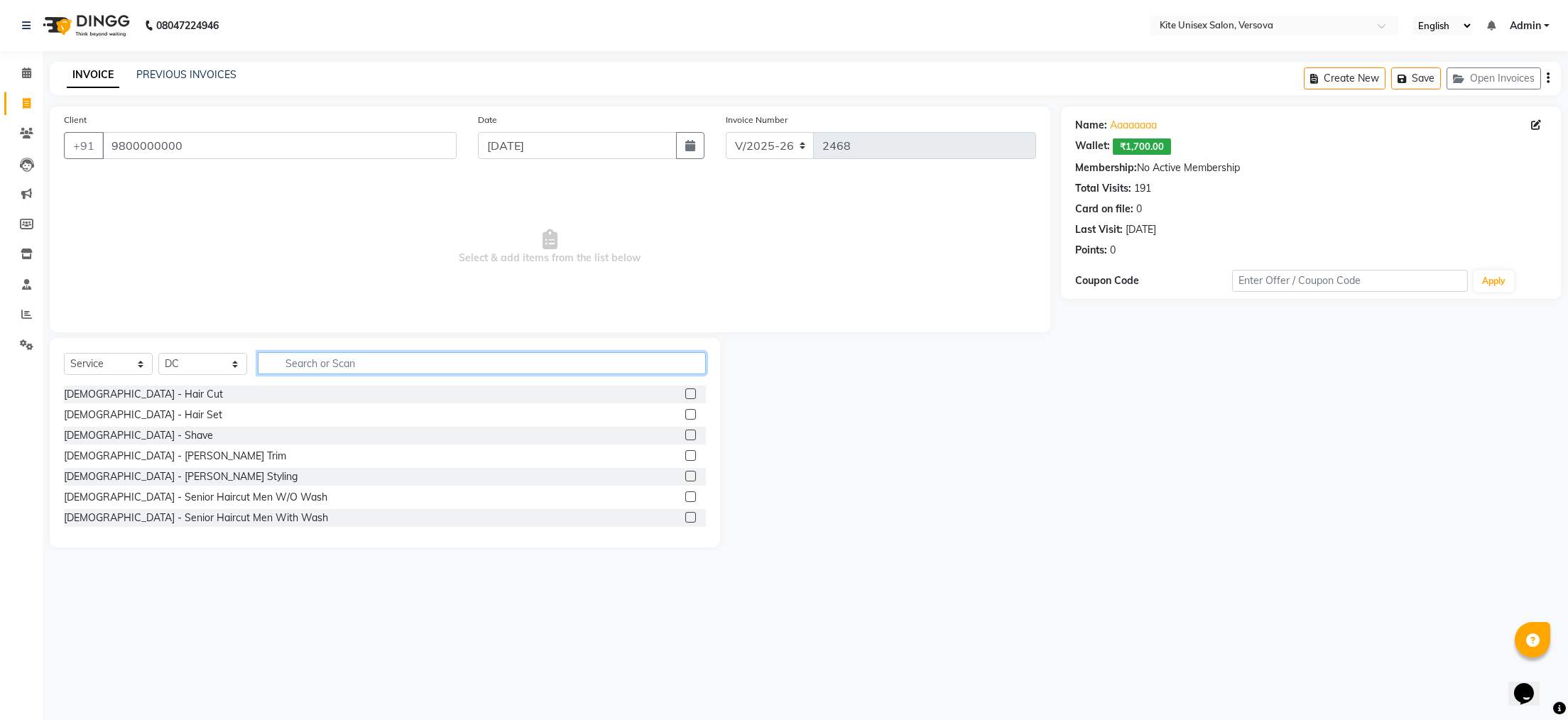
click at [278, 360] on input "text" at bounding box center [482, 363] width 449 height 22
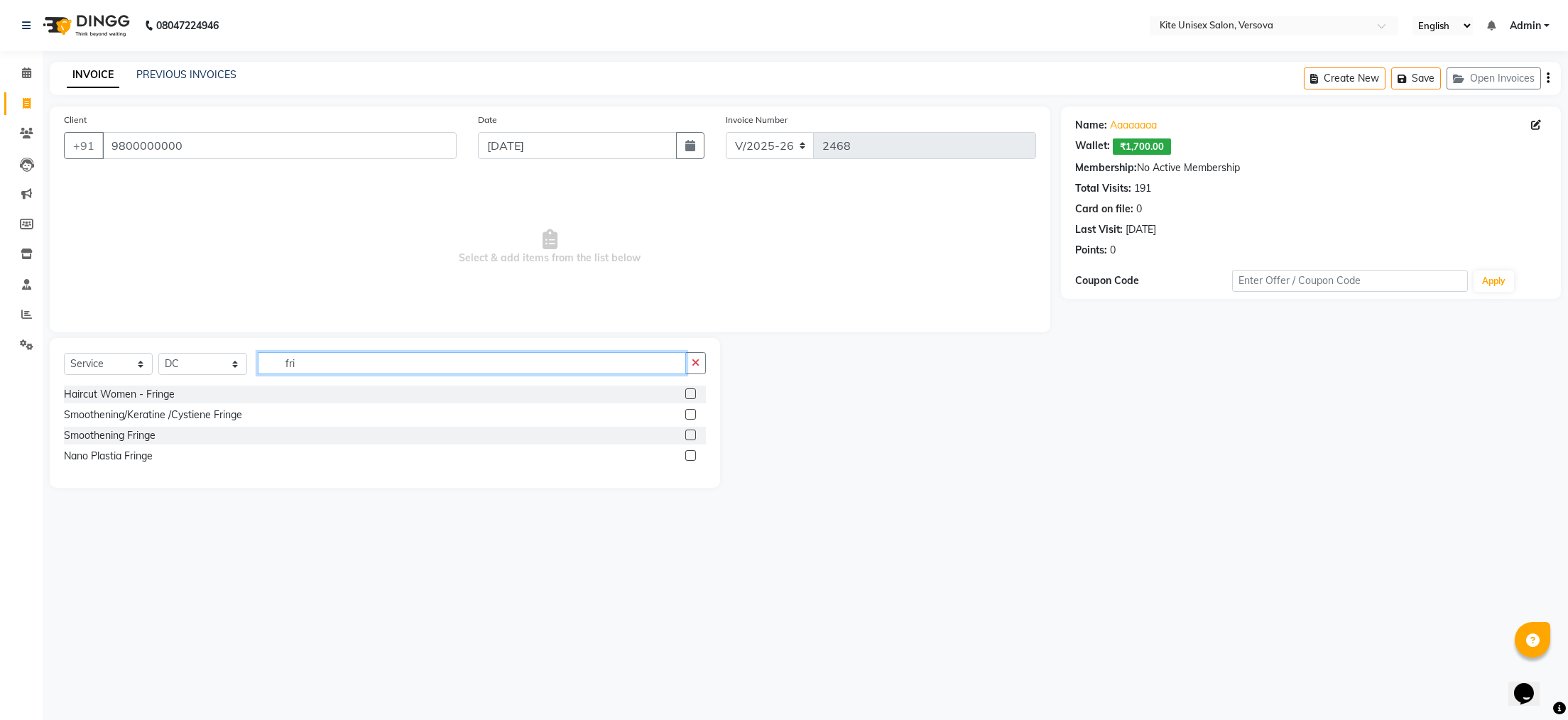
type input "fri"
click at [689, 392] on label at bounding box center [691, 394] width 10 height 10
click at [689, 392] on input "checkbox" at bounding box center [690, 394] width 9 height 9
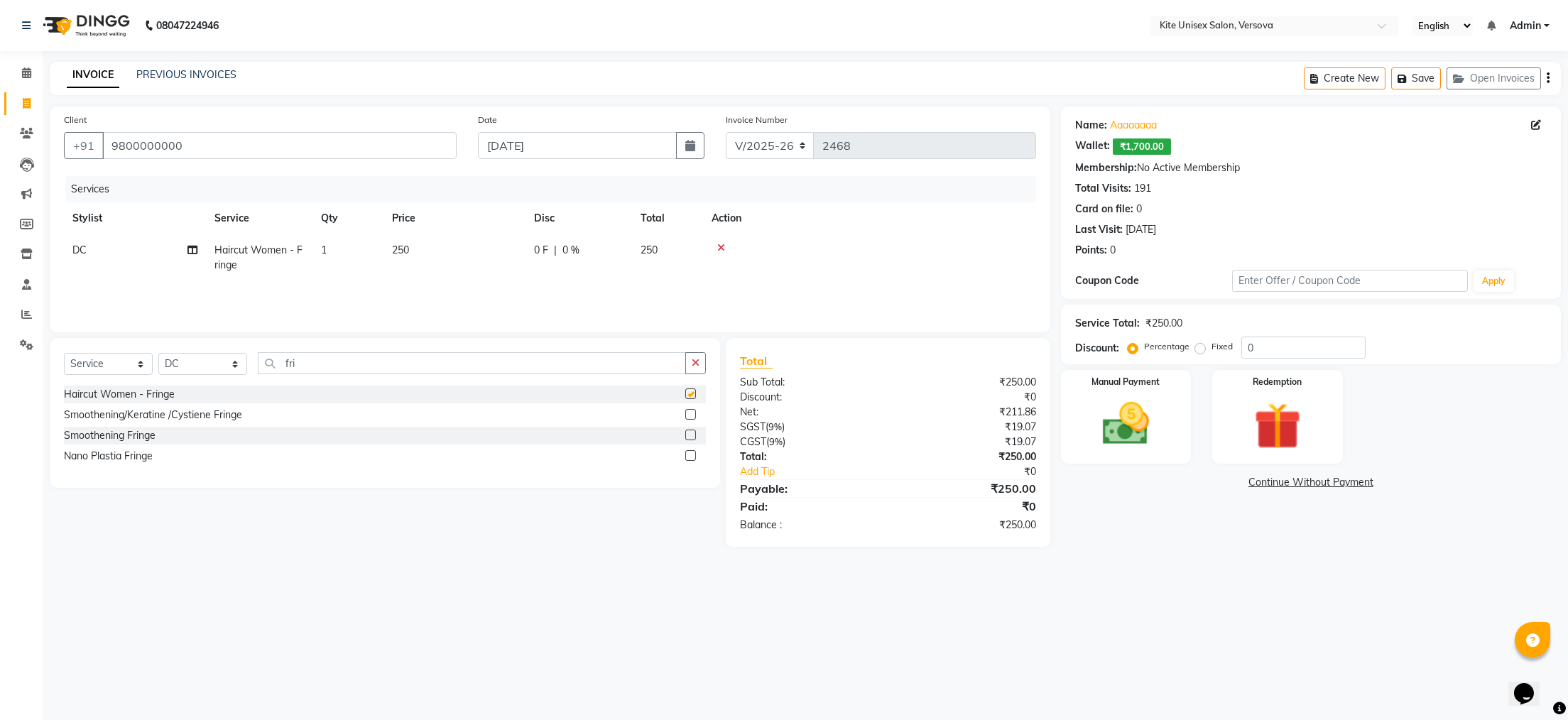
checkbox input "false"
click at [724, 245] on icon at bounding box center [721, 248] width 8 height 10
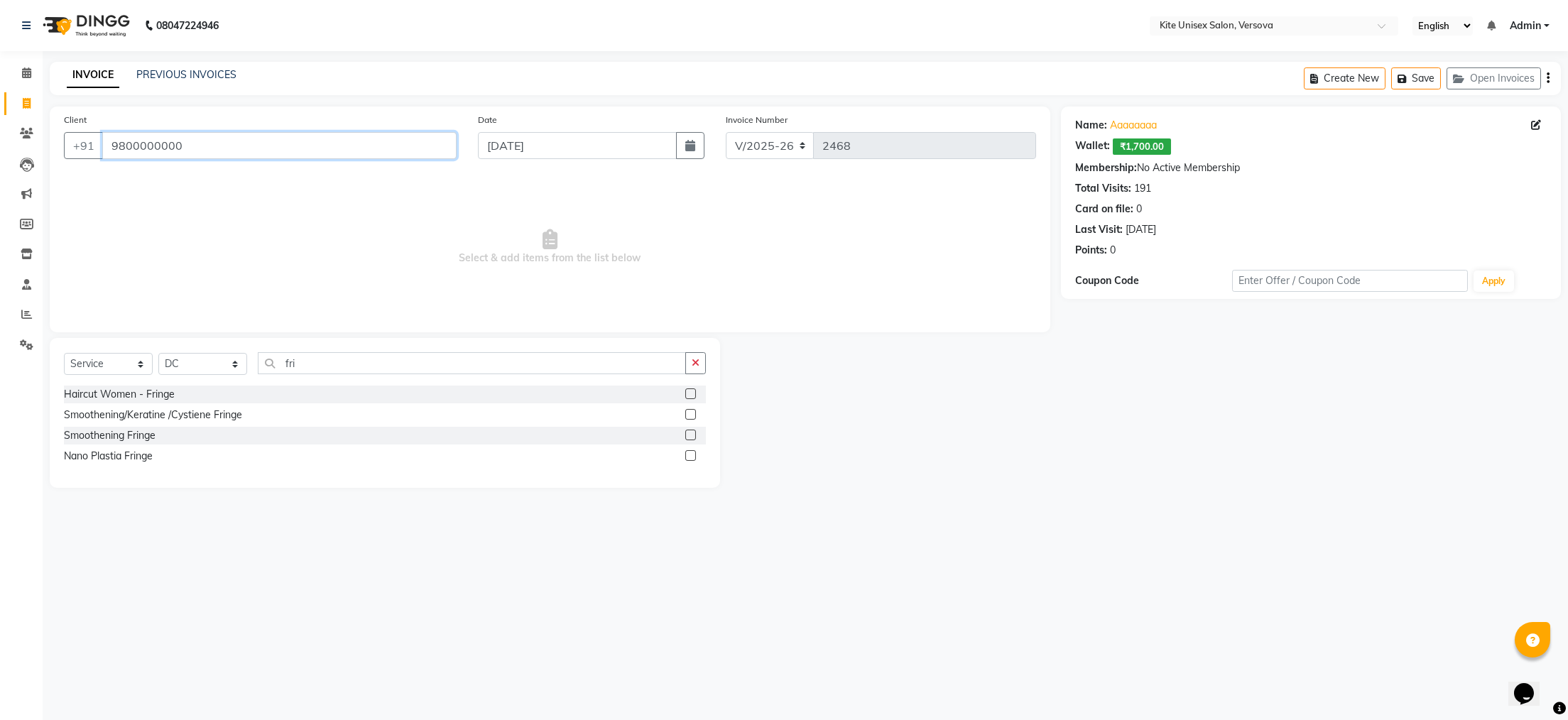
click at [217, 145] on input "9800000000" at bounding box center [279, 145] width 354 height 27
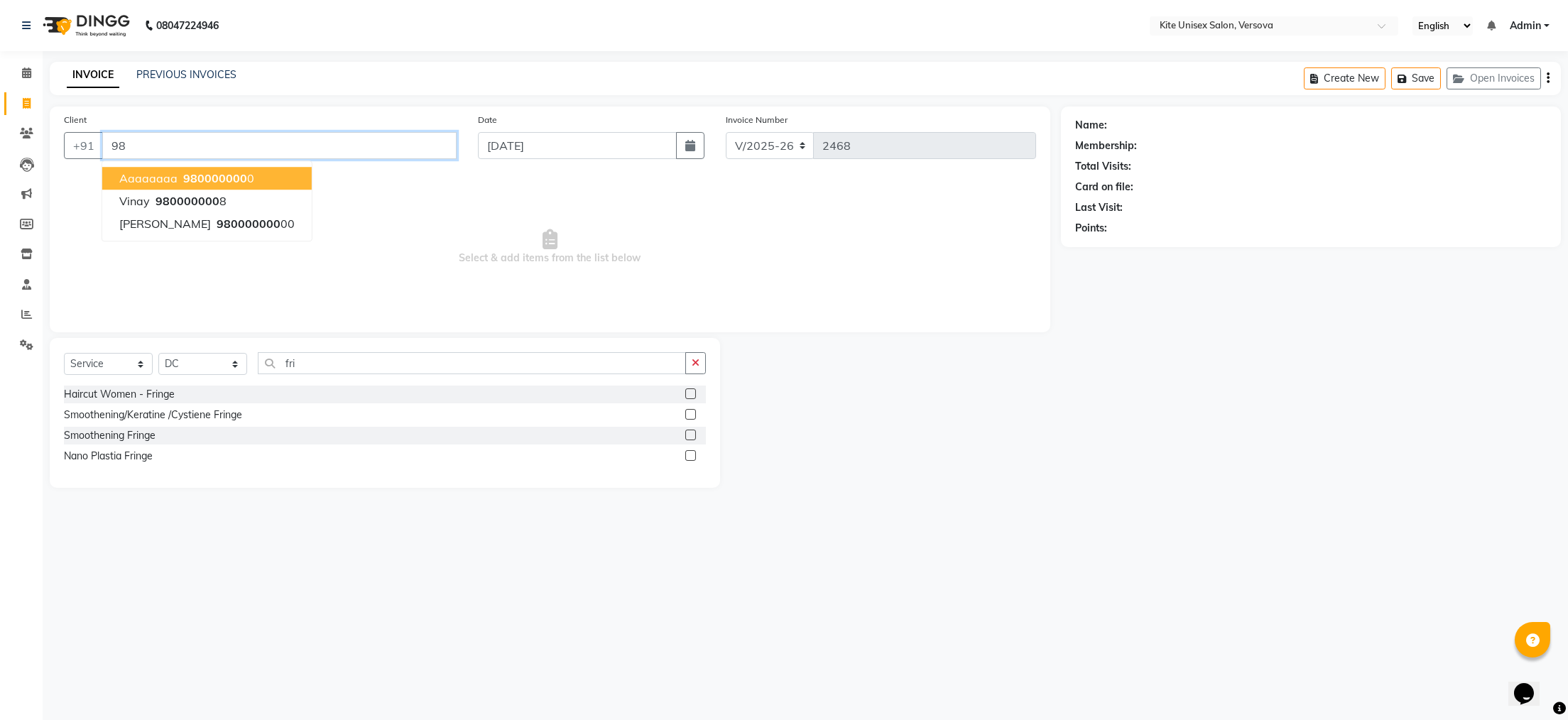
type input "9"
click at [214, 175] on ngb-highlight "9820211755" at bounding box center [249, 178] width 71 height 14
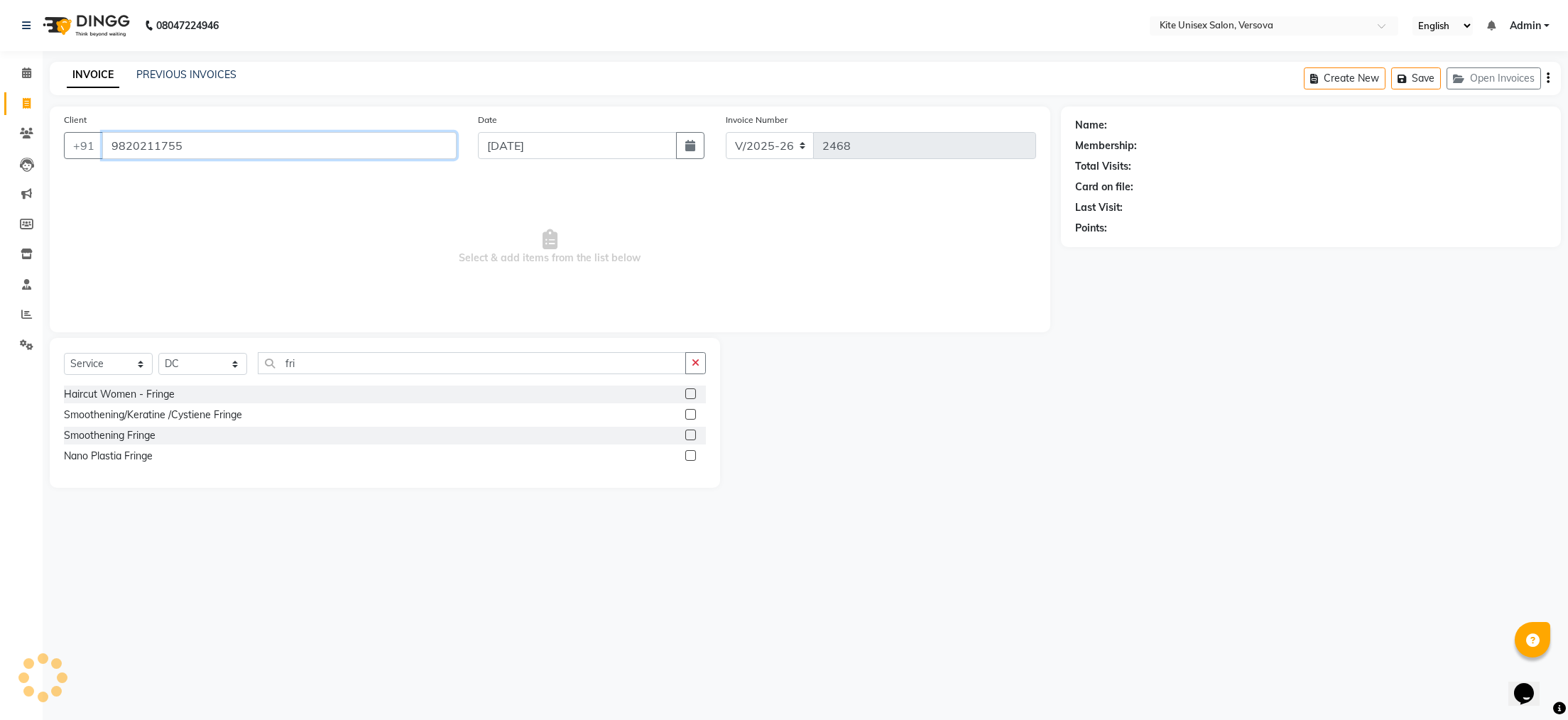
type input "9820211755"
click at [232, 361] on select "Select Stylist [PERSON_NAME] DC [PERSON_NAME] [PERSON_NAME] Rajuuu [PERSON_NAME]" at bounding box center [203, 364] width 89 height 22
select select "68437"
click at [159, 354] on select "Select Stylist [PERSON_NAME] DC [PERSON_NAME] [PERSON_NAME] Rajuuu [PERSON_NAME]" at bounding box center [203, 364] width 89 height 22
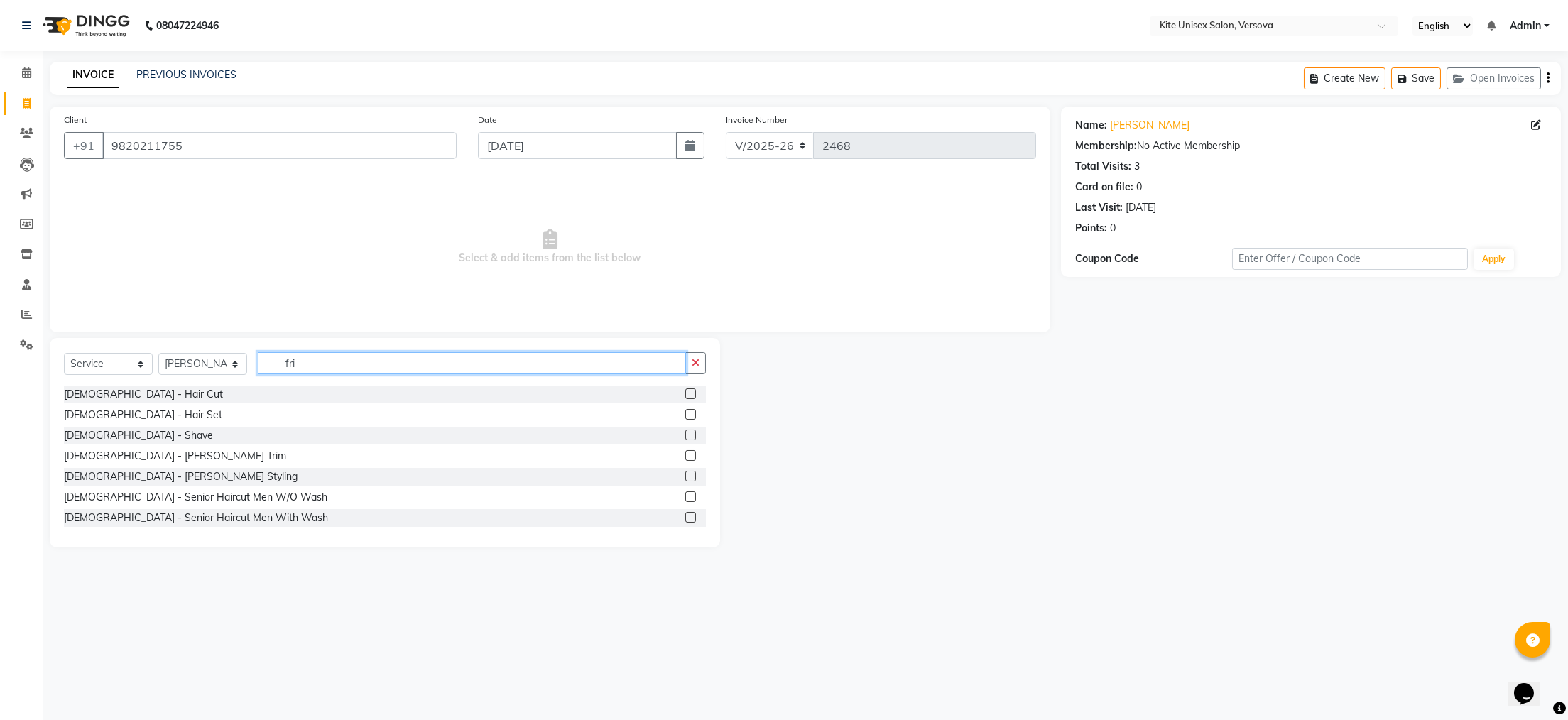
click at [308, 366] on input "fri" at bounding box center [472, 363] width 429 height 22
click at [686, 394] on label at bounding box center [691, 394] width 10 height 10
click at [686, 394] on input "checkbox" at bounding box center [690, 394] width 9 height 9
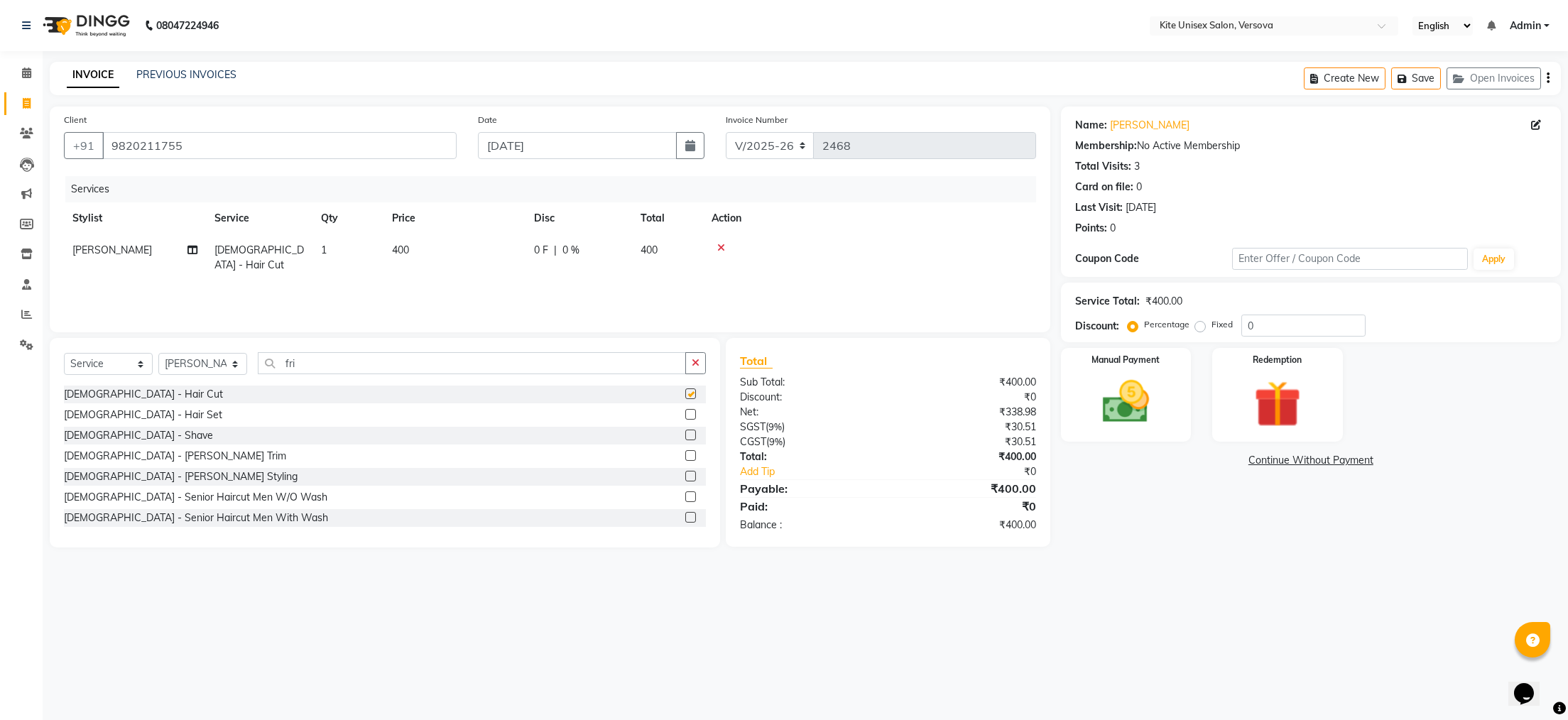
checkbox input "false"
click at [664, 245] on td "400" at bounding box center [668, 257] width 71 height 47
select select "68437"
click at [549, 255] on input "400" at bounding box center [521, 254] width 125 height 22
type input "4"
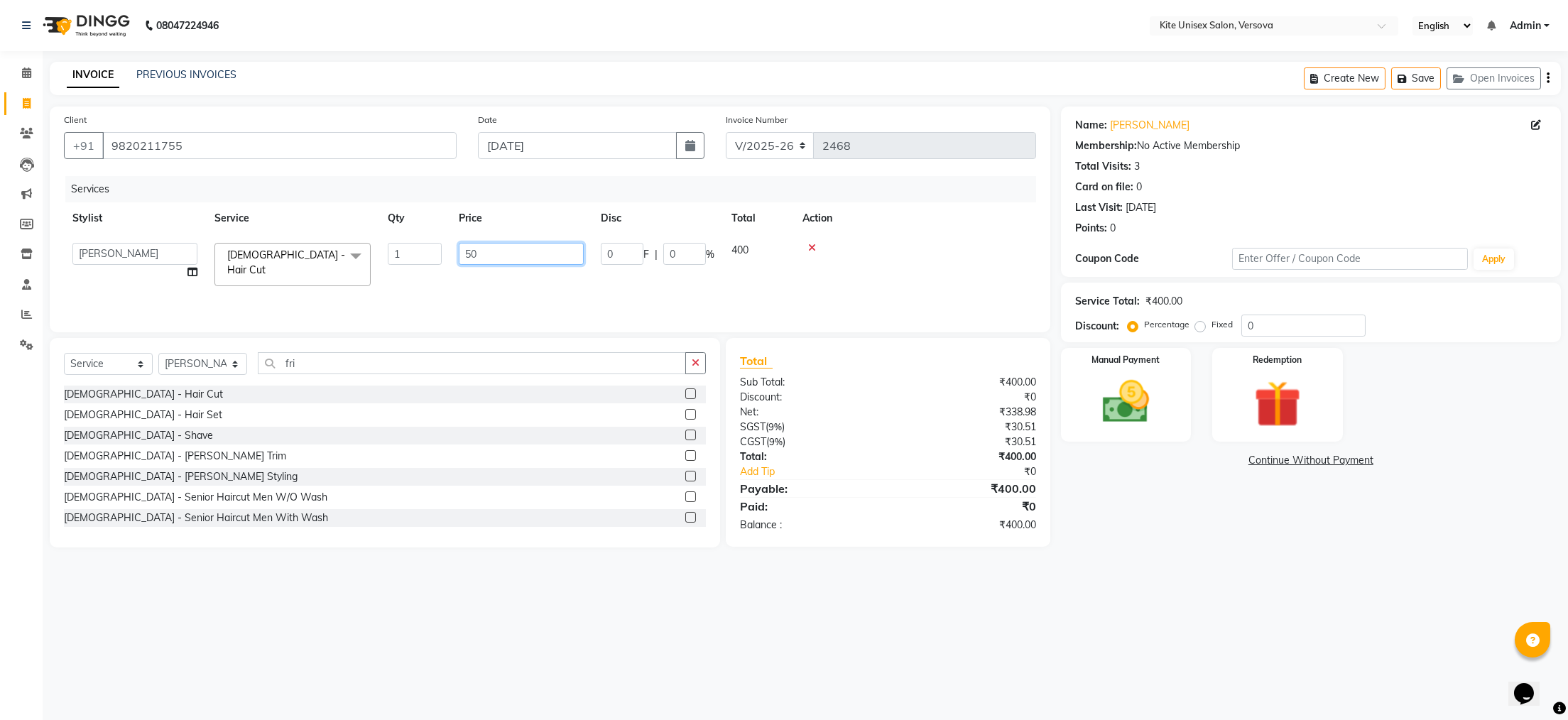
type input "500"
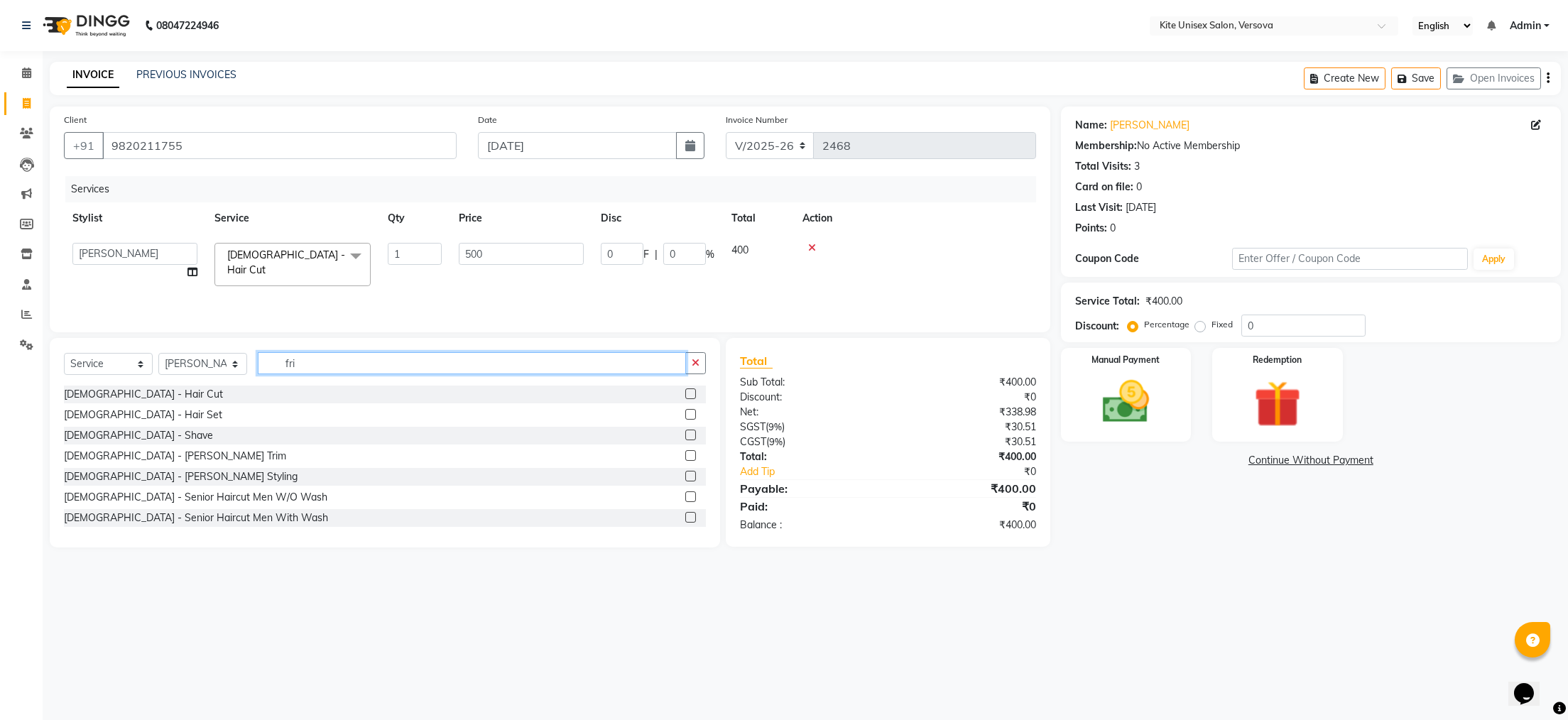
click at [331, 370] on input "fri" at bounding box center [472, 363] width 429 height 22
type input "f"
type input "nat"
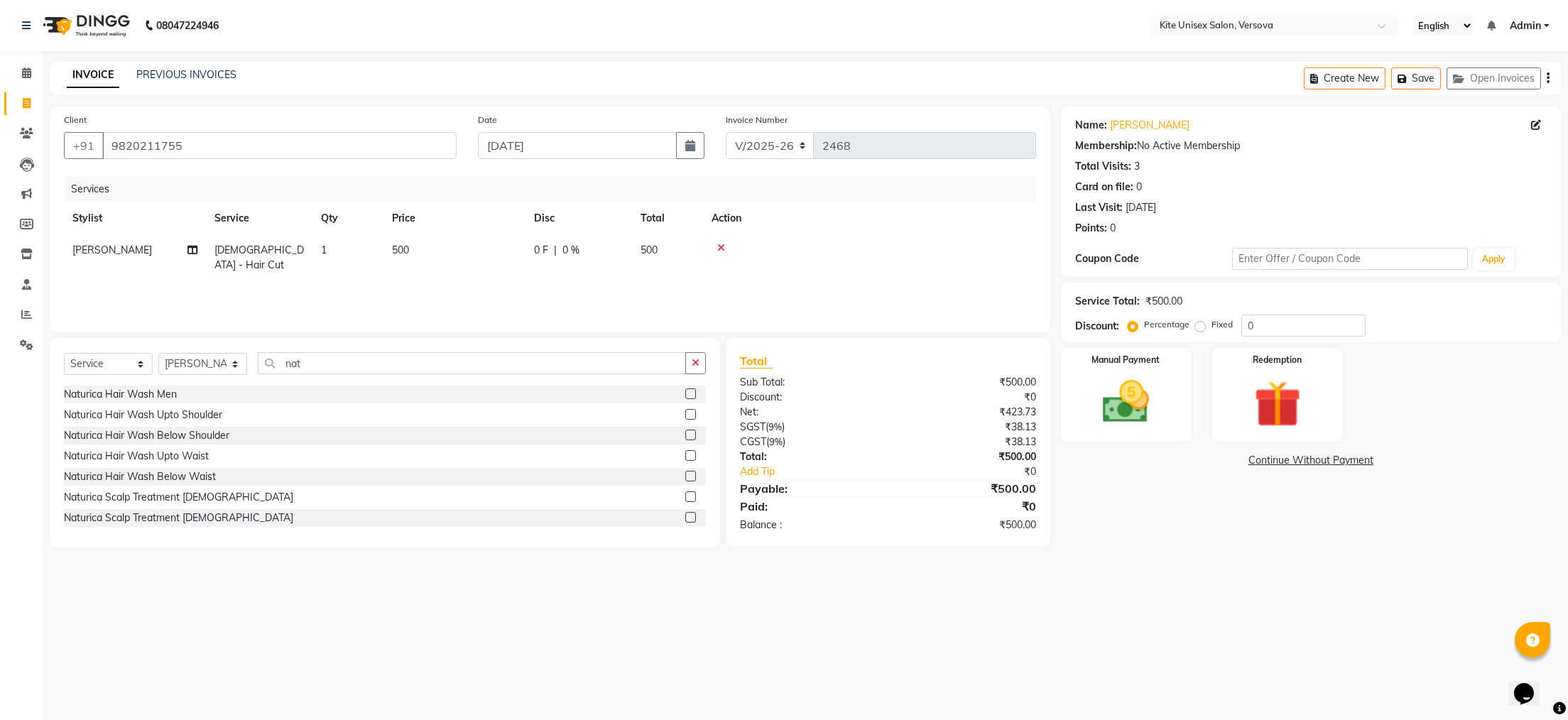
click at [686, 498] on label at bounding box center [691, 497] width 10 height 10
click at [686, 498] on input "checkbox" at bounding box center [690, 498] width 9 height 9
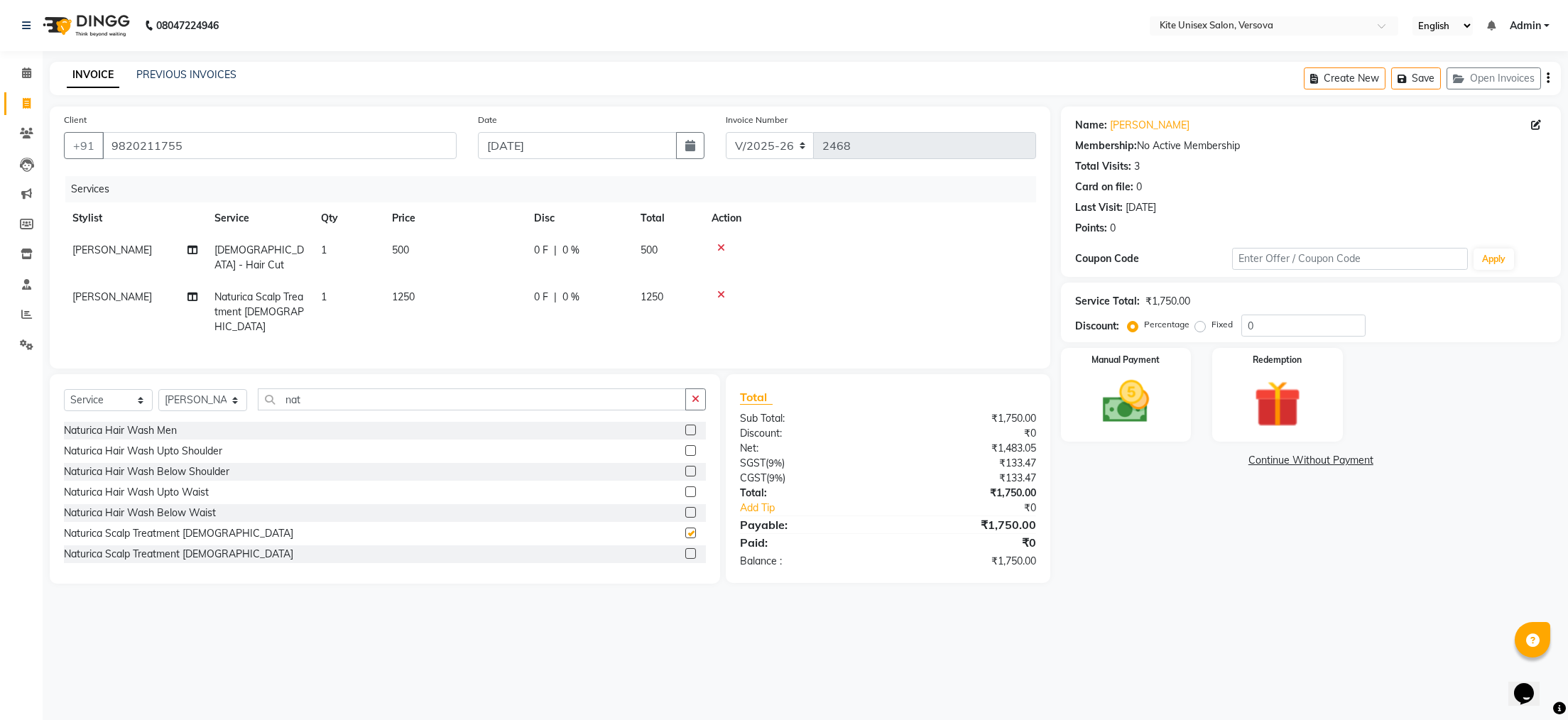
checkbox input "false"
click at [669, 281] on td "1250" at bounding box center [668, 311] width 71 height 62
select select "68437"
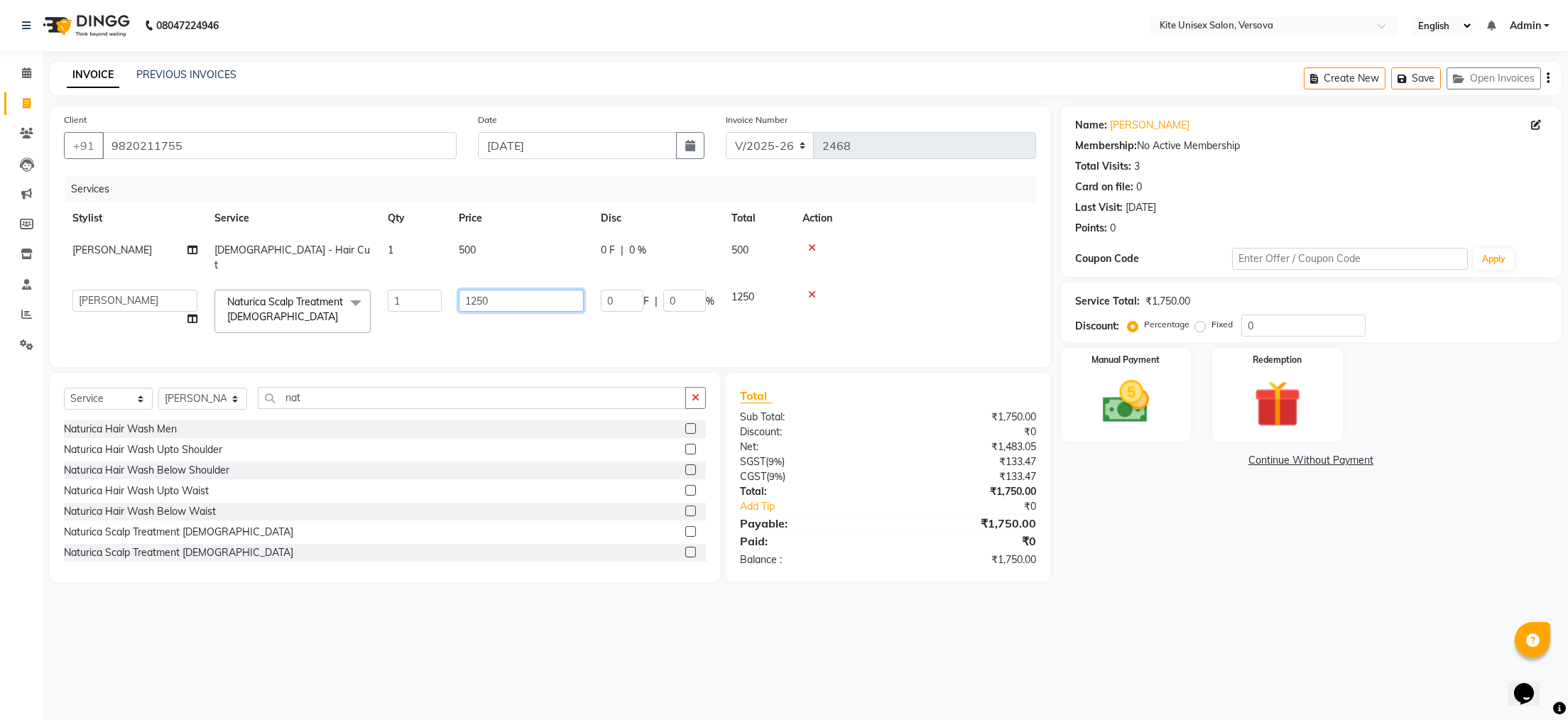
click at [543, 290] on input "1250" at bounding box center [521, 301] width 125 height 22
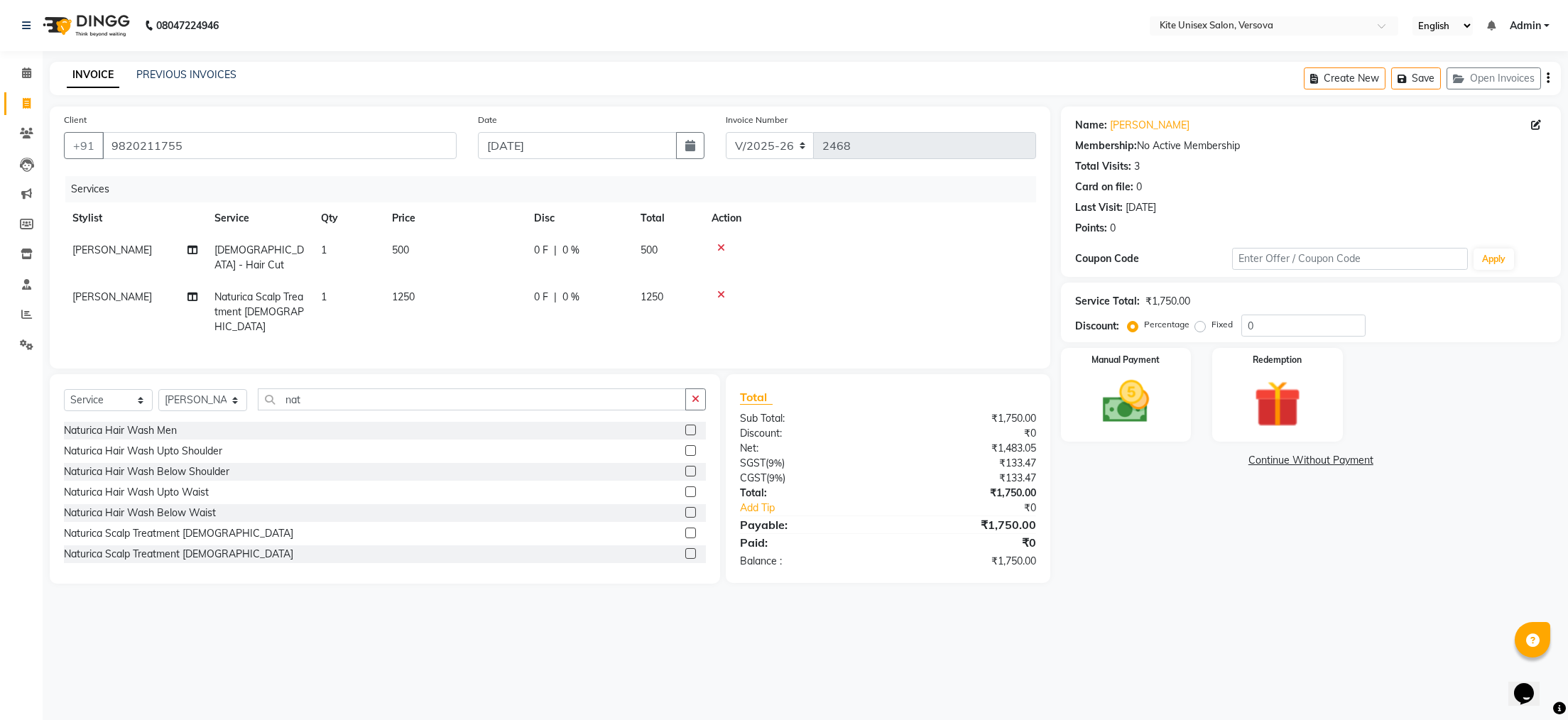
click at [812, 290] on div at bounding box center [870, 294] width 316 height 10
click at [721, 290] on icon at bounding box center [721, 294] width 8 height 10
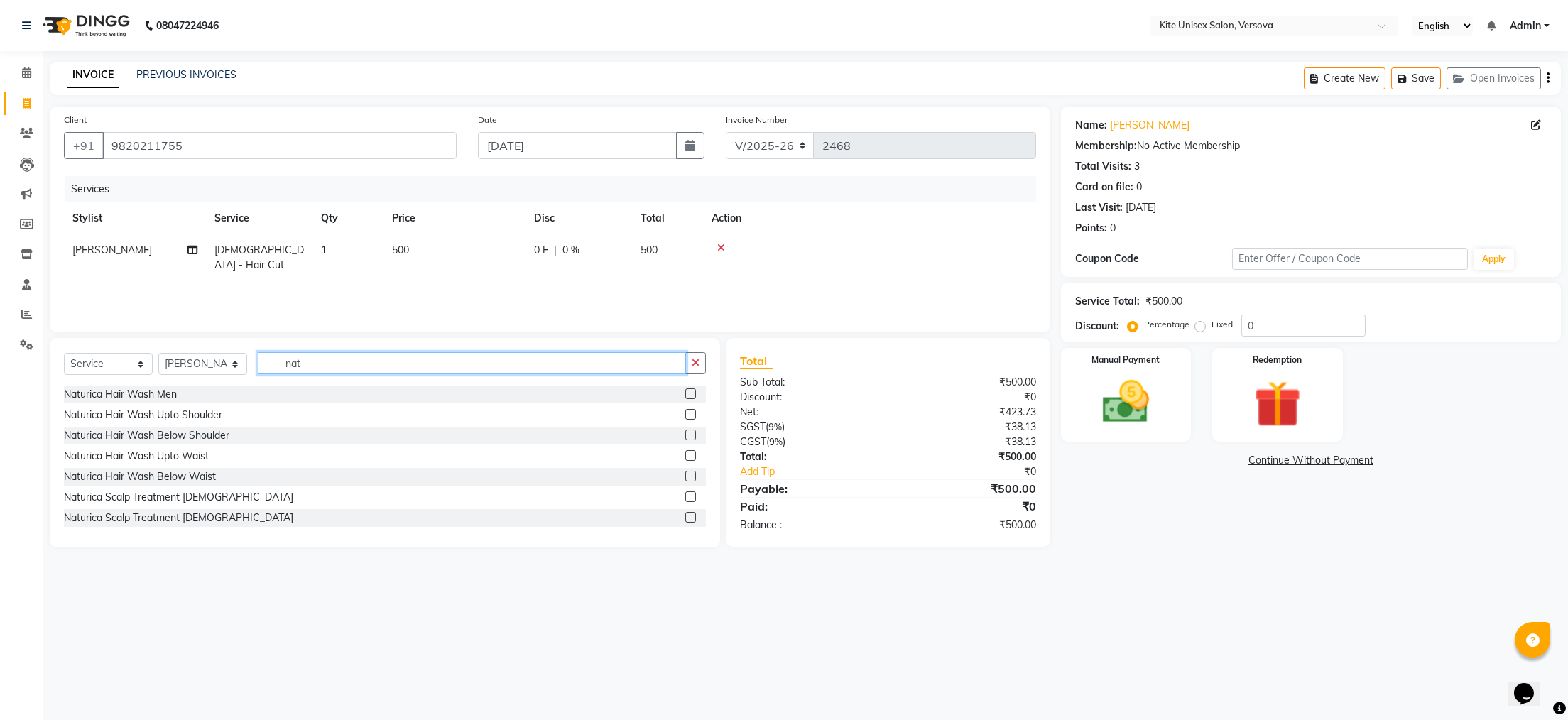
click at [377, 369] on input "nat" at bounding box center [472, 363] width 429 height 22
type input "n"
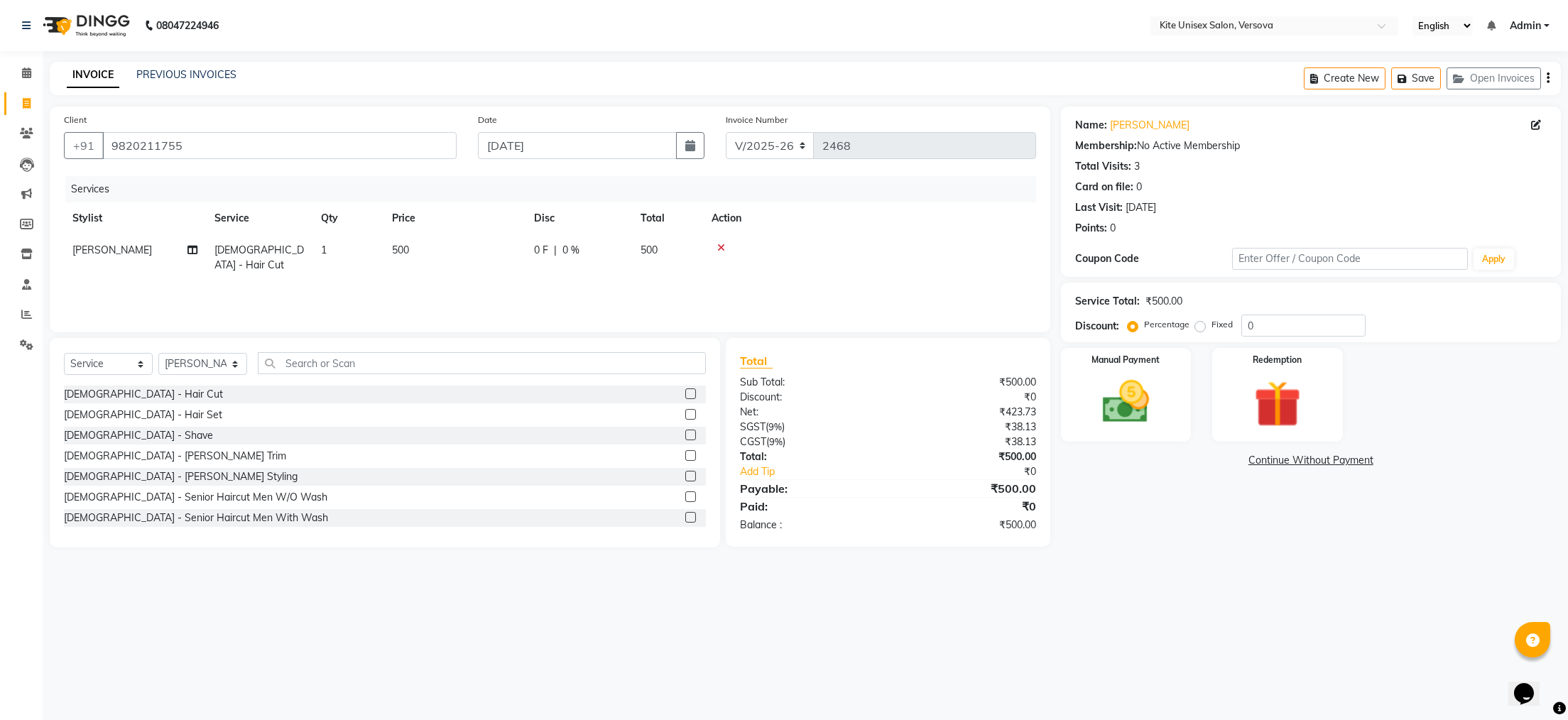
click at [723, 241] on td at bounding box center [869, 257] width 333 height 47
click at [722, 245] on icon at bounding box center [721, 248] width 8 height 10
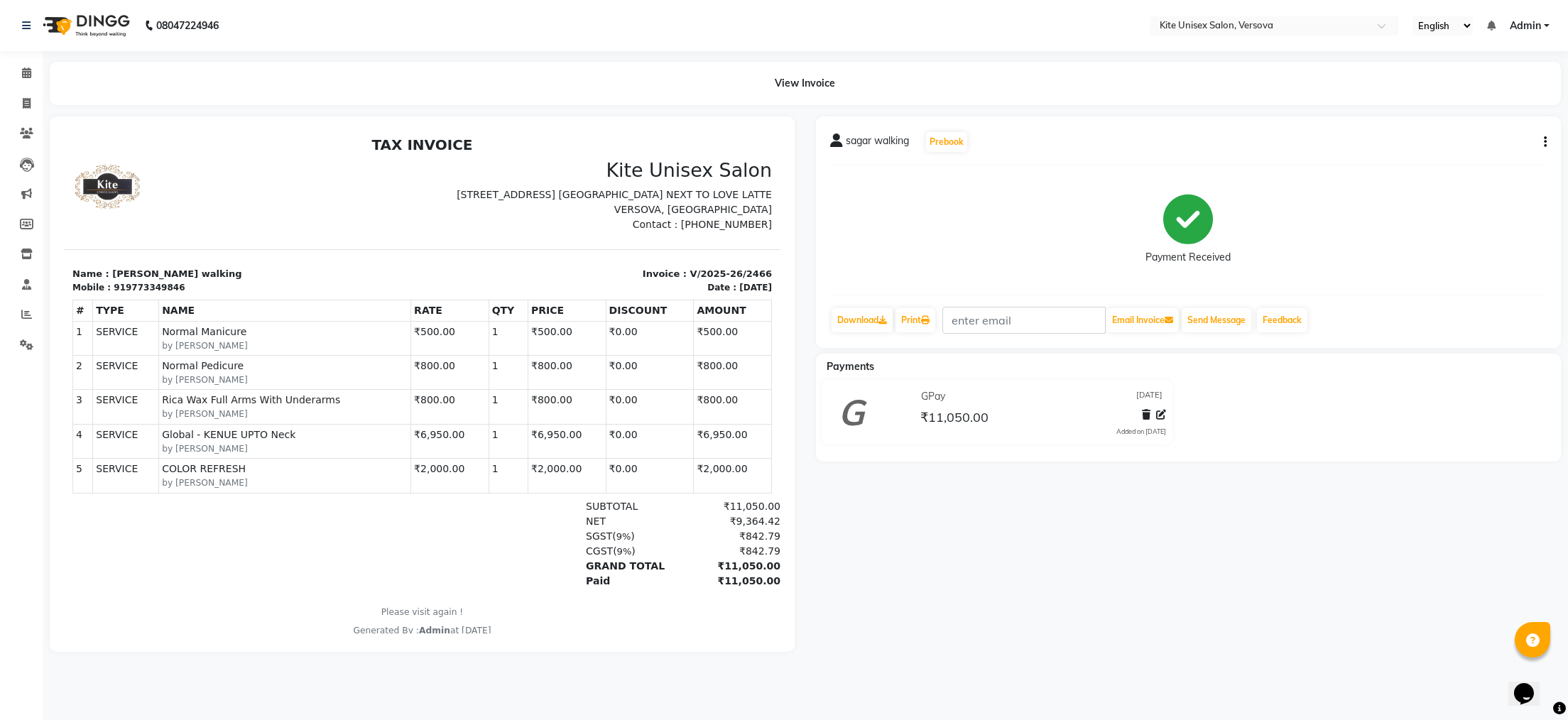
select select "6093"
select select "service"
